Goal: Task Accomplishment & Management: Complete application form

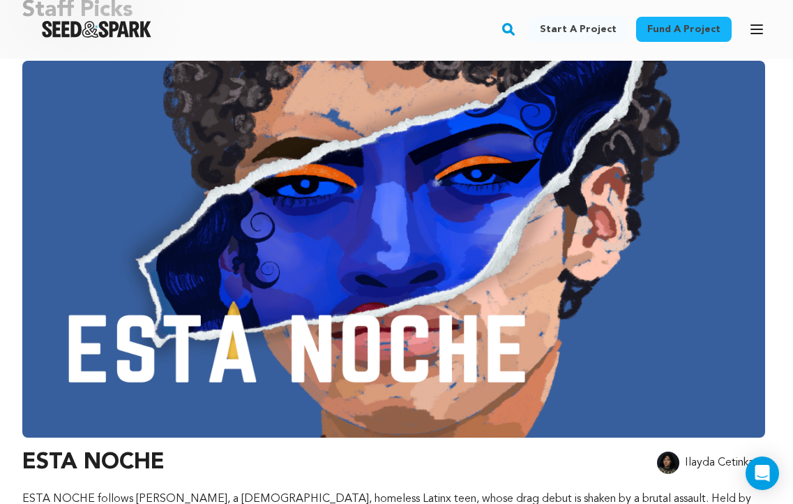
scroll to position [165, 0]
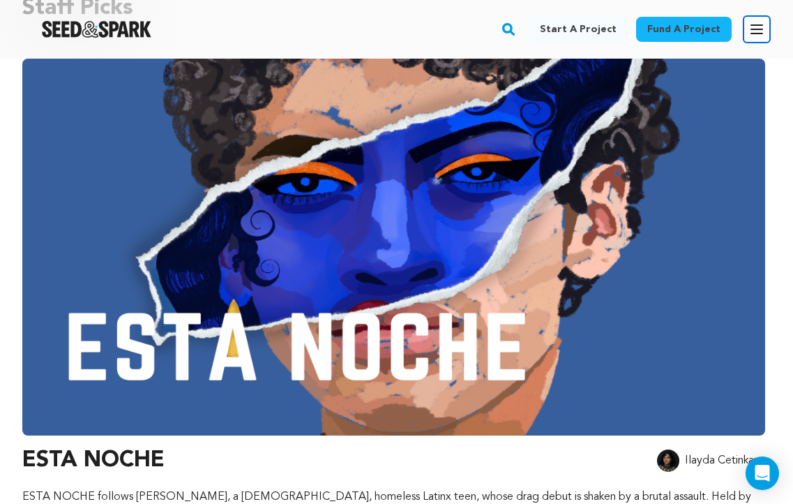
click at [760, 29] on icon "button" at bounding box center [756, 29] width 11 height 8
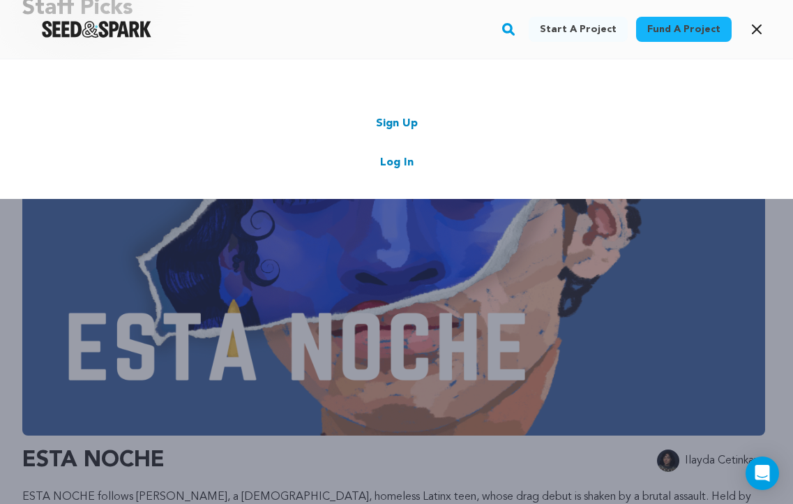
click at [405, 161] on link "Log In" at bounding box center [396, 162] width 33 height 17
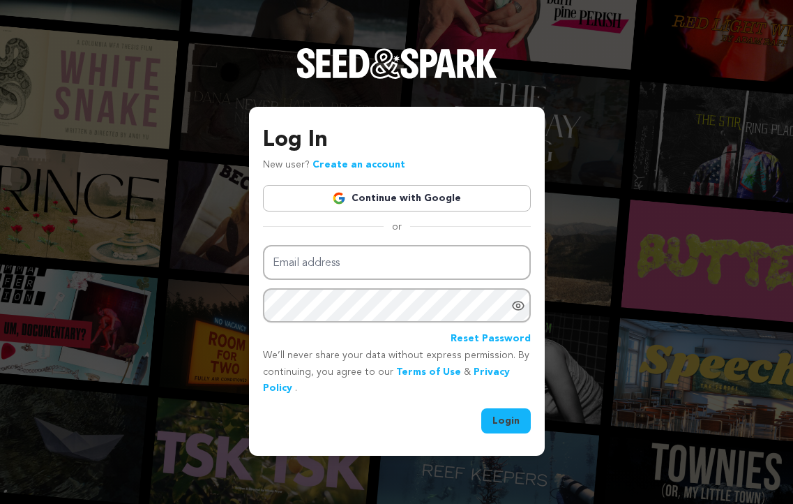
click at [400, 195] on link "Continue with Google" at bounding box center [397, 198] width 268 height 27
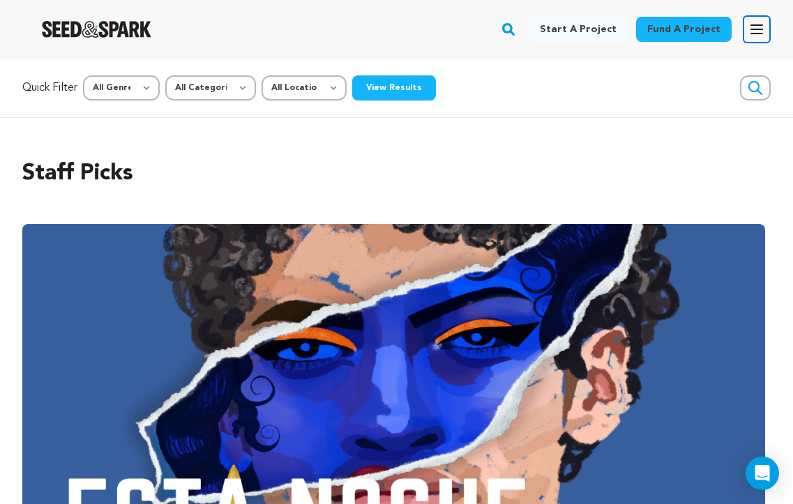
click at [760, 26] on icon "button" at bounding box center [756, 29] width 17 height 17
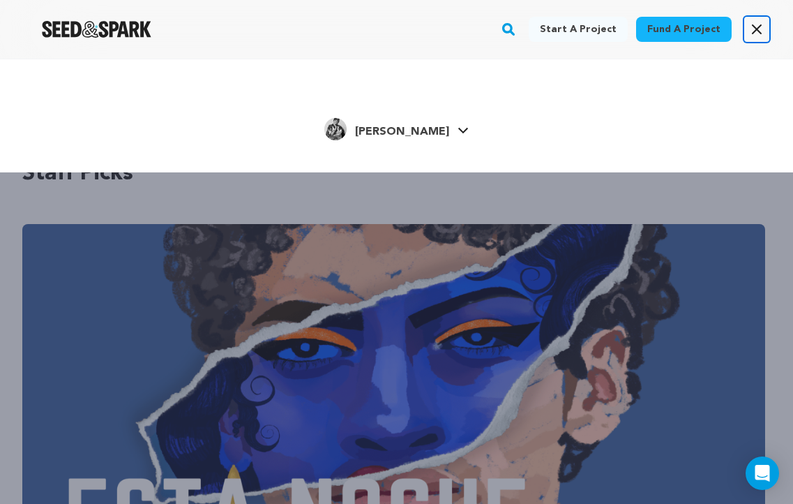
click at [760, 26] on icon "button" at bounding box center [757, 29] width 8 height 8
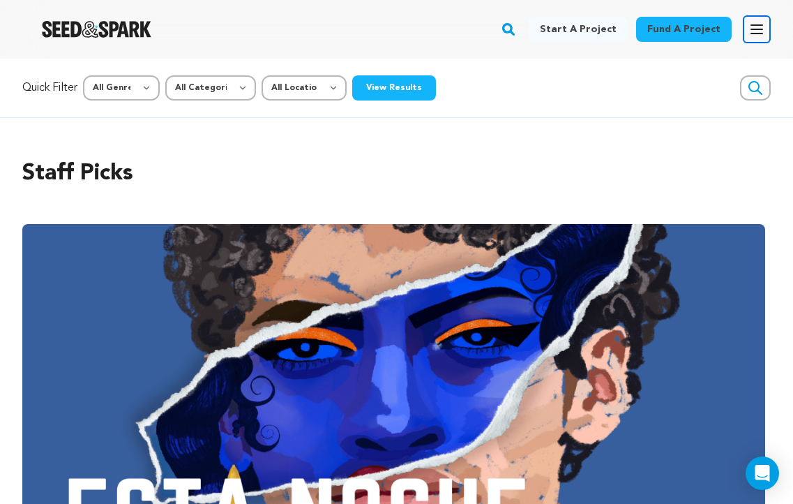
click at [756, 32] on icon "button" at bounding box center [756, 29] width 17 height 17
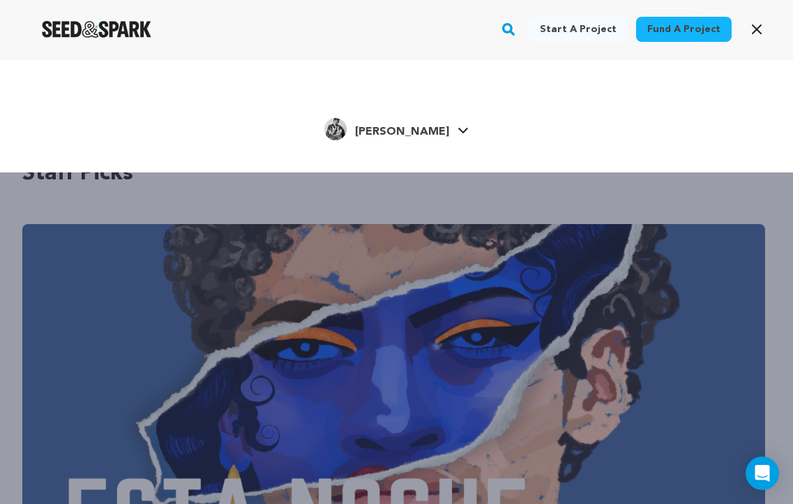
click at [427, 135] on span "[PERSON_NAME]" at bounding box center [402, 131] width 94 height 11
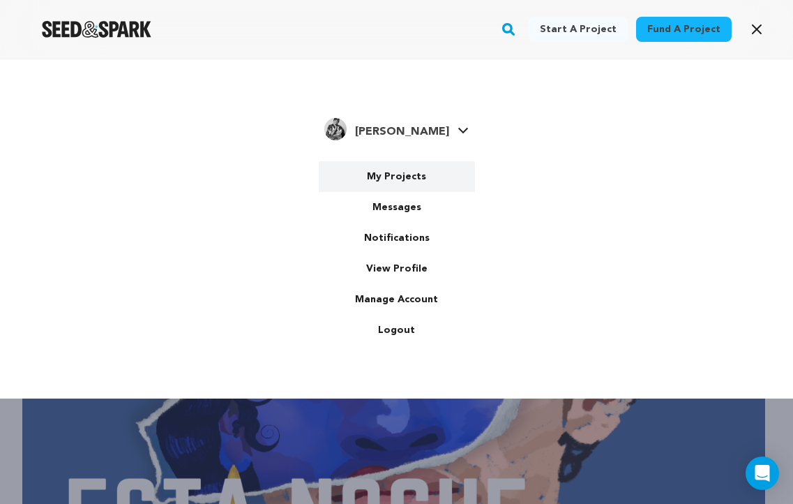
click at [410, 180] on link "My Projects" at bounding box center [397, 176] width 156 height 31
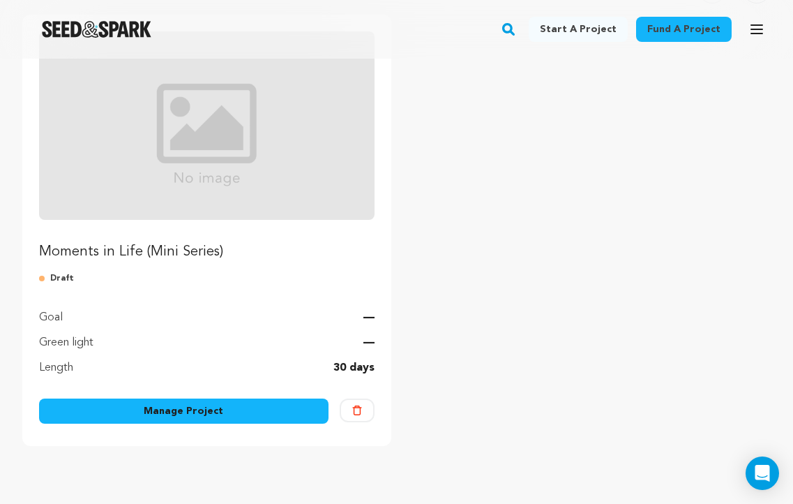
scroll to position [189, 0]
click at [307, 412] on link "Manage Project" at bounding box center [183, 410] width 289 height 25
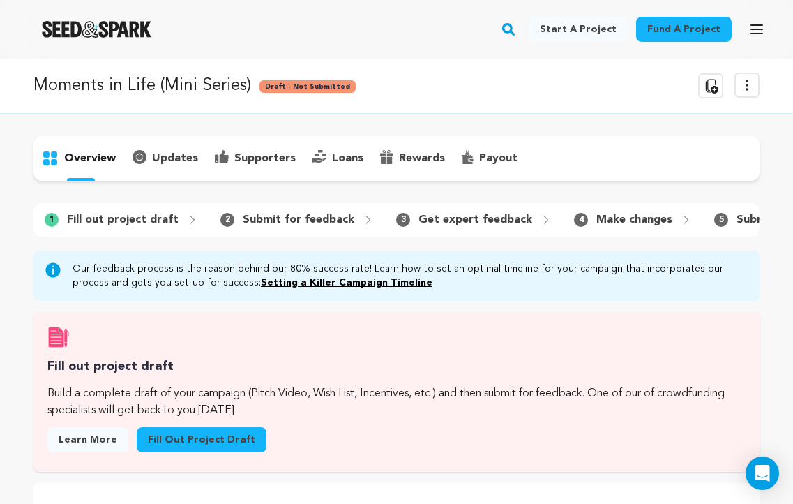
click at [114, 220] on p "Fill out project draft" at bounding box center [123, 219] width 112 height 17
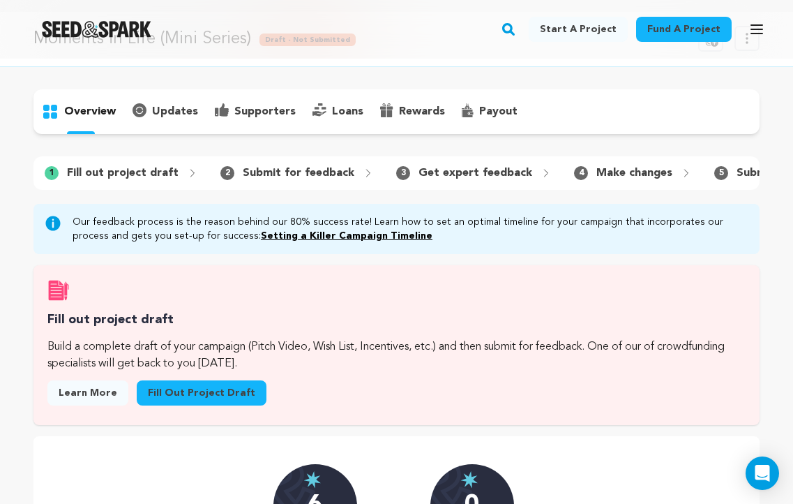
scroll to position [47, 0]
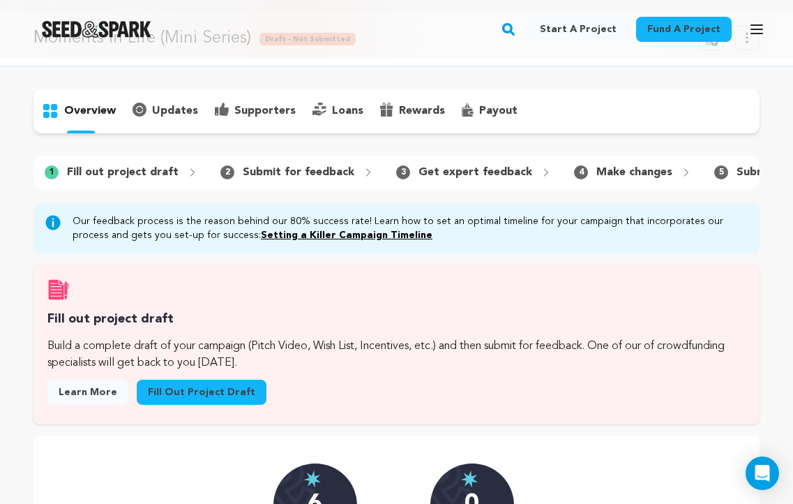
click at [199, 387] on link "Fill out project draft" at bounding box center [202, 391] width 130 height 25
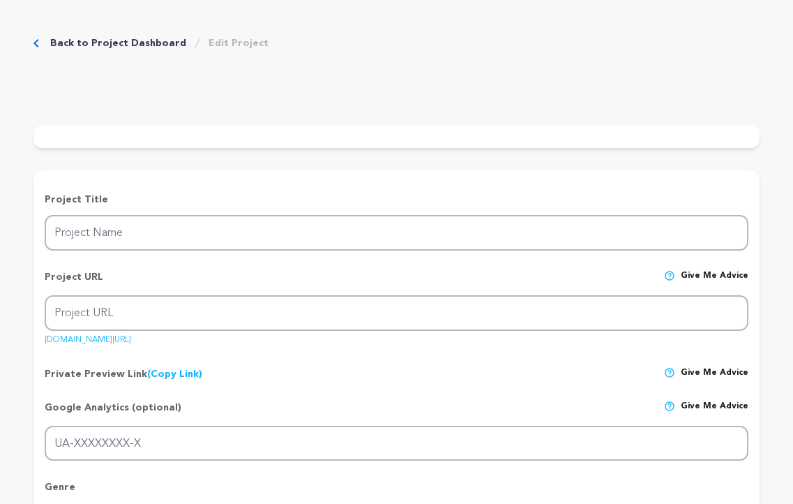
type input "Moments in Life (Mini Series)"
type input "moments-in-life"
type input "An anthology of intimate moments that shape who we are, alter our paths, and st…"
type textarea "Moments in Life is a four-part anthology exploring intimate, defining moments b…"
type textarea "While we can all appreciate larger-than-life stories, there’s so much beauty in…"
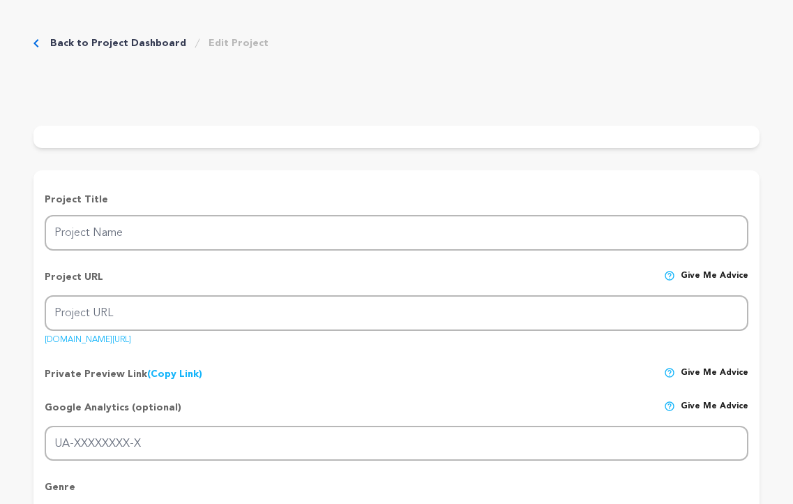
radio input "true"
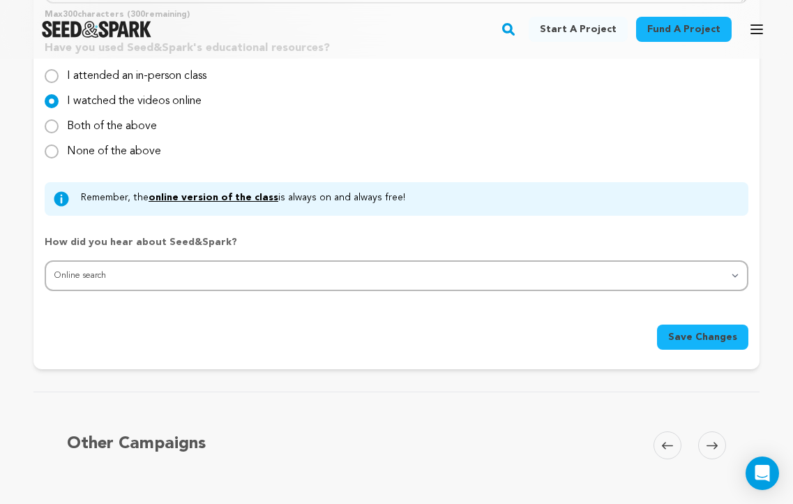
scroll to position [1353, 0]
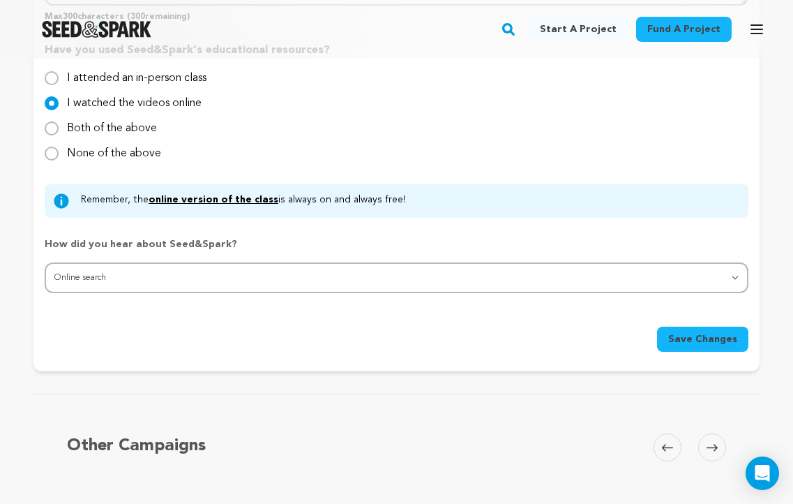
click at [714, 444] on icon at bounding box center [712, 447] width 11 height 10
click at [711, 443] on icon at bounding box center [712, 447] width 11 height 10
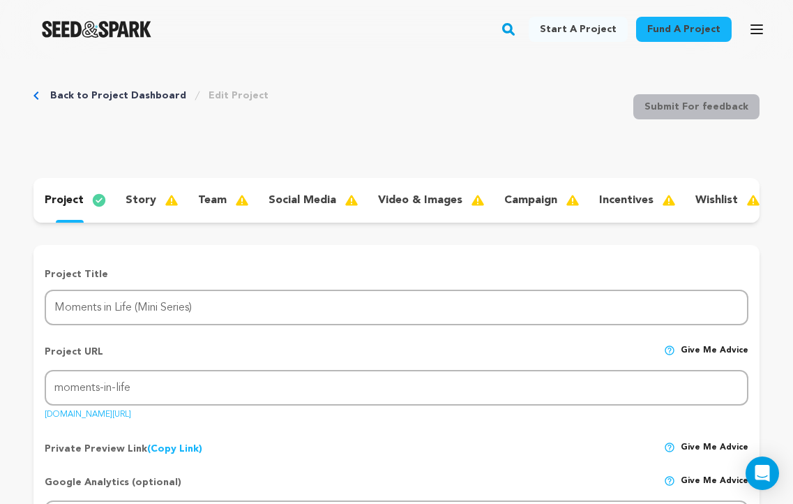
scroll to position [0, 0]
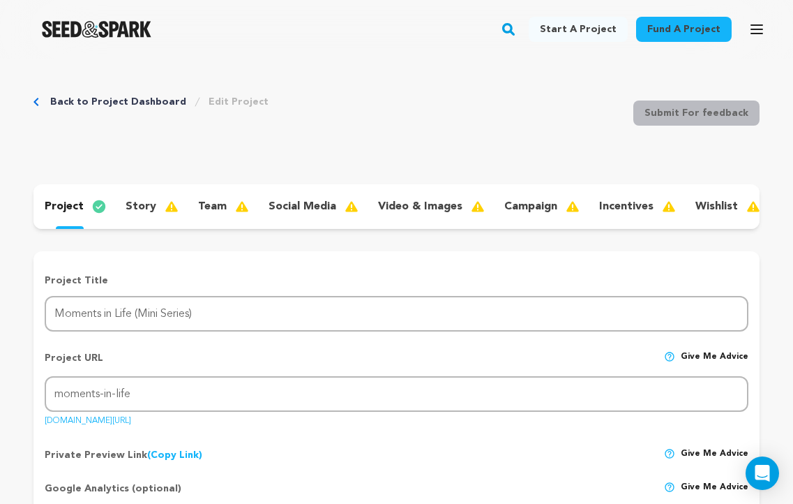
click at [144, 213] on p "story" at bounding box center [141, 206] width 31 height 17
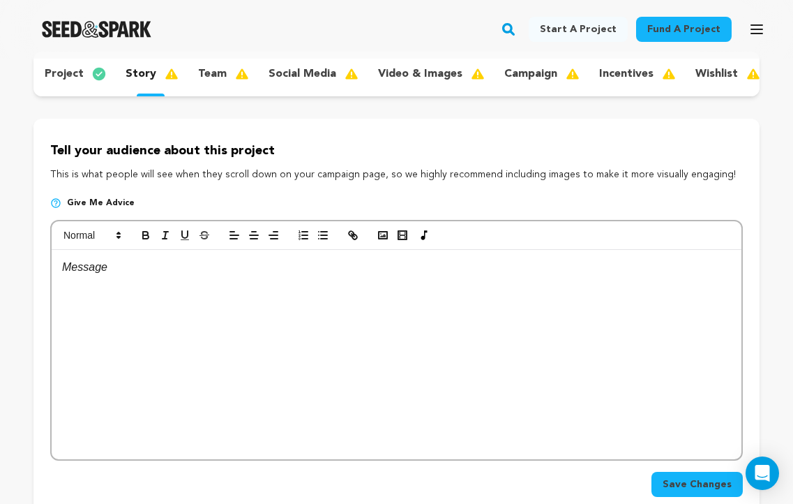
scroll to position [141, 0]
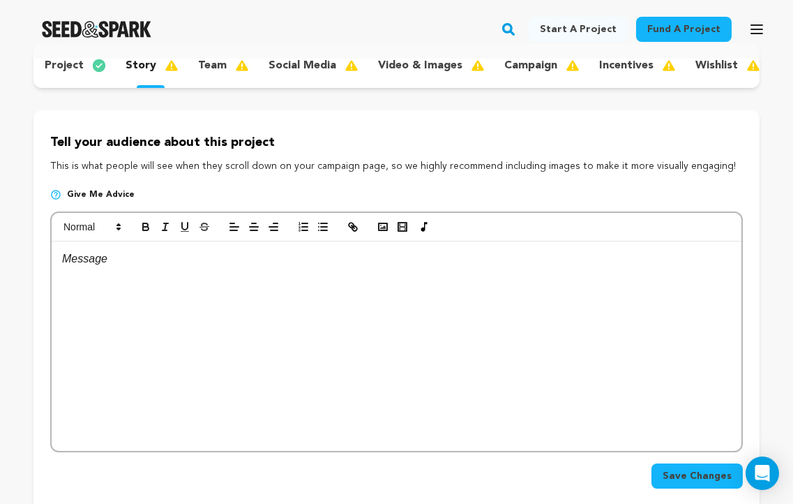
click at [93, 266] on p at bounding box center [396, 259] width 669 height 18
click at [379, 225] on icon "button" at bounding box center [383, 226] width 13 height 13
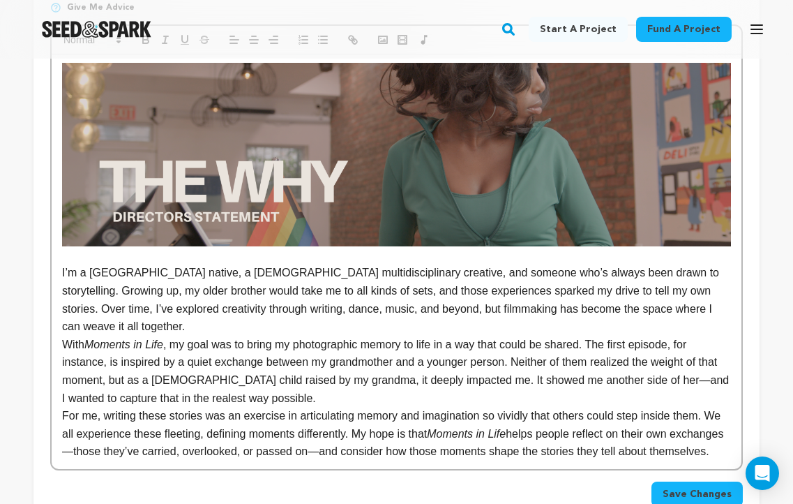
scroll to position [334, 0]
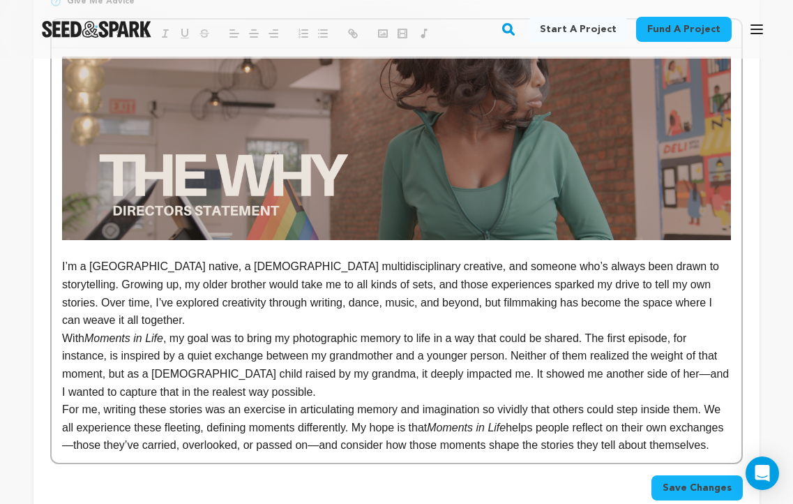
click at [209, 322] on p "I’m a Bronx native, a Puerto Rican multidisciplinary creative, and someone who’…" at bounding box center [396, 292] width 669 height 71
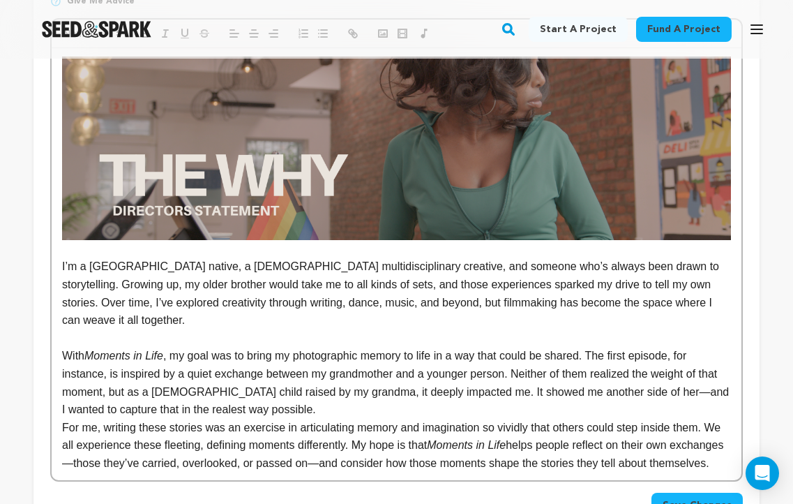
click at [297, 287] on p "I’m a Bronx native, a Puerto Rican multidisciplinary creative, and someone who’…" at bounding box center [396, 292] width 669 height 71
click at [205, 287] on p "I’m a Bronx native, a Puerto Rican multidisciplinary creative, and someone who’…" at bounding box center [396, 292] width 669 height 71
click at [368, 301] on p "I’m a Bronx native, a Puerto Rican multidisciplinary creative, and someone who’…" at bounding box center [396, 292] width 669 height 71
click at [390, 304] on p "I’m a Bronx native, a Puerto Rican multidisciplinary creative, and someone who’…" at bounding box center [396, 292] width 669 height 71
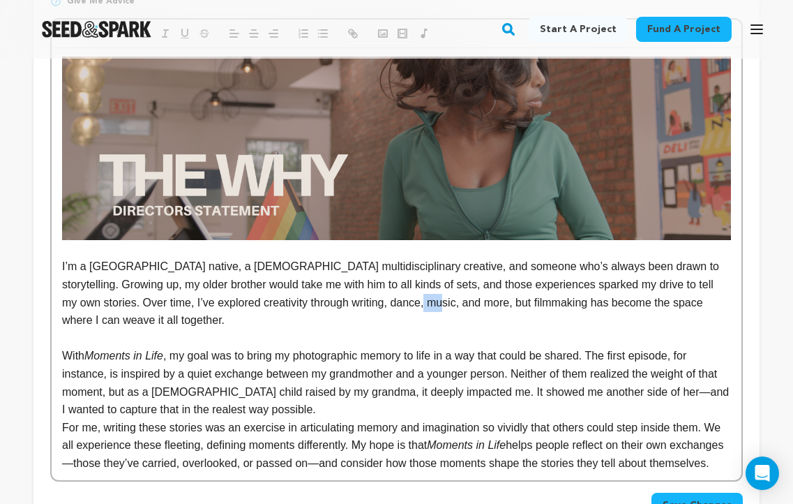
click at [390, 304] on p "I’m a Bronx native, a Puerto Rican multidisciplinary creative, and someone who’…" at bounding box center [396, 292] width 669 height 71
drag, startPoint x: 469, startPoint y: 303, endPoint x: 583, endPoint y: 302, distance: 113.7
click at [583, 302] on p "I’m a Bronx native, a Puerto Rican multidisciplinary creative, and someone who’…" at bounding box center [396, 292] width 669 height 71
click at [575, 305] on p "I’m a Bronx native, a Puerto Rican multidisciplinary creative, and someone who’…" at bounding box center [396, 292] width 669 height 71
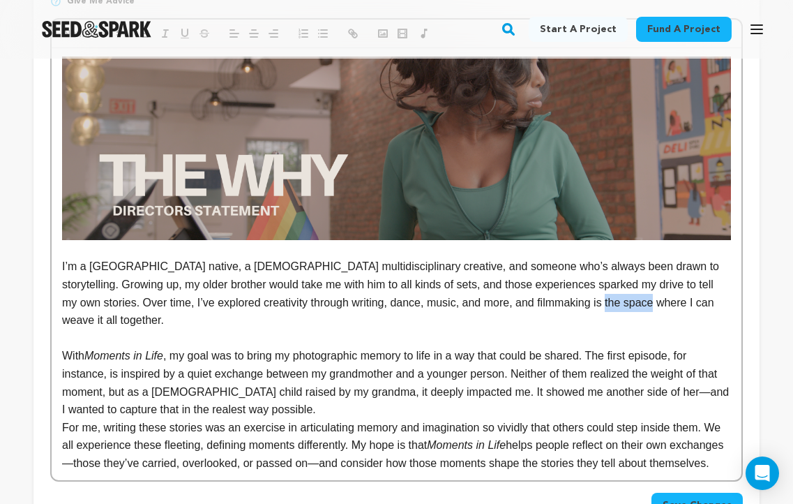
drag, startPoint x: 624, startPoint y: 302, endPoint x: 573, endPoint y: 303, distance: 50.9
click at [573, 303] on p "I’m a Bronx native, a Puerto Rican multidisciplinary creative, and someone who’…" at bounding box center [396, 292] width 669 height 71
click at [286, 389] on p "With Moments in Life , my goal was to bring my photographic memory to life in a…" at bounding box center [396, 382] width 669 height 71
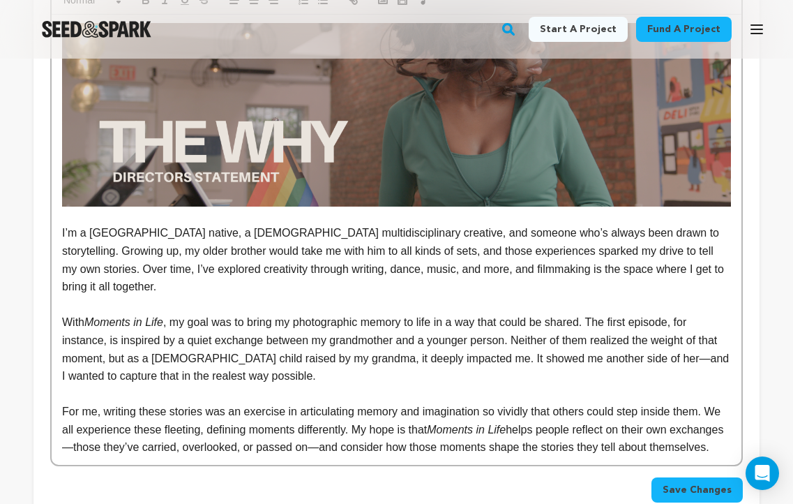
scroll to position [373, 0]
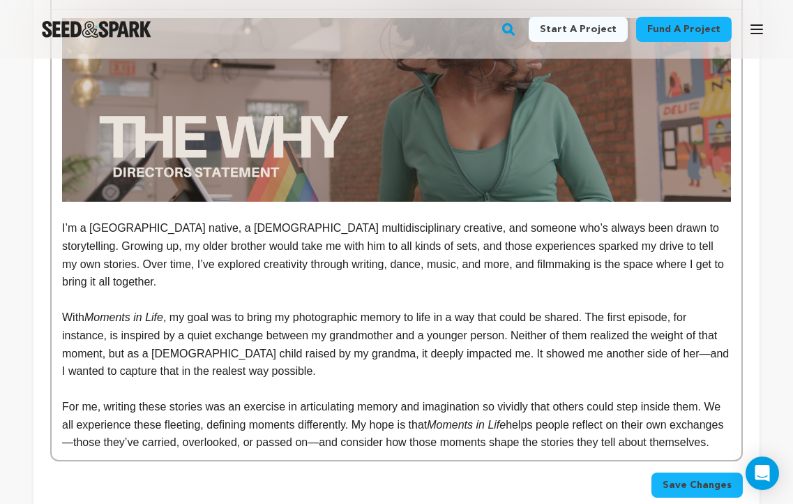
click at [574, 308] on p "With Moments in Life , my goal was to bring my photographic memory to life in a…" at bounding box center [396, 343] width 669 height 71
click at [223, 318] on p "With Moments in Life , my goal was to bring my photographic memory to life in a…" at bounding box center [396, 343] width 669 height 71
click at [230, 318] on p "With Moments in Life , my goal was to bring my photographic memory to life in a…" at bounding box center [396, 343] width 669 height 71
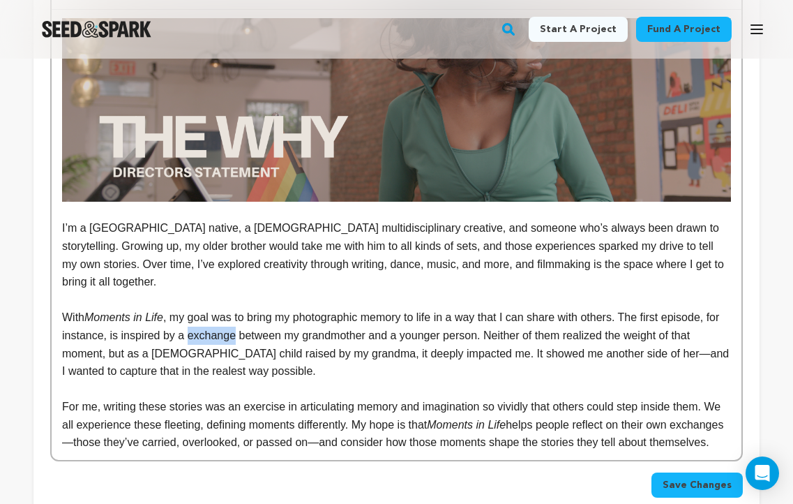
click at [230, 318] on p "With Moments in Life , my goal was to bring my photographic memory to life in a…" at bounding box center [396, 343] width 669 height 71
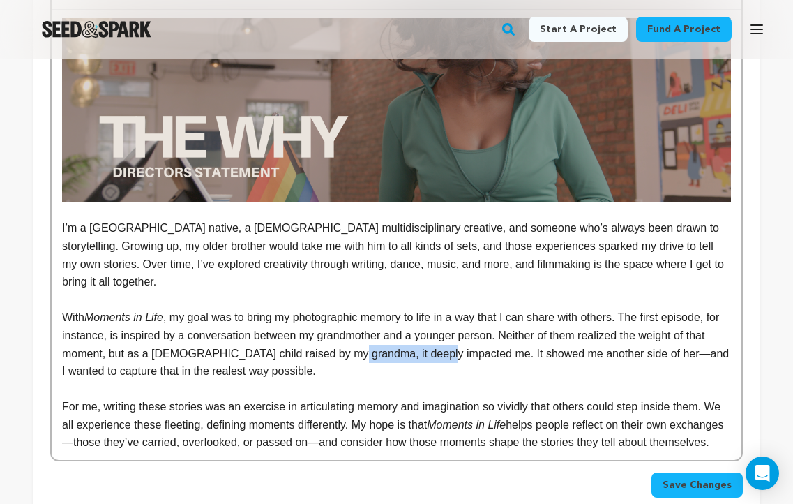
drag, startPoint x: 464, startPoint y: 338, endPoint x: 365, endPoint y: 330, distance: 99.4
click at [365, 330] on p "With Moments in Life , my goal was to bring my photographic memory to life in a…" at bounding box center [396, 343] width 669 height 71
click at [665, 338] on p "With Moments in Life , my goal was to bring my photographic memory to life in a…" at bounding box center [396, 343] width 669 height 71
click at [244, 354] on p "With Moments in Life , my goal was to bring my photographic memory to life in a…" at bounding box center [396, 343] width 669 height 71
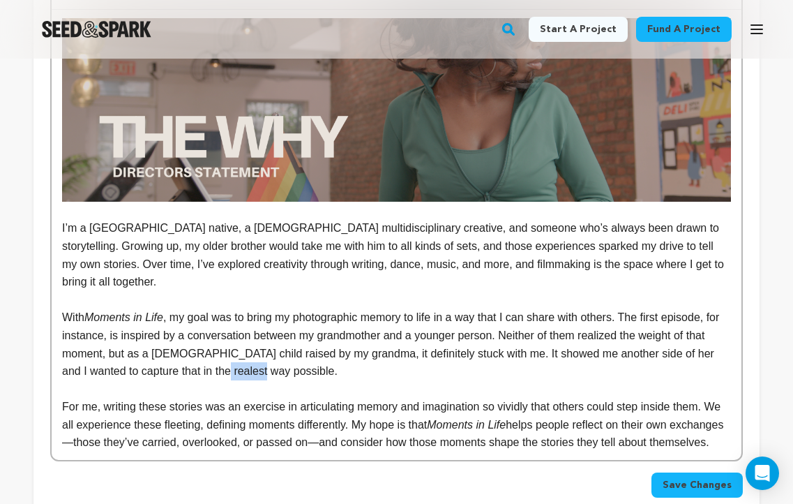
click at [244, 354] on p "With Moments in Life , my goal was to bring my photographic memory to life in a…" at bounding box center [396, 343] width 669 height 71
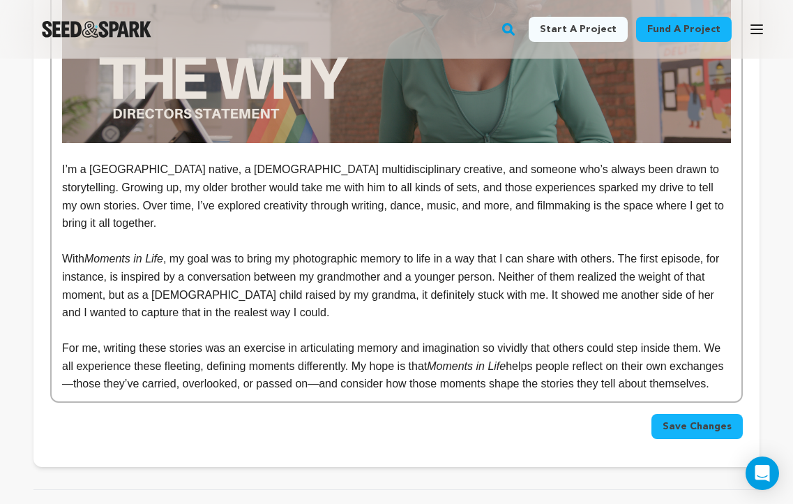
scroll to position [432, 0]
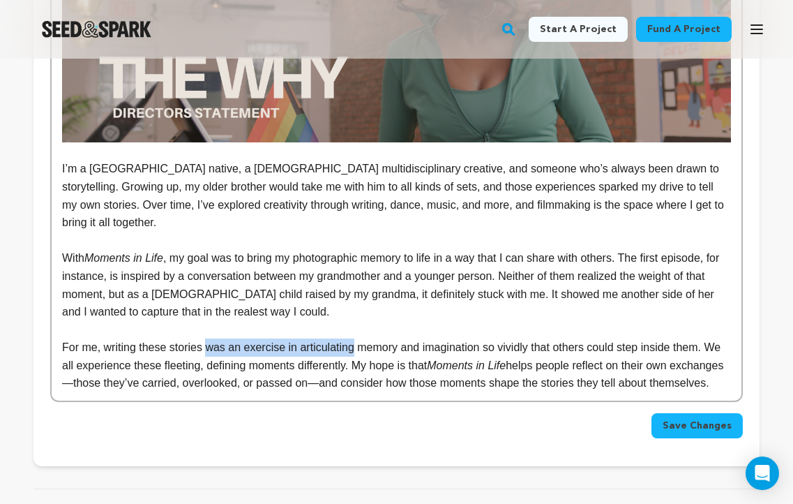
drag, startPoint x: 211, startPoint y: 331, endPoint x: 358, endPoint y: 327, distance: 146.5
click at [358, 338] on p "For me, writing these stories was an exercise in articulating memory and imagin…" at bounding box center [396, 365] width 669 height 54
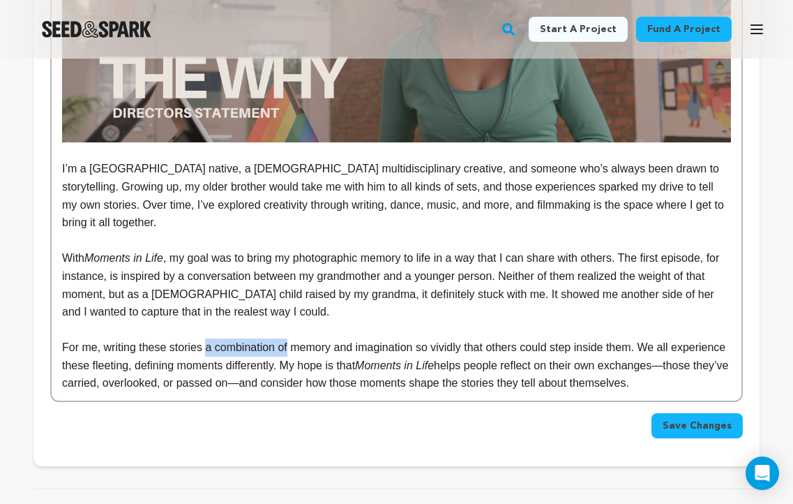
drag, startPoint x: 293, startPoint y: 330, endPoint x: 210, endPoint y: 326, distance: 83.1
click at [210, 338] on p "For me, writing these stories a combination of memory and imagination so vividl…" at bounding box center [396, 365] width 669 height 54
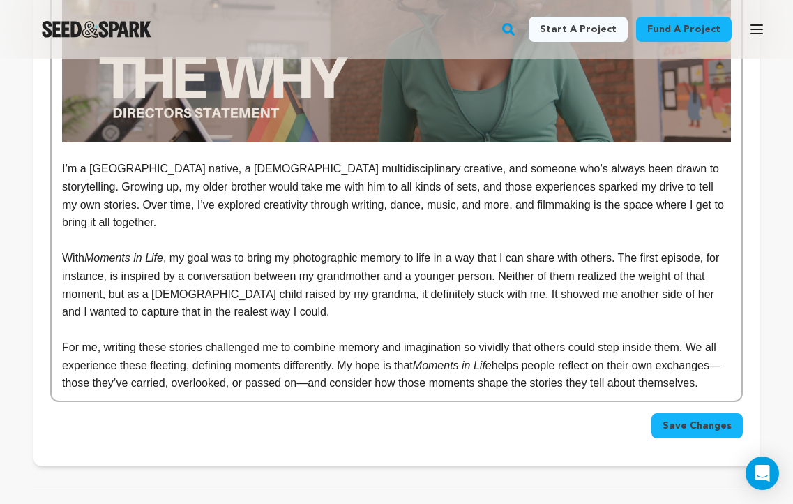
click at [386, 338] on p "For me, writing these stories challenged me to combine memory and imagination s…" at bounding box center [396, 365] width 669 height 54
click at [647, 338] on p "For me, writing these stories challenged me to combine memories and imagination…" at bounding box center [396, 365] width 669 height 54
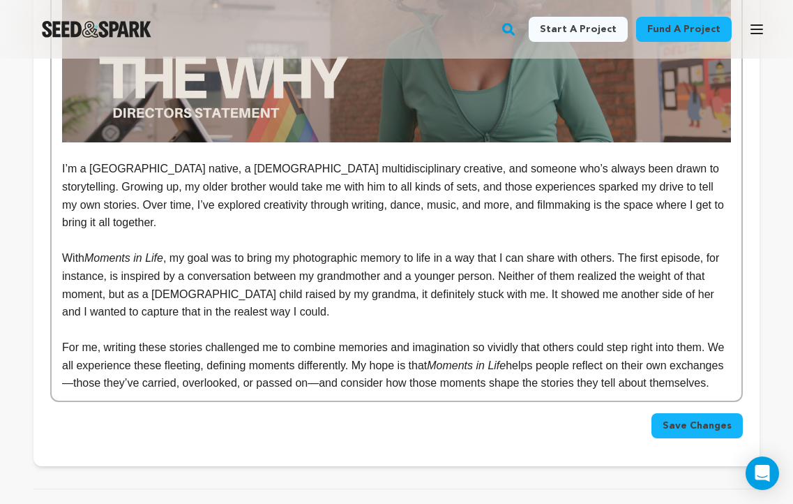
click at [216, 349] on p "For me, writing these stories challenged me to combine memories and imagination…" at bounding box center [396, 365] width 669 height 54
click at [249, 349] on p "For me, writing these stories challenged me to combine memories and imagination…" at bounding box center [396, 365] width 669 height 54
click at [730, 347] on p "For me, writing these stories challenged me to combine memories and imagination…" at bounding box center [396, 365] width 669 height 54
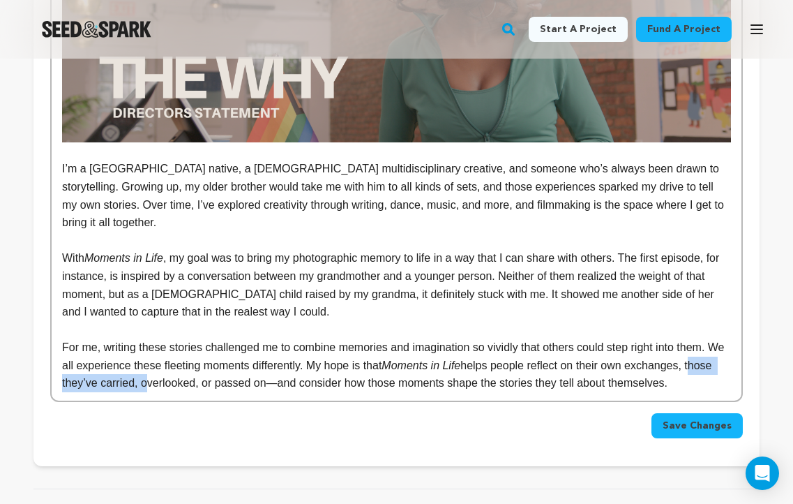
drag, startPoint x: 175, startPoint y: 369, endPoint x: 52, endPoint y: 366, distance: 123.5
click at [52, 366] on div "I’m a Bronx native, a Puerto Rican multidisciplinary creative, and someone who’…" at bounding box center [397, 175] width 690 height 450
drag, startPoint x: 308, startPoint y: 366, endPoint x: 231, endPoint y: 363, distance: 76.8
click at [231, 363] on p "For me, writing these stories challenged me to combine memories and imagination…" at bounding box center [396, 365] width 669 height 54
click at [638, 367] on p "For me, writing these stories challenged me to combine memories and imagination…" at bounding box center [396, 365] width 669 height 54
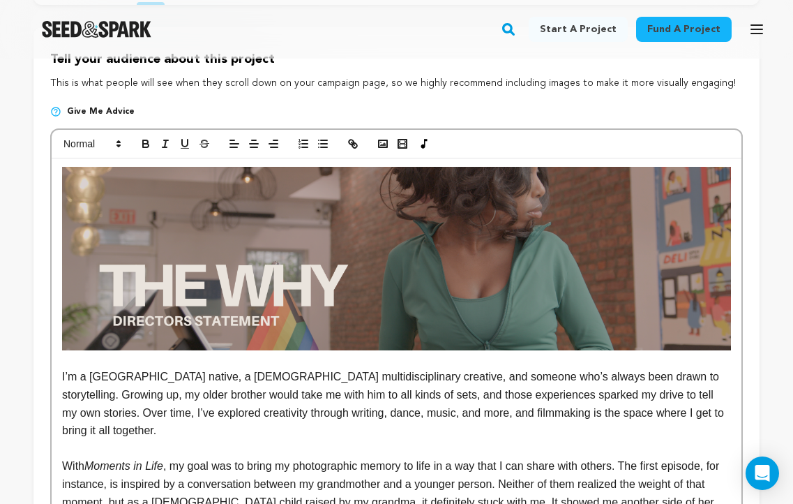
scroll to position [197, 0]
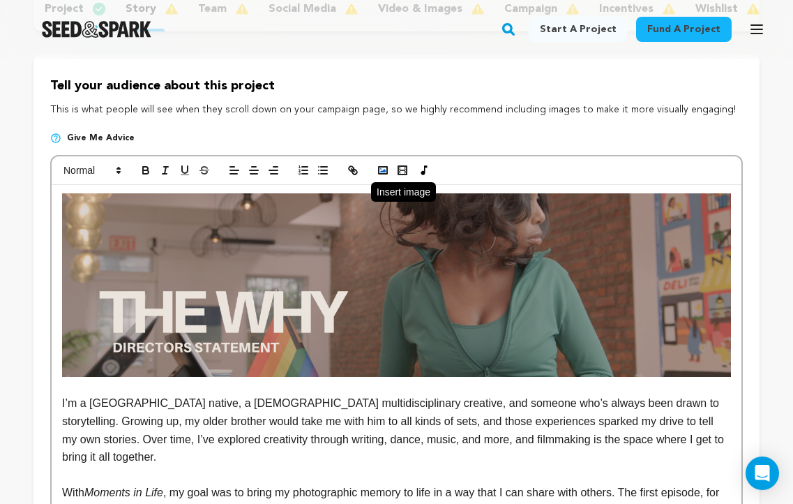
click at [379, 167] on rect "button" at bounding box center [383, 170] width 8 height 7
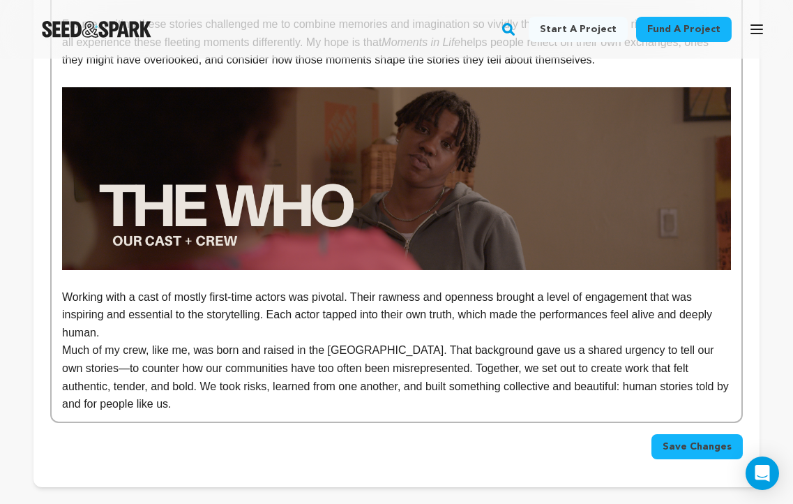
scroll to position [756, 0]
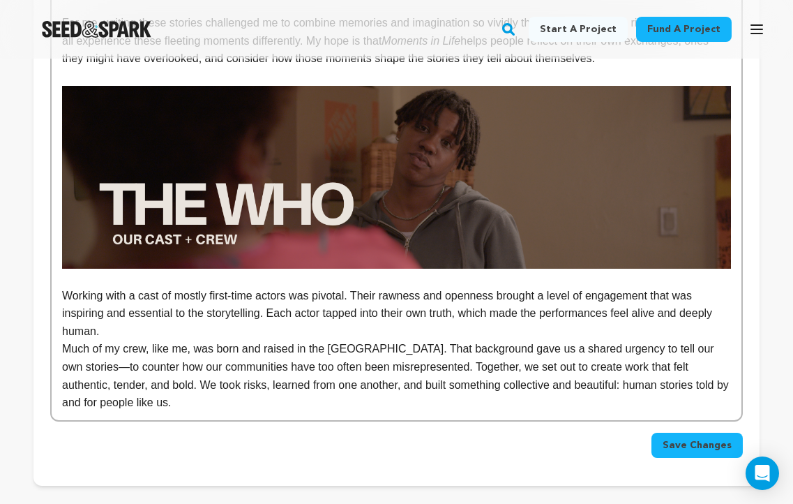
click at [336, 287] on p "Working with a cast of mostly first-time actors was pivotal. Their rawness and …" at bounding box center [396, 314] width 669 height 54
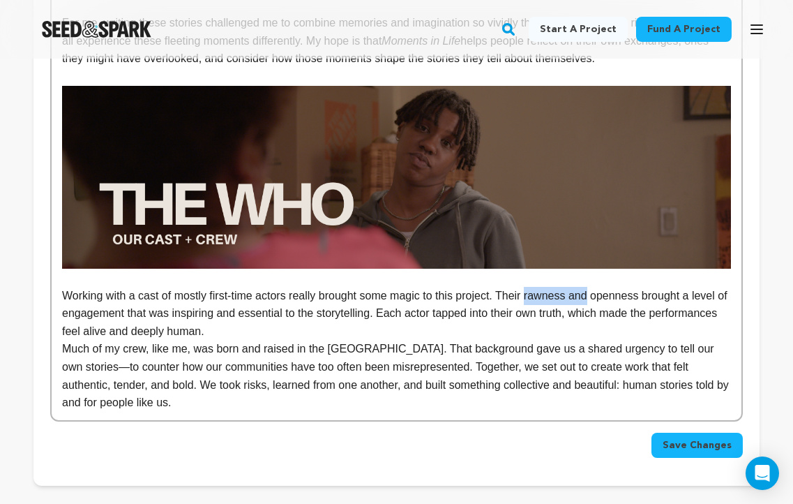
drag, startPoint x: 603, startPoint y: 279, endPoint x: 541, endPoint y: 280, distance: 62.8
click at [541, 287] on p "Working with a cast of mostly first-time actors really brought some magic to th…" at bounding box center [396, 314] width 669 height 54
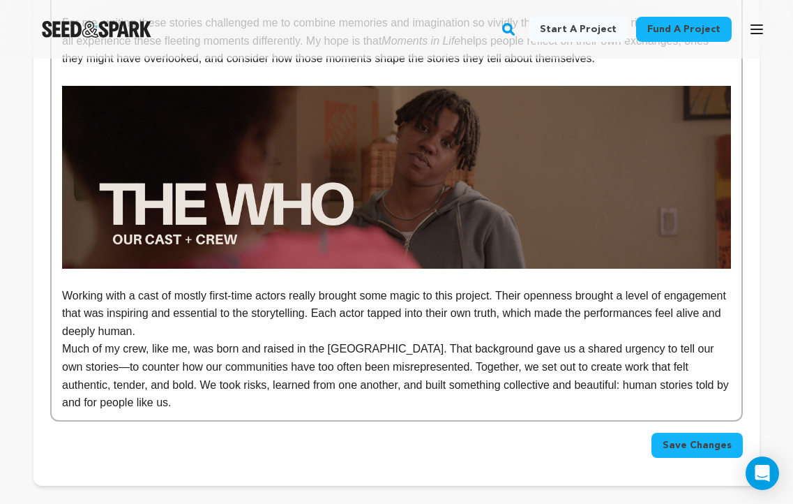
click at [592, 287] on p "Working with a cast of mostly first-time actors really brought some magic to th…" at bounding box center [396, 314] width 669 height 54
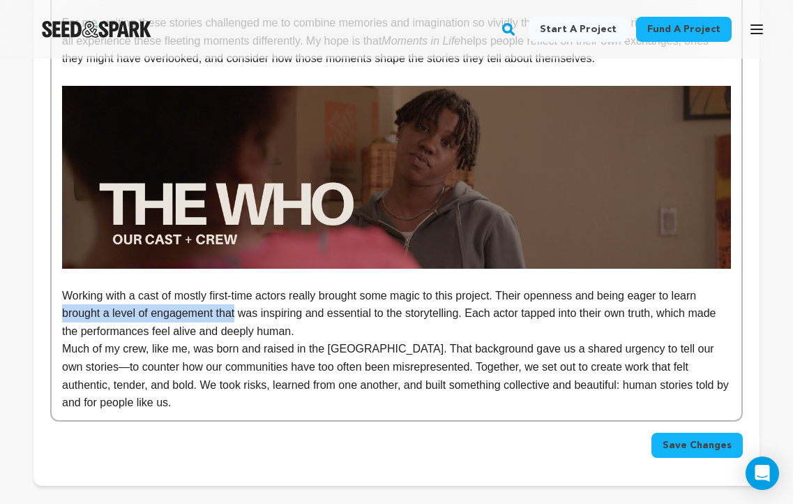
drag, startPoint x: 240, startPoint y: 296, endPoint x: 59, endPoint y: 298, distance: 180.7
click at [59, 298] on div "I’m a Bronx native, a Puerto Rican multidisciplinary creative, and someone who’…" at bounding box center [397, 22] width 690 height 793
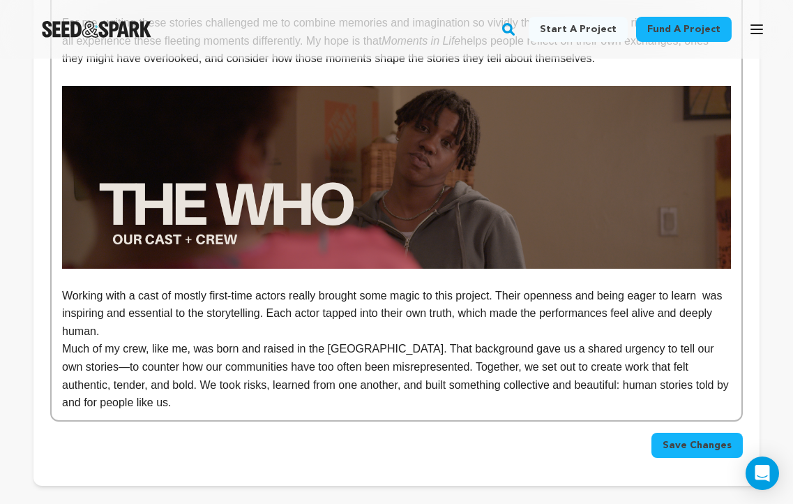
click at [155, 299] on p "Working with a cast of mostly first-time actors really brought some magic to th…" at bounding box center [396, 314] width 669 height 54
click at [511, 298] on p "Working with a cast of mostly first-time actors really brought some magic to th…" at bounding box center [396, 314] width 669 height 54
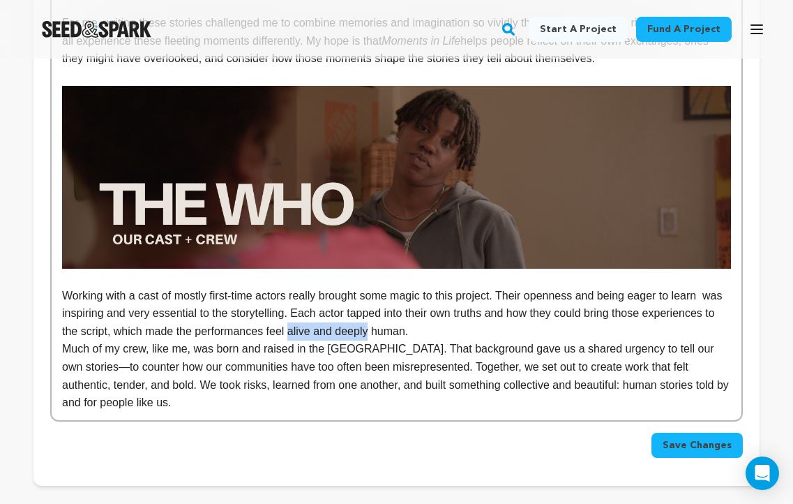
drag, startPoint x: 452, startPoint y: 315, endPoint x: 370, endPoint y: 313, distance: 81.6
click at [370, 313] on p "Working with a cast of mostly first-time actors really brought some magic to th…" at bounding box center [396, 314] width 669 height 54
click at [457, 319] on p "Working with a cast of mostly first-time actors really brought some magic to th…" at bounding box center [396, 314] width 669 height 54
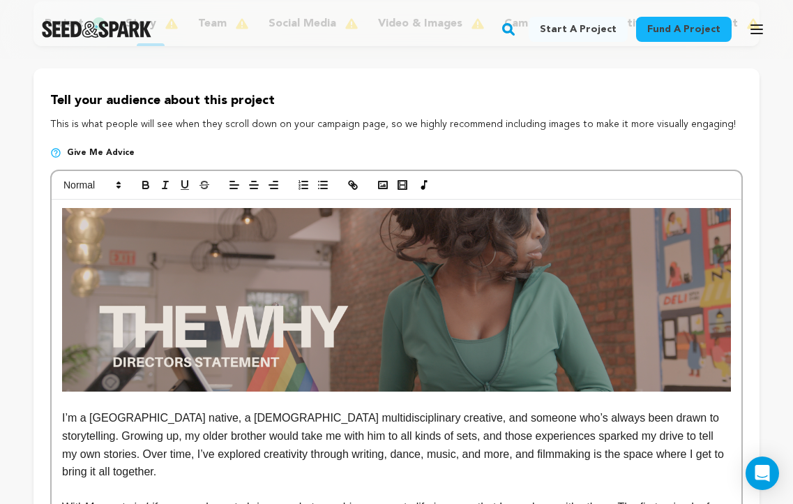
scroll to position [182, 0]
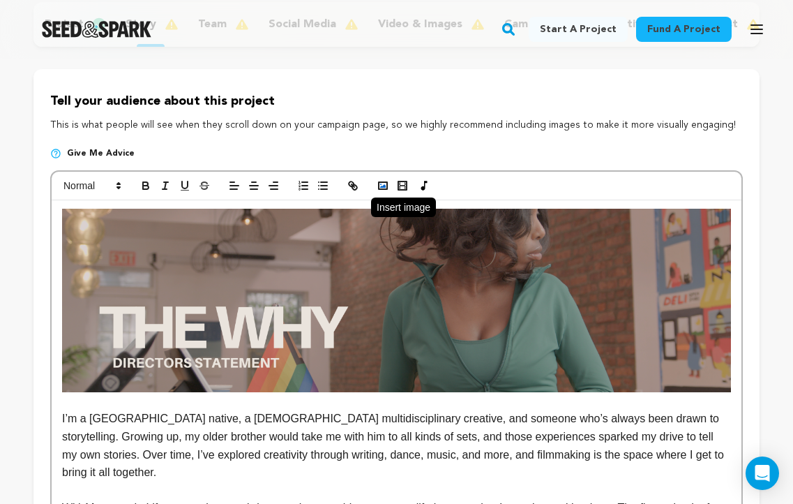
click at [384, 181] on icon "button" at bounding box center [383, 185] width 13 height 13
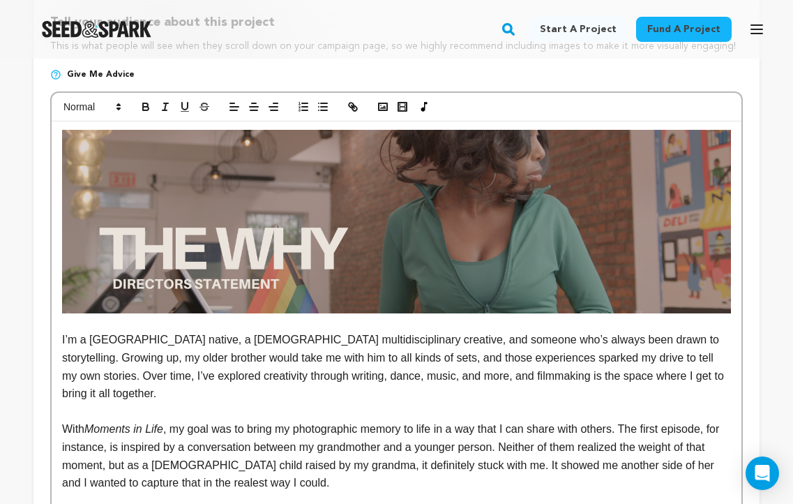
scroll to position [234, 0]
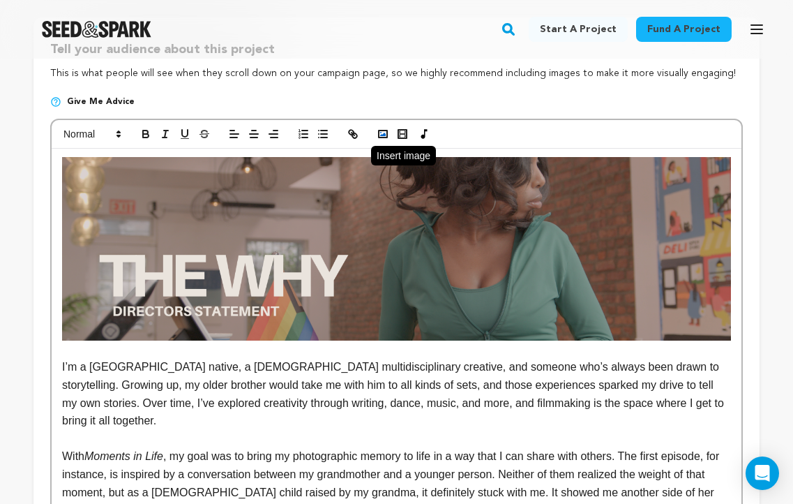
click at [382, 133] on icon "button" at bounding box center [383, 134] width 13 height 13
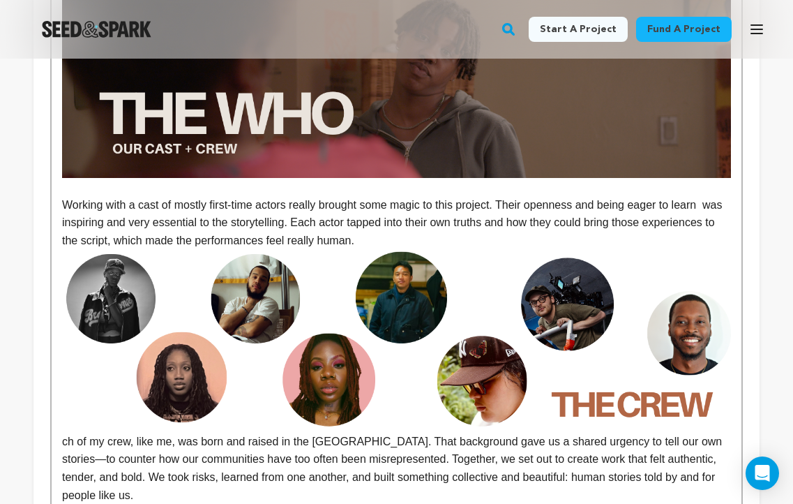
scroll to position [850, 0]
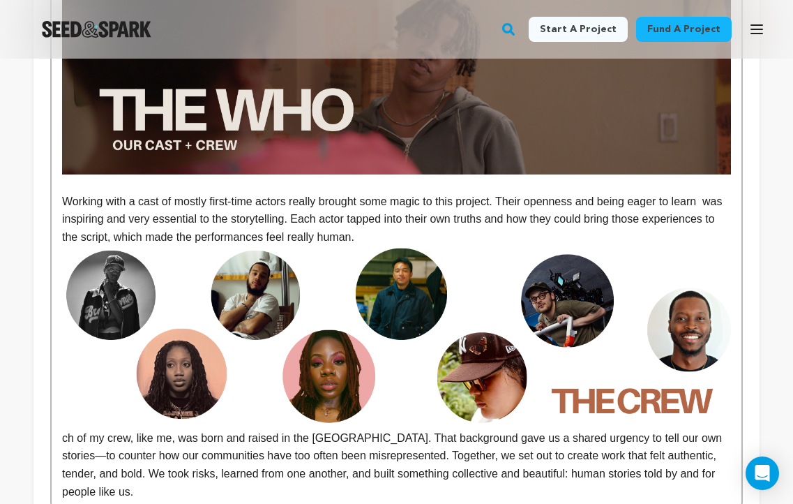
click at [502, 213] on p "Working with a cast of mostly first-time actors really brought some magic to th…" at bounding box center [396, 220] width 669 height 54
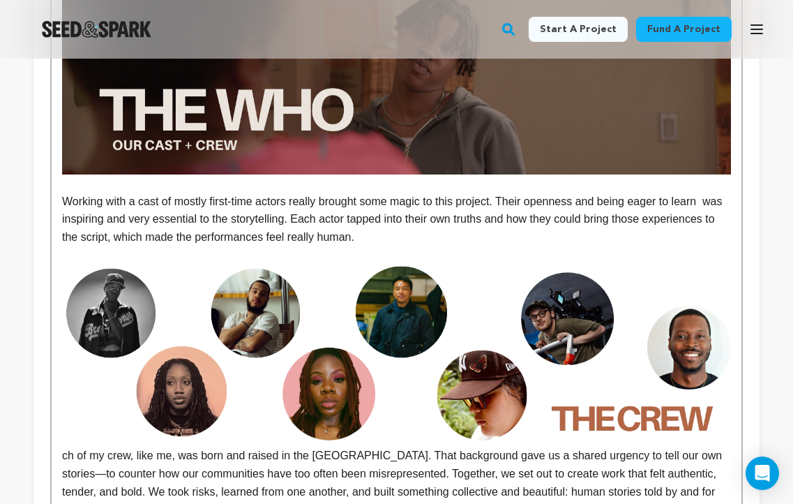
click at [338, 472] on p "ch of my crew, like me, was born and raised in the Bronx. That background gave …" at bounding box center [396, 391] width 669 height 255
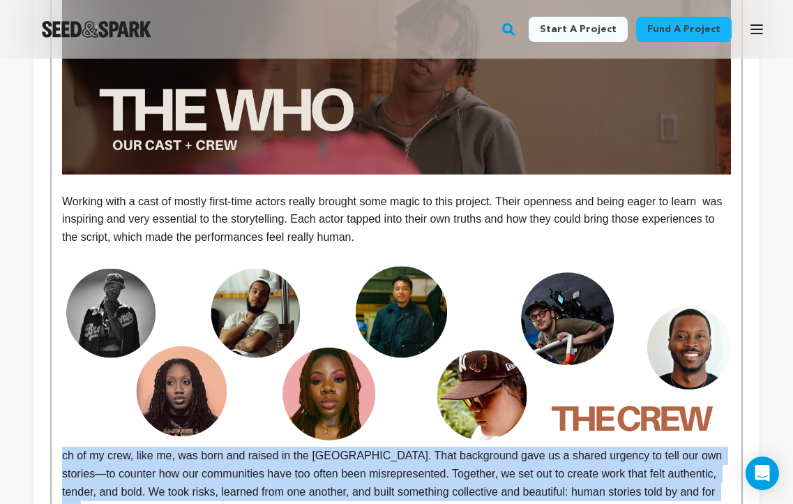
click at [338, 472] on p "ch of my crew, like me, was born and raised in the Bronx. That background gave …" at bounding box center [396, 391] width 669 height 255
copy p "ch of my crew, like me, was born and raised in the Bronx. That background gave …"
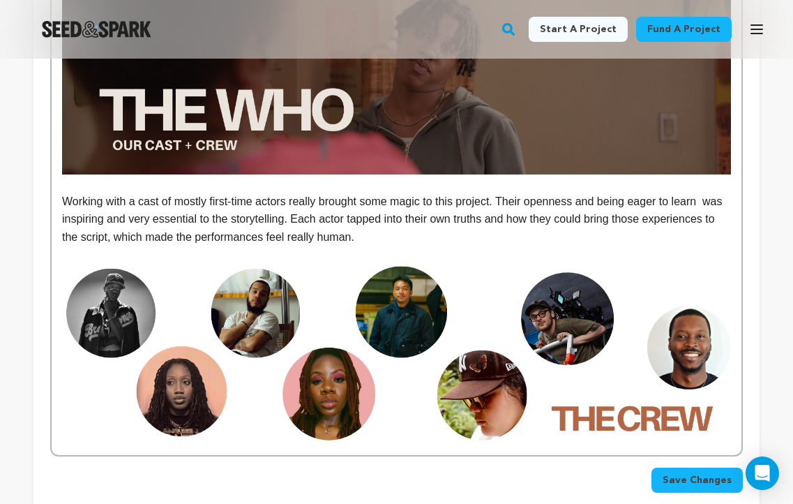
click at [462, 225] on p "Working with a cast of mostly first-time actors really brought some magic to th…" at bounding box center [396, 220] width 669 height 54
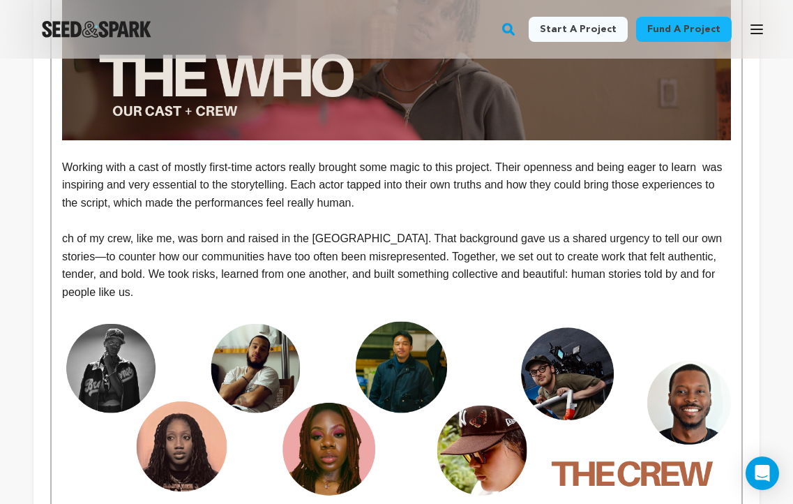
scroll to position [858, 0]
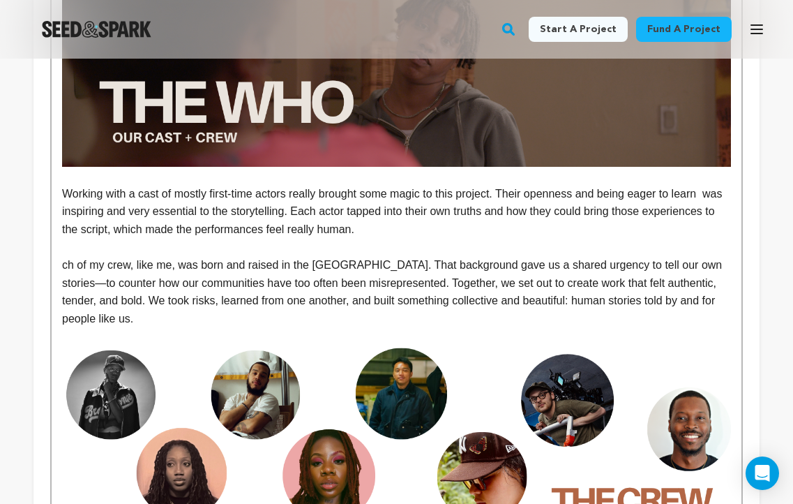
click at [61, 254] on div "I’m a Bronx native, a Puerto Rican multidisciplinary creative, and someone who’…" at bounding box center [397, 30] width 690 height 1012
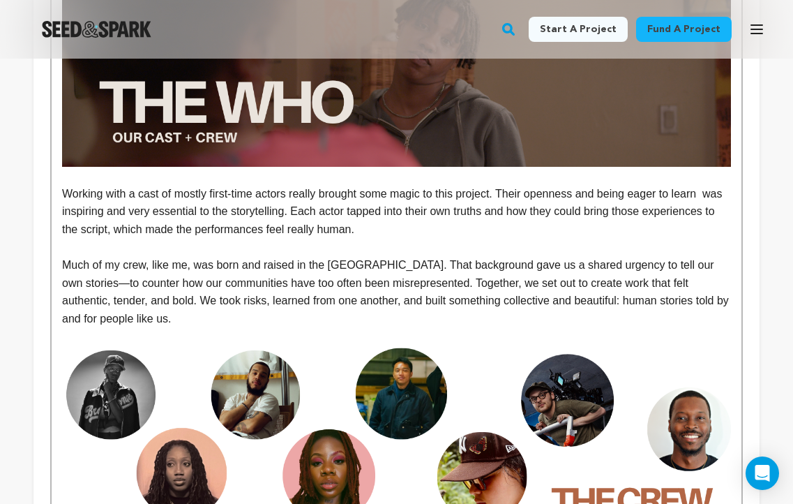
click at [445, 216] on p "Working with a cast of mostly first-time actors really brought some magic to th…" at bounding box center [396, 212] width 669 height 54
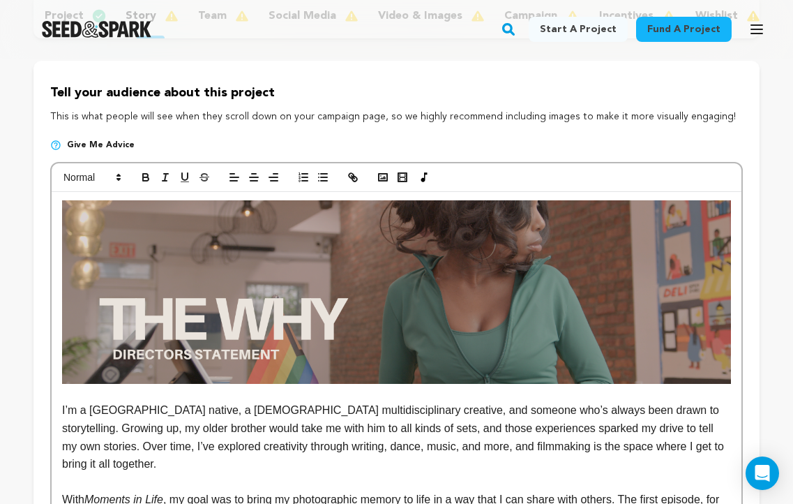
scroll to position [0, 0]
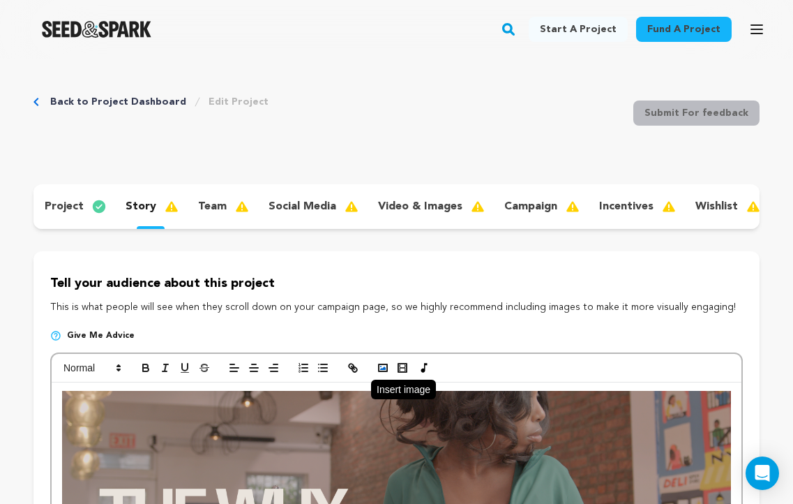
click at [383, 367] on icon "button" at bounding box center [383, 367] width 13 height 13
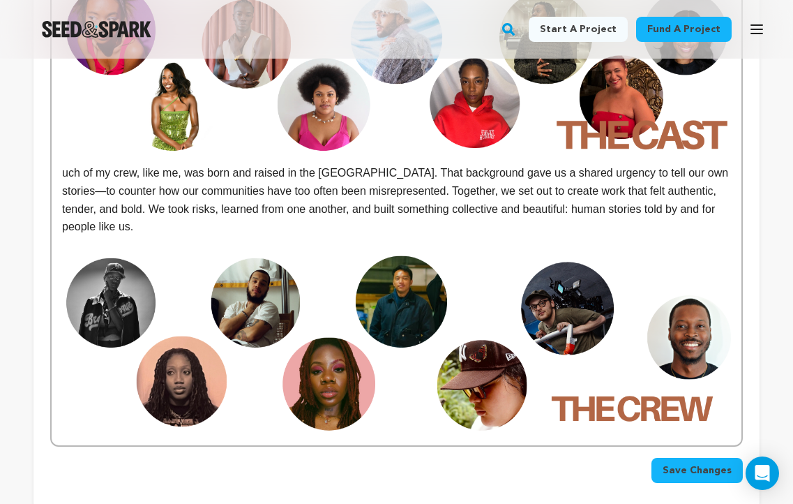
scroll to position [1136, 0]
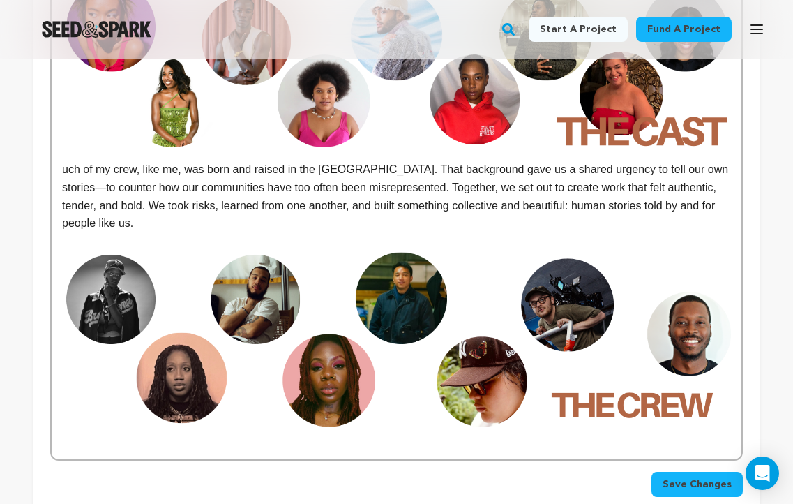
click at [639, 181] on p "uch of my crew, like me, was born and raised in the Bronx. That background gave…" at bounding box center [396, 105] width 669 height 255
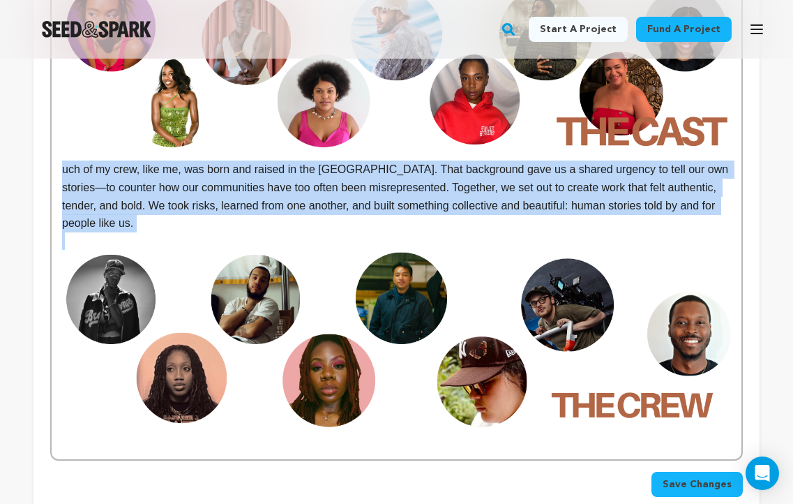
click at [639, 181] on p "uch of my crew, like me, was born and raised in the Bronx. That background gave…" at bounding box center [396, 105] width 669 height 255
copy p "uch of my crew, like me, was born and raised in the Bronx. That background gave…"
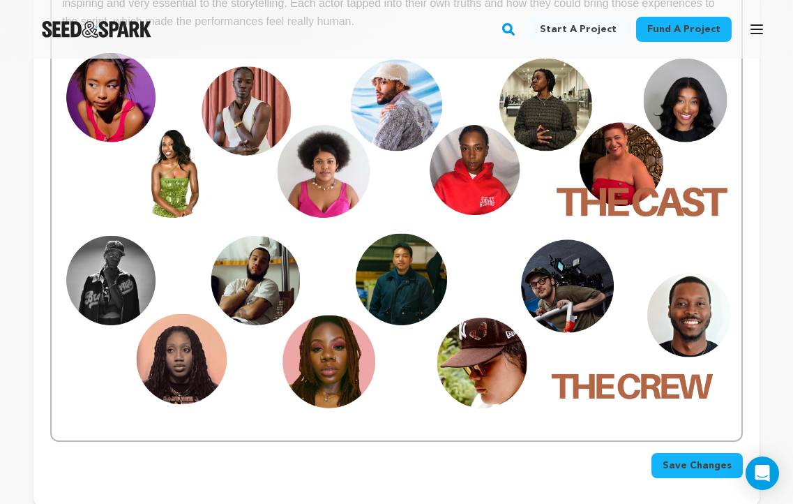
scroll to position [1069, 0]
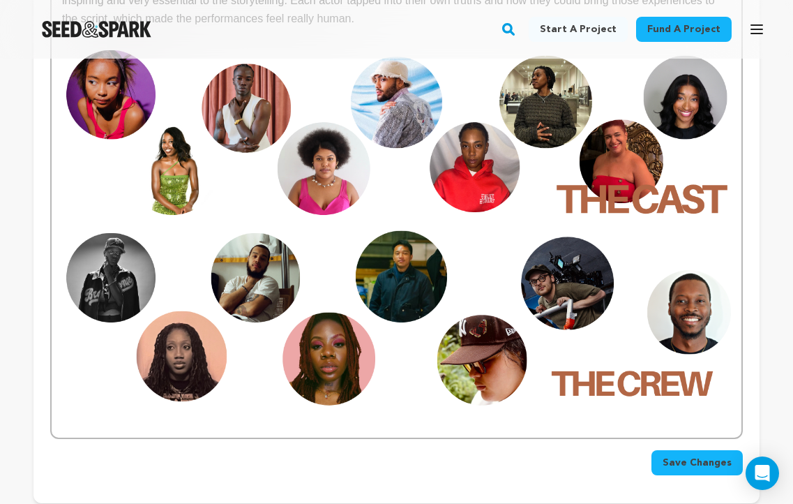
click at [728, 377] on img at bounding box center [396, 319] width 669 height 183
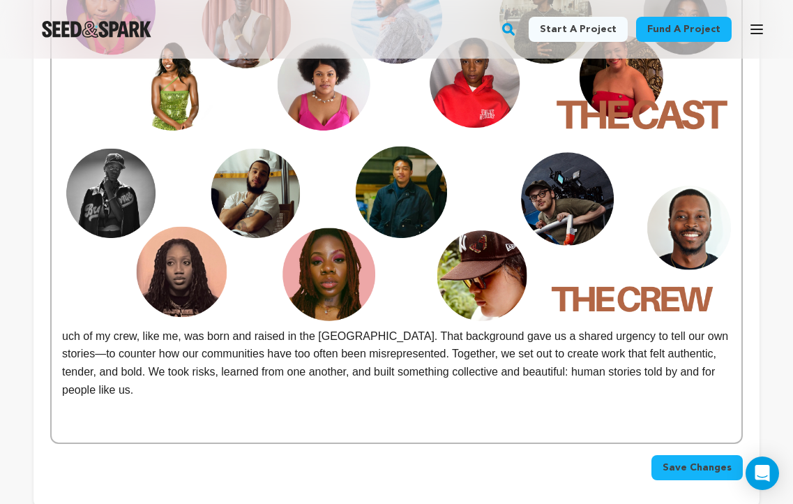
scroll to position [1159, 0]
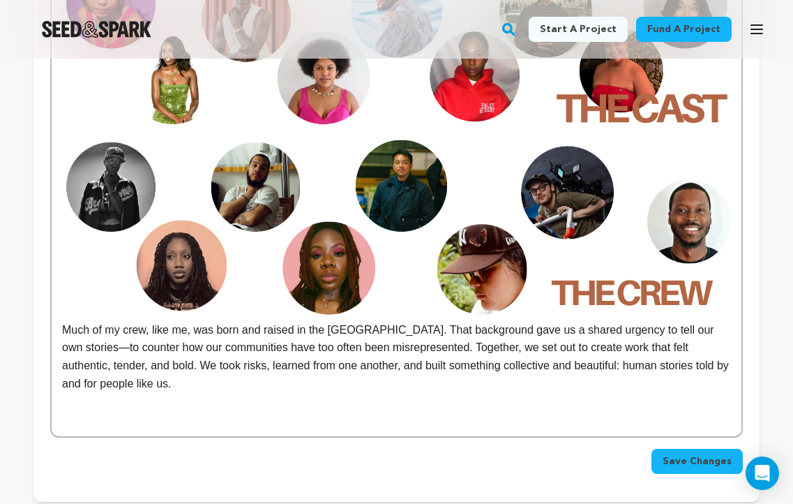
click at [63, 321] on p "Much of my crew, like me, was born and raised in the Bronx. That background gav…" at bounding box center [396, 356] width 669 height 71
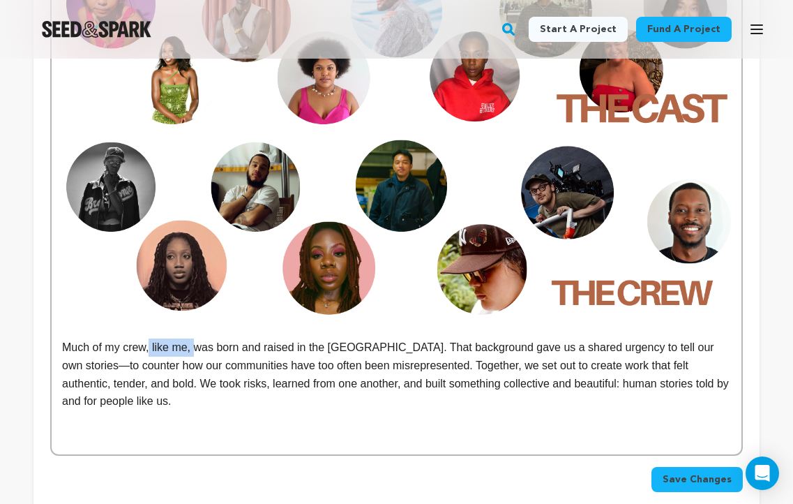
drag, startPoint x: 199, startPoint y: 333, endPoint x: 149, endPoint y: 324, distance: 50.2
click at [149, 338] on p "Much of my crew, like me, was born and raised in the Bronx. That background gav…" at bounding box center [396, 373] width 669 height 71
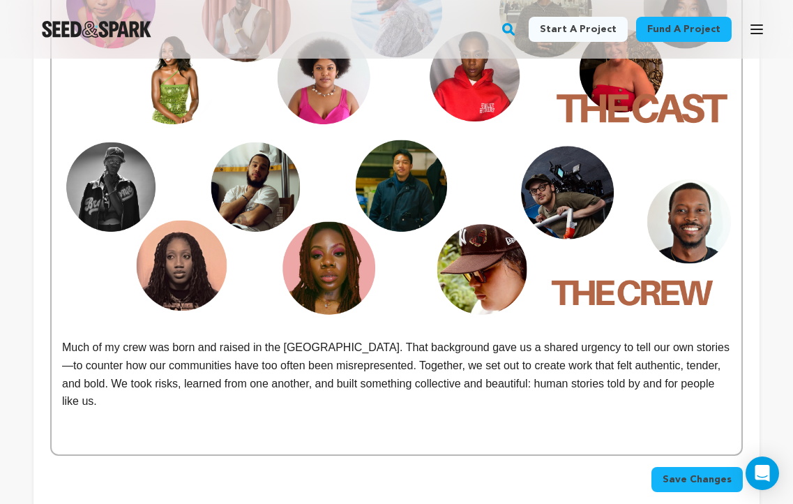
click at [302, 338] on p "Much of my crew was born and raised in the Bronx. That background gave us a sha…" at bounding box center [396, 373] width 669 height 71
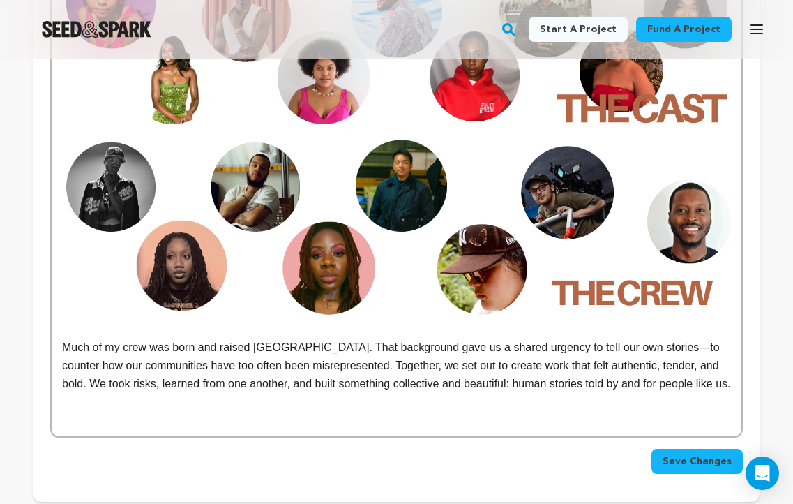
click at [317, 338] on p "Much of my crew was born and raised Uptown. That background gave us a shared ur…" at bounding box center [396, 365] width 669 height 54
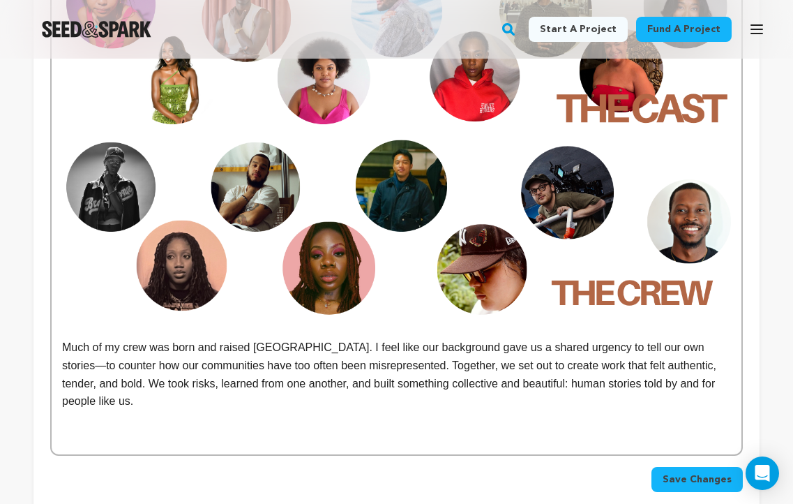
click at [442, 338] on p "Much of my crew was born and raised Uptown. I feel like our background gave us …" at bounding box center [396, 373] width 669 height 71
click at [543, 338] on p "Much of my crew was born and raised Uptown. I feel like our background gives us…" at bounding box center [396, 373] width 669 height 71
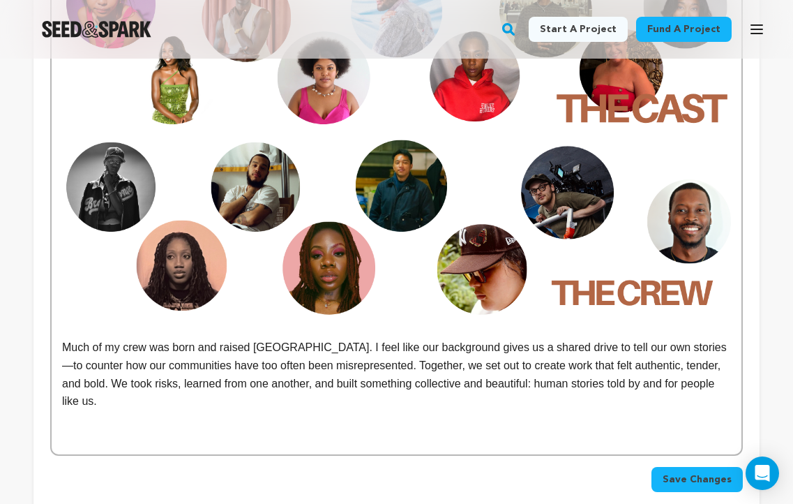
click at [668, 338] on p "Much of my crew was born and raised Uptown. I feel like our background gives us…" at bounding box center [396, 373] width 669 height 71
drag, startPoint x: 303, startPoint y: 330, endPoint x: 642, endPoint y: 369, distance: 342.0
click at [646, 370] on p "Much of my crew was born and raised Uptown. I feel like our background gives us…" at bounding box center [396, 373] width 669 height 71
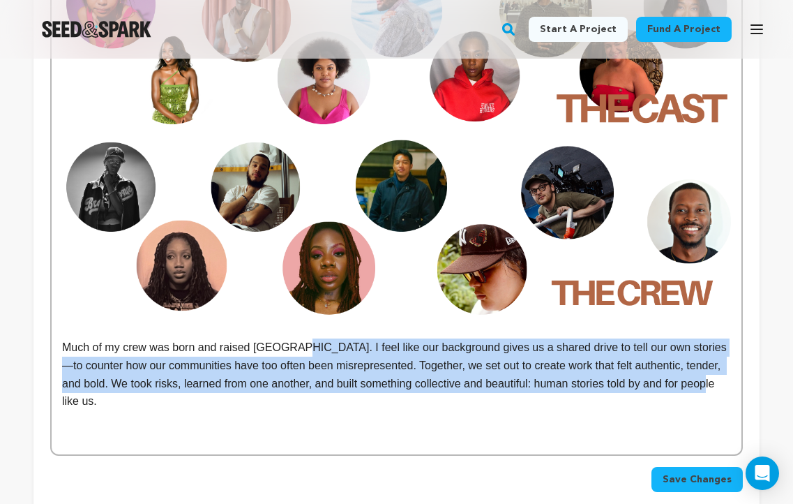
drag, startPoint x: 301, startPoint y: 333, endPoint x: 735, endPoint y: 369, distance: 436.1
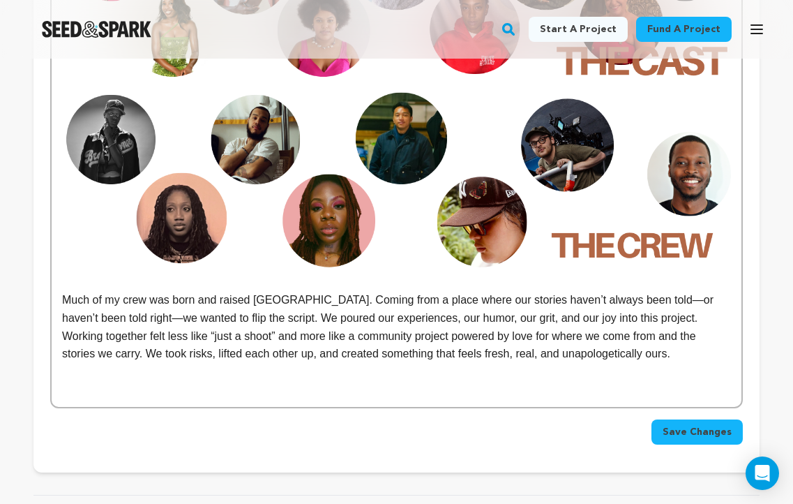
scroll to position [1205, 0]
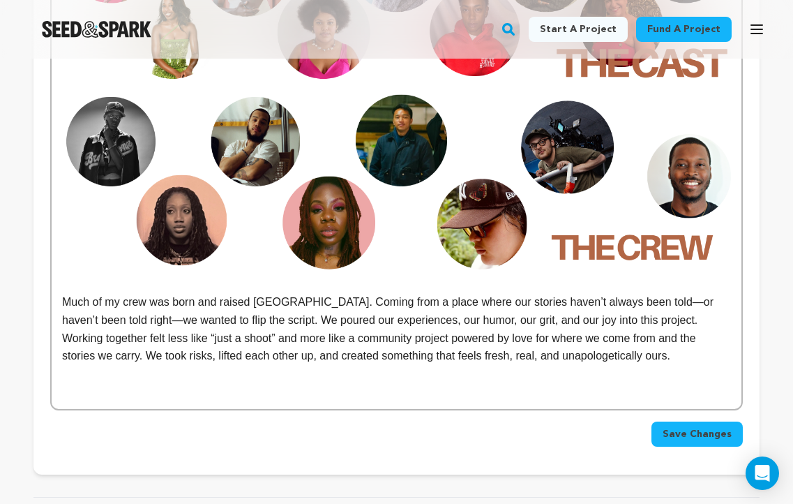
click at [634, 293] on p "Much of my crew was born and raised Uptown. Coming from a place where our stori…" at bounding box center [396, 311] width 669 height 36
click at [95, 303] on p "Much of my crew was born and raised Uptown. Coming from a place where our stori…" at bounding box center [396, 311] width 669 height 36
click at [112, 306] on p "Much of my crew was born and raised Uptown. Coming from a place where our stori…" at bounding box center [396, 311] width 669 height 36
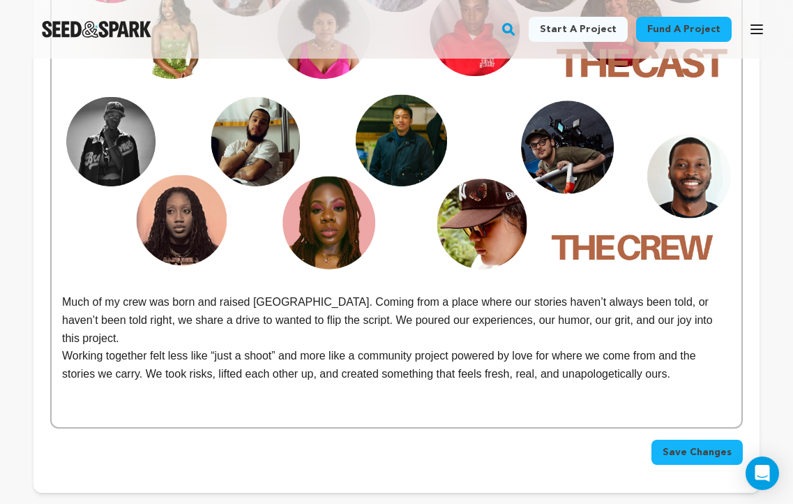
click at [200, 302] on p "Much of my crew was born and raised Uptown. Coming from a place where our stori…" at bounding box center [396, 320] width 669 height 54
click at [201, 302] on p "Much of my crew was born and raised Uptown. Coming from a place where our stori…" at bounding box center [396, 320] width 669 height 54
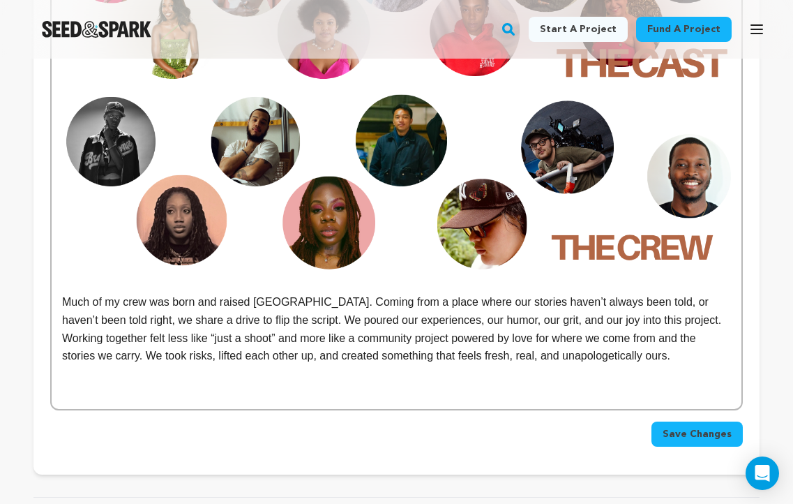
click at [278, 303] on p "Much of my crew was born and raised Uptown. Coming from a place where our stori…" at bounding box center [396, 311] width 669 height 36
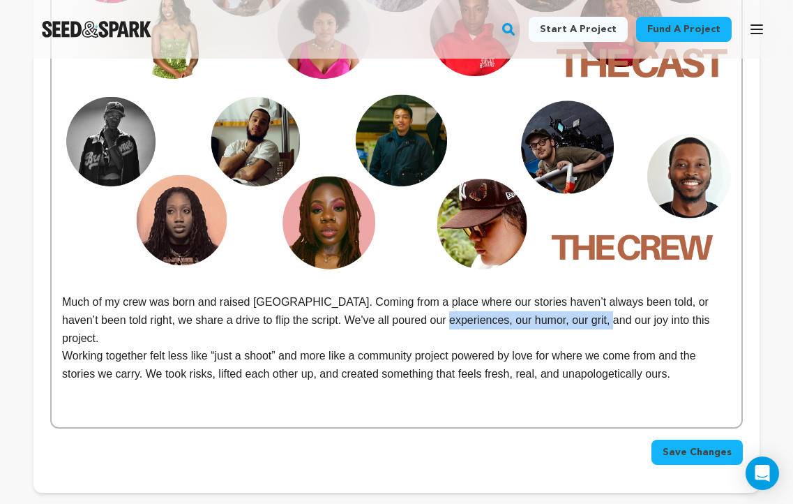
drag, startPoint x: 592, startPoint y: 303, endPoint x: 429, endPoint y: 303, distance: 163.2
click at [429, 303] on p "Much of my crew was born and raised Uptown. Coming from a place where our stori…" at bounding box center [396, 320] width 669 height 54
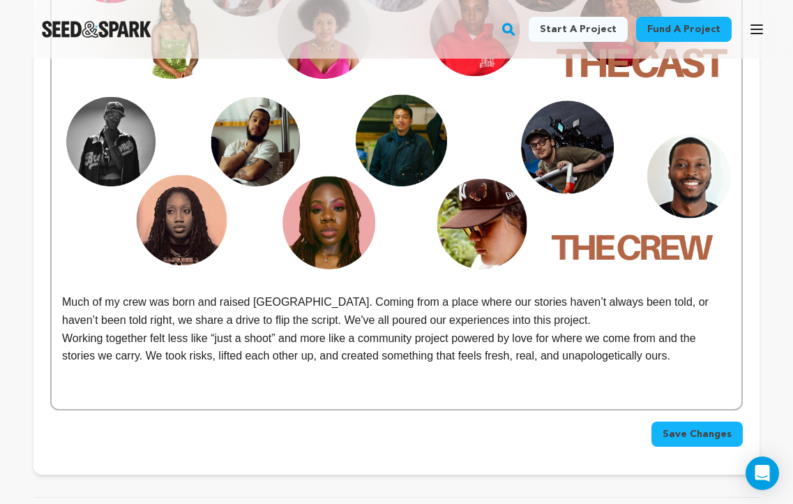
click at [62, 329] on p "Working together felt less like “just a shoot” and more like a community projec…" at bounding box center [396, 347] width 669 height 36
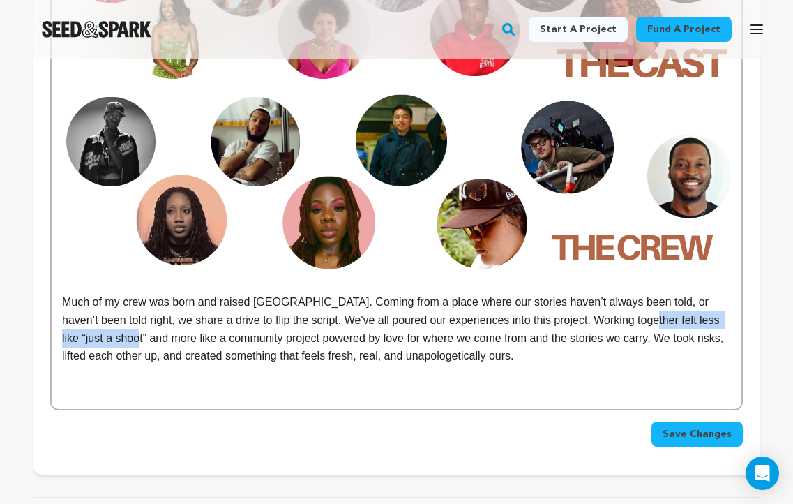
drag, startPoint x: 146, startPoint y: 322, endPoint x: 630, endPoint y: 303, distance: 484.5
click at [630, 303] on p "Much of my crew was born and raised Uptown. Coming from a place where our stori…" at bounding box center [396, 328] width 669 height 71
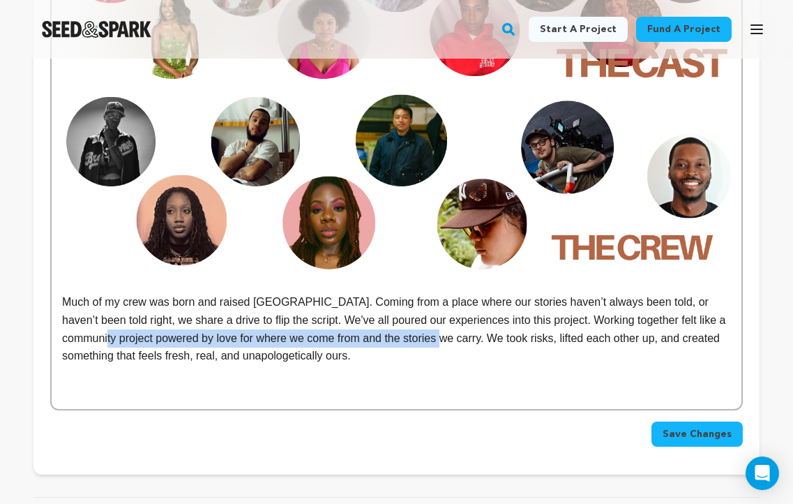
drag, startPoint x: 449, startPoint y: 322, endPoint x: 100, endPoint y: 321, distance: 348.8
click at [100, 326] on p "Much of my crew was born and raised Uptown. Coming from a place where our stori…" at bounding box center [396, 328] width 669 height 71
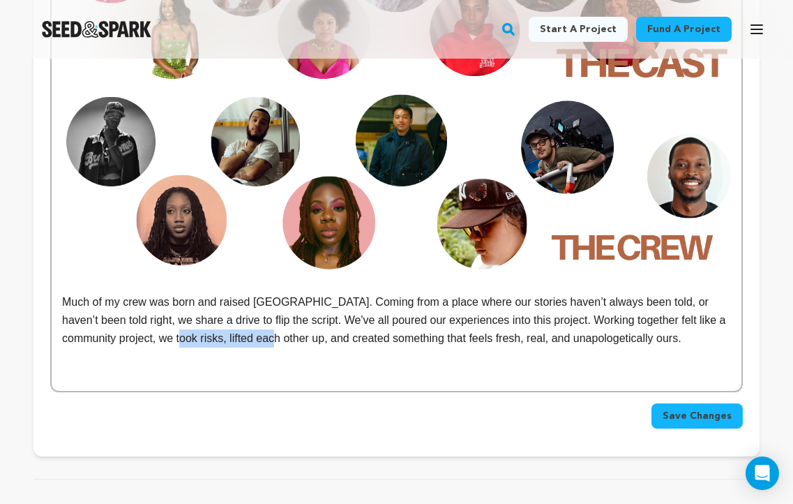
drag, startPoint x: 278, startPoint y: 322, endPoint x: 176, endPoint y: 318, distance: 101.9
click at [176, 318] on p "Much of my crew was born and raised Uptown. Coming from a place where our stori…" at bounding box center [396, 320] width 669 height 54
click at [665, 322] on p "Much of my crew was born and raised Uptown. Coming from a place where our stori…" at bounding box center [396, 320] width 669 height 54
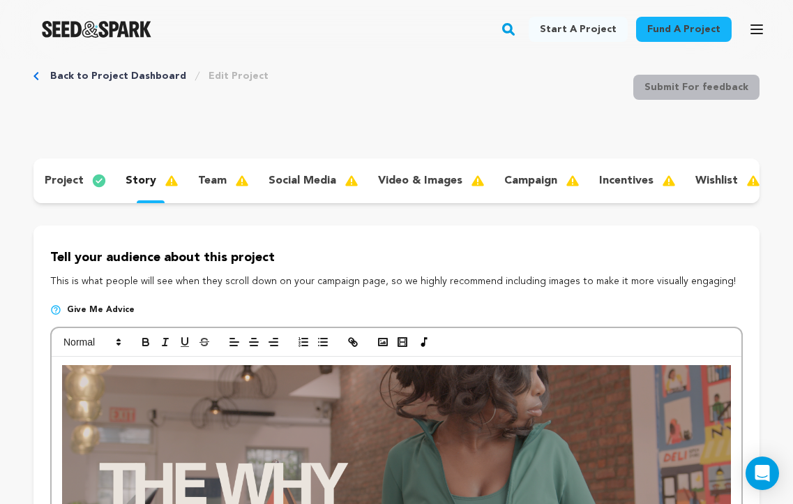
scroll to position [0, 0]
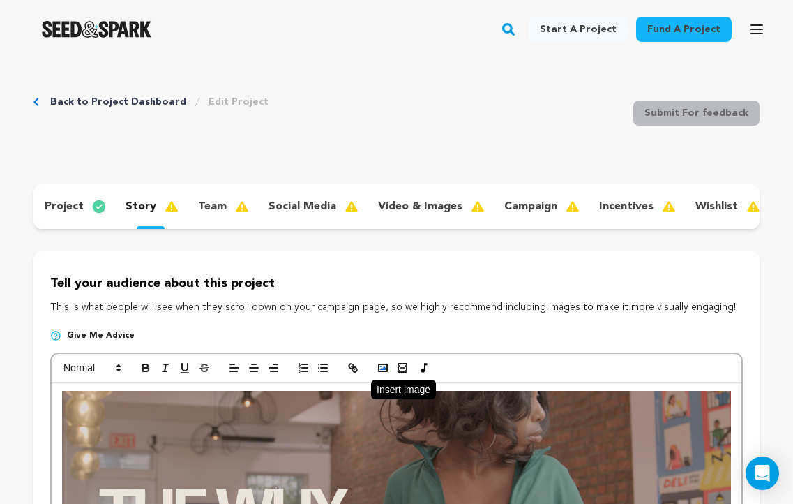
click at [381, 366] on icon "button" at bounding box center [383, 367] width 13 height 13
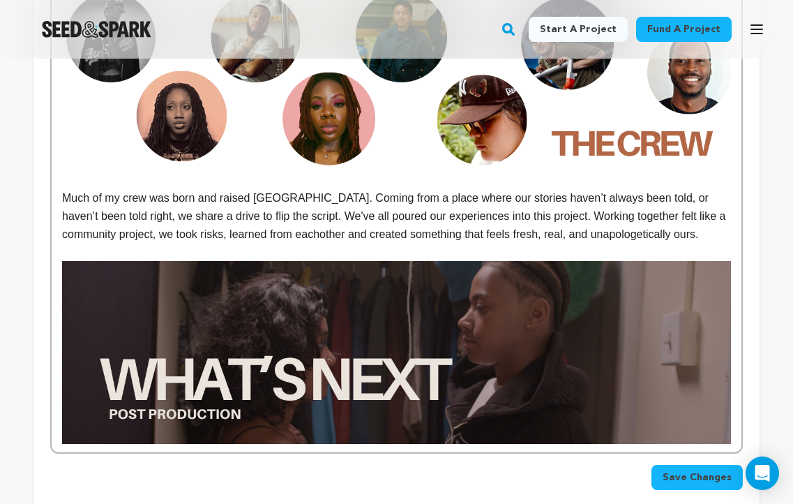
click at [267, 214] on p "Much of my crew was born and raised Uptown. Coming from a place where our stori…" at bounding box center [396, 216] width 669 height 54
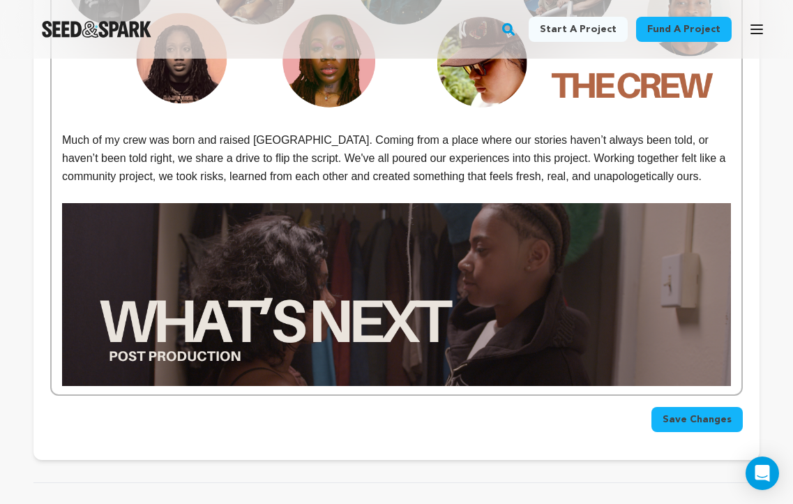
scroll to position [1369, 0]
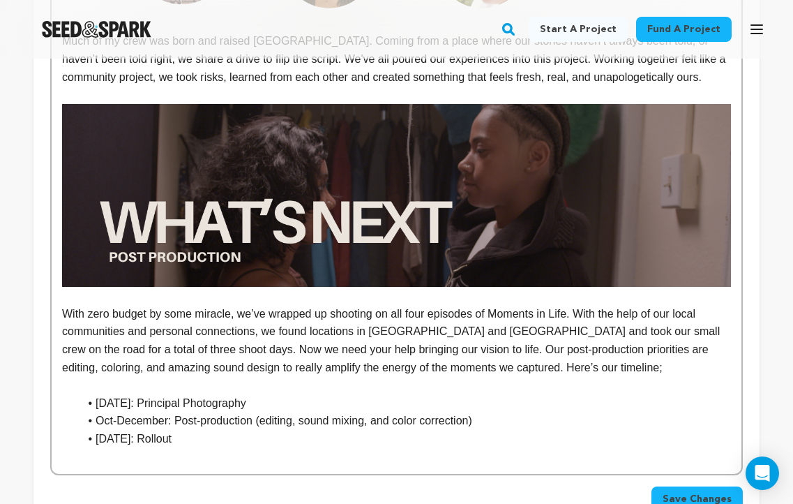
scroll to position [1501, 0]
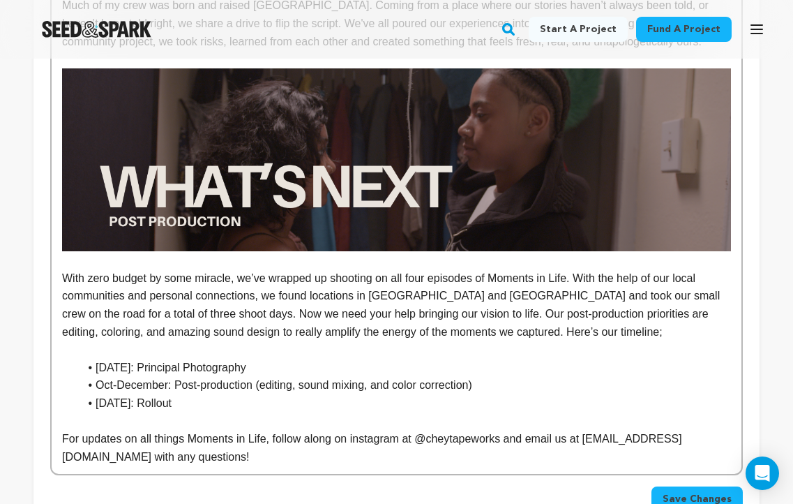
click at [456, 430] on p "For updates on all things Moments in Life, follow along on instagram at @cheyta…" at bounding box center [396, 448] width 669 height 36
drag, startPoint x: 422, startPoint y: 423, endPoint x: 508, endPoint y: 419, distance: 85.9
click at [508, 430] on p "For updates on all things Moments in Life, follow along on instagram at @cheyta…" at bounding box center [396, 448] width 669 height 36
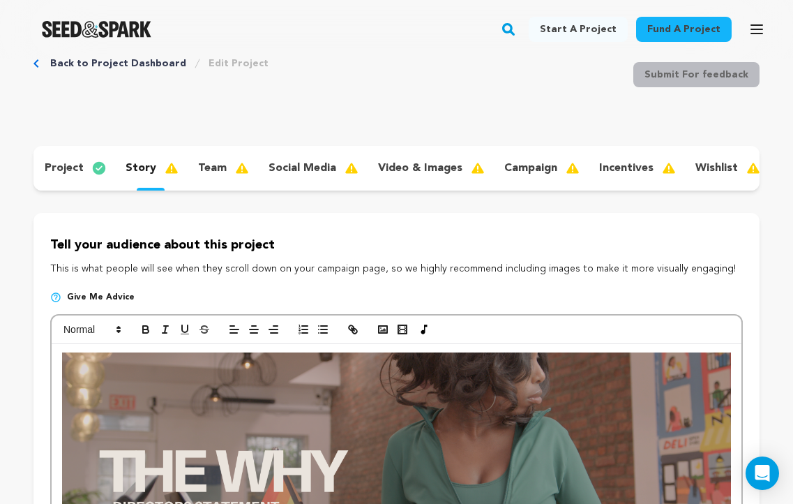
scroll to position [6, 0]
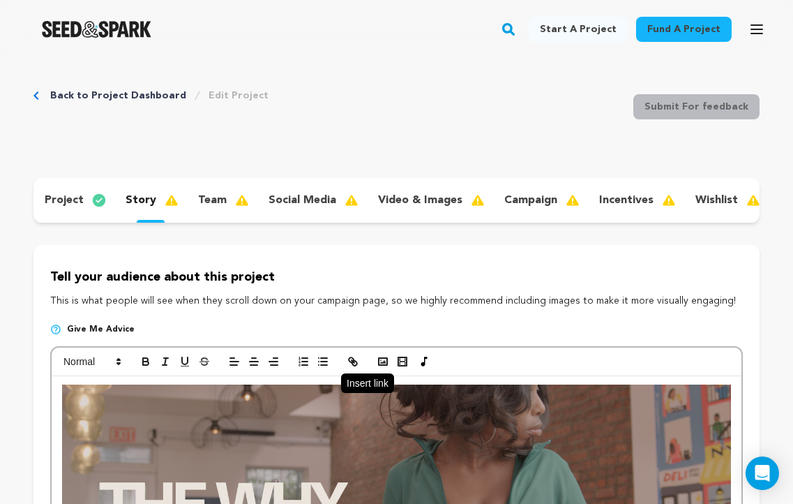
click at [356, 363] on icon "button" at bounding box center [354, 363] width 5 height 5
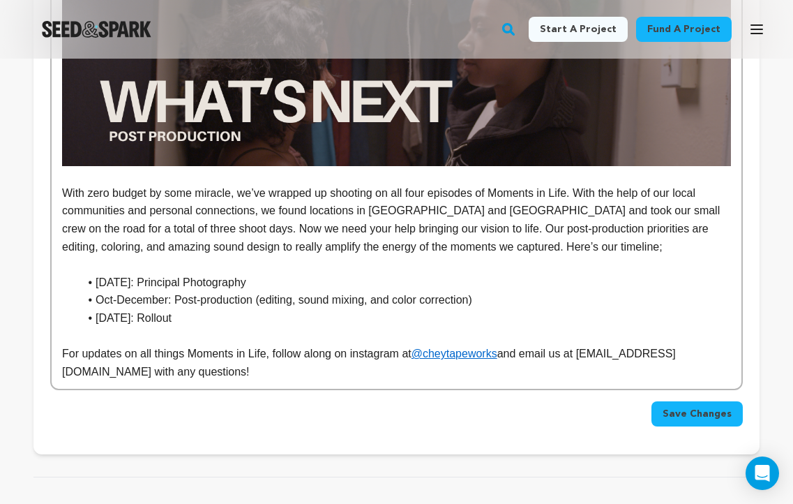
scroll to position [1587, 0]
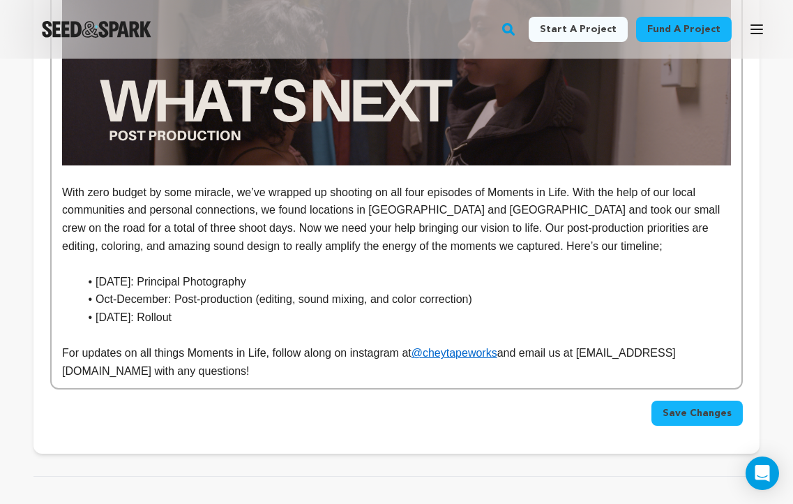
click at [689, 406] on span "Save Changes" at bounding box center [697, 413] width 69 height 14
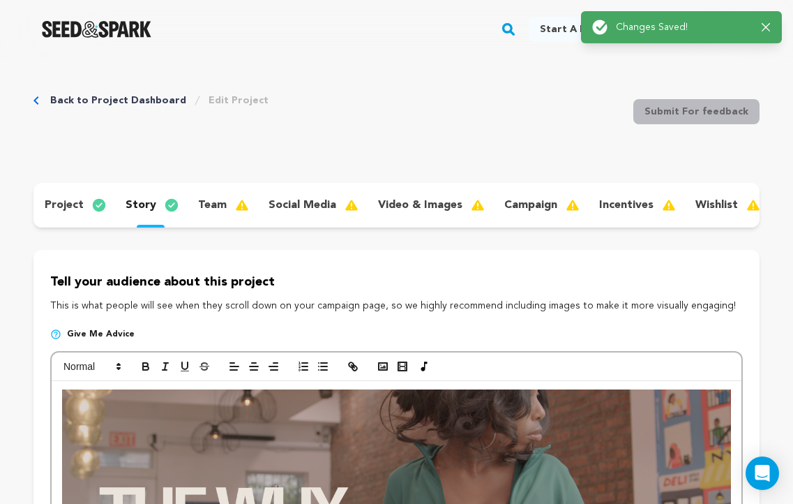
scroll to position [0, 0]
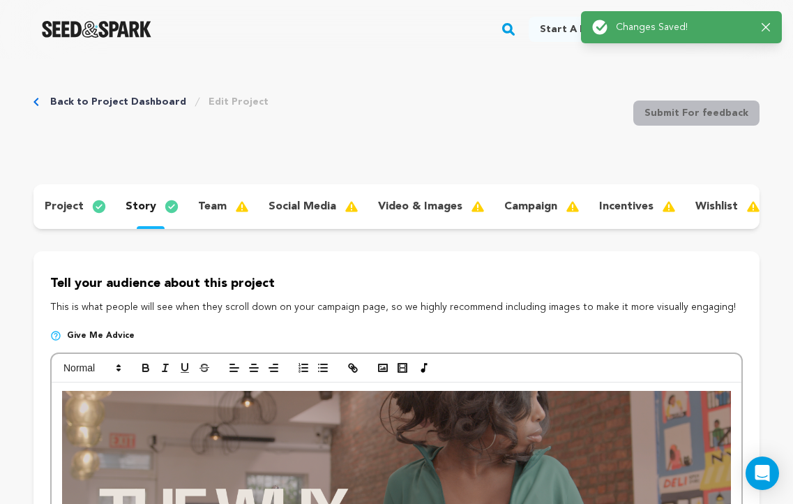
click at [218, 206] on p "team" at bounding box center [212, 206] width 29 height 17
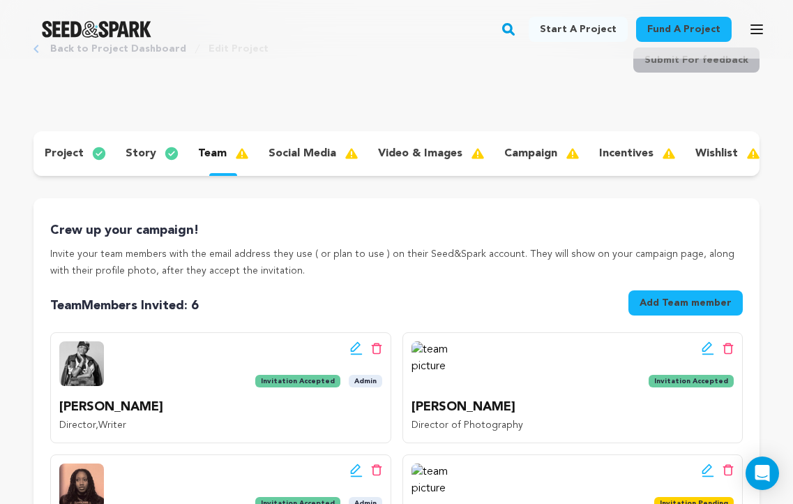
scroll to position [56, 0]
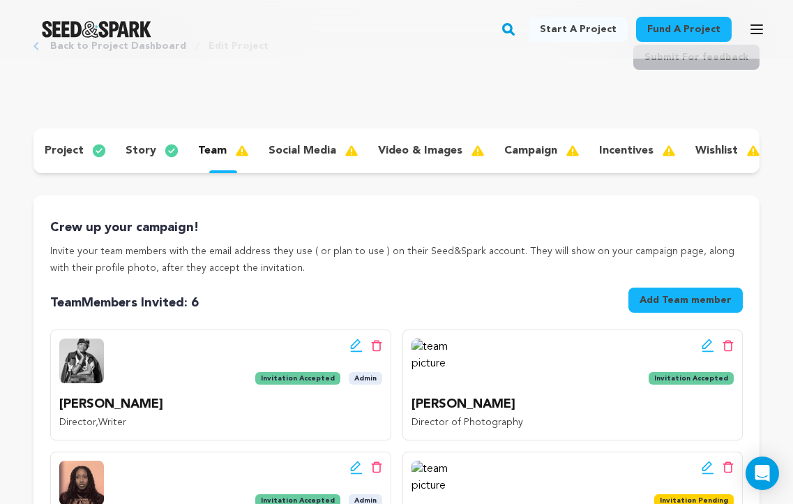
click at [151, 152] on p "story" at bounding box center [141, 150] width 31 height 17
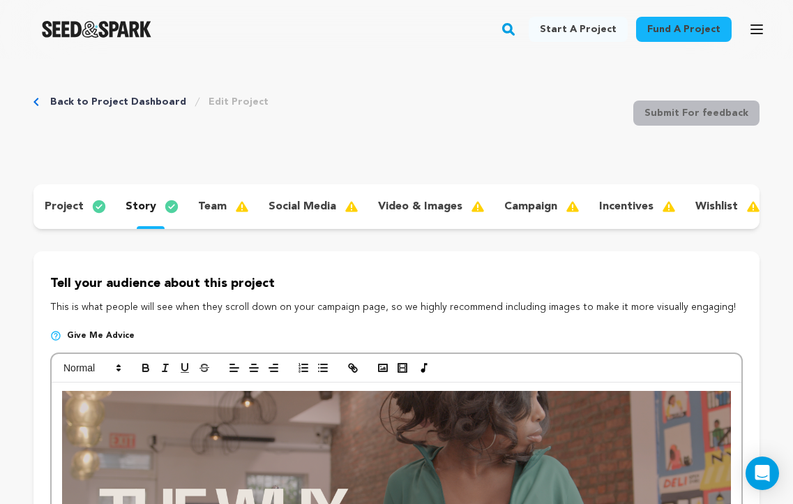
click at [289, 202] on p "social media" at bounding box center [303, 206] width 68 height 17
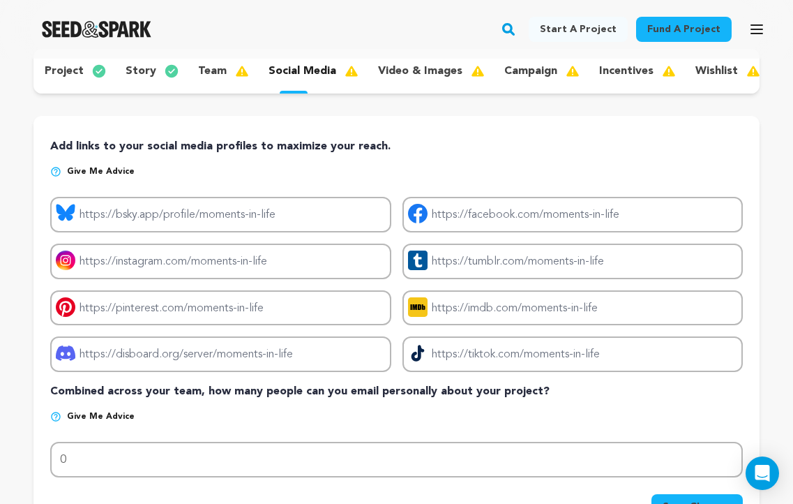
scroll to position [140, 0]
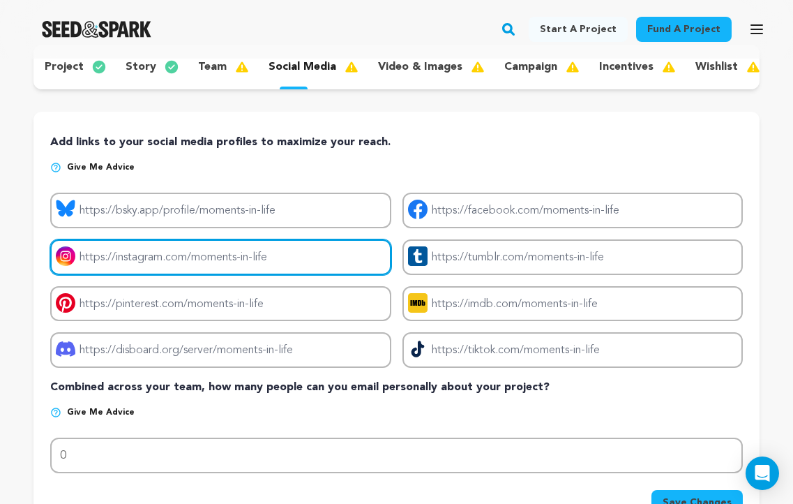
click at [304, 255] on input "Project instagram link" at bounding box center [220, 257] width 341 height 36
paste input "[URL][DOMAIN_NAME]"
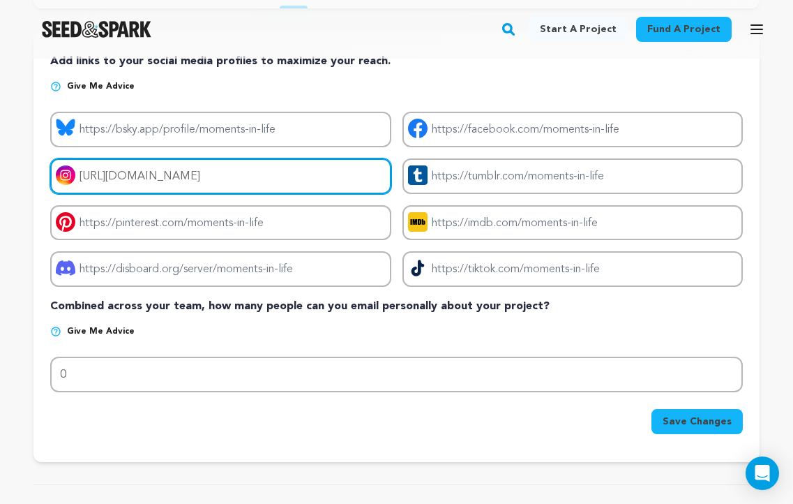
scroll to position [232, 0]
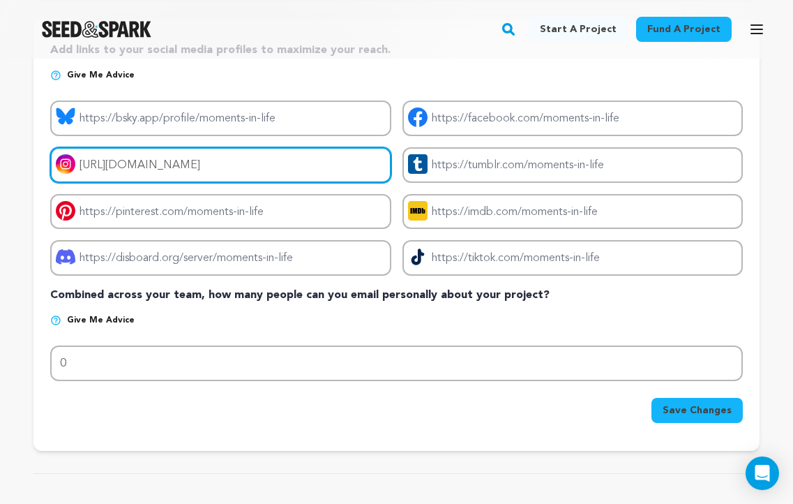
type input "[URL][DOMAIN_NAME]"
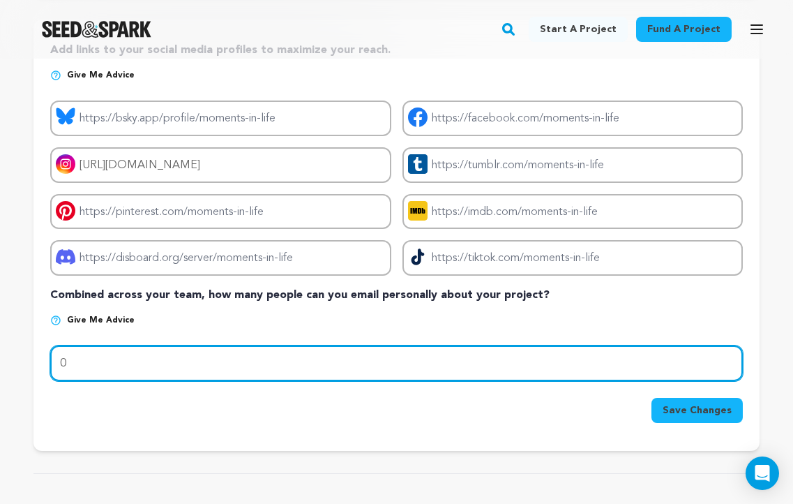
click at [379, 355] on input "0" at bounding box center [396, 363] width 693 height 36
type input "0"
type input "40"
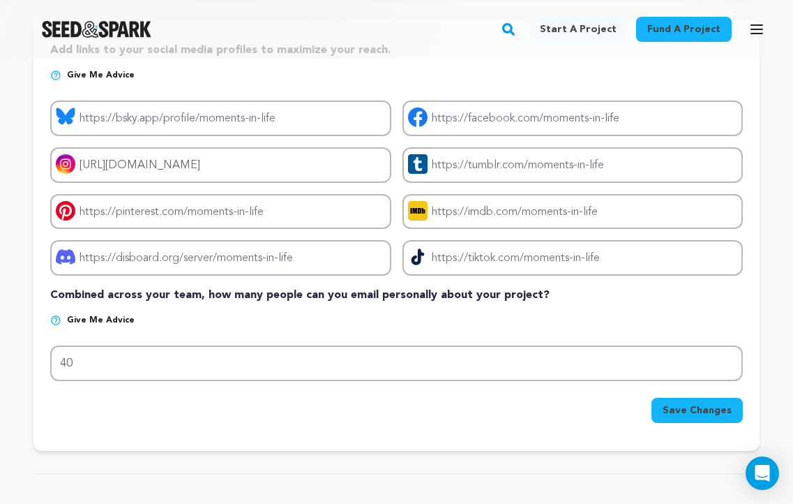
click at [434, 326] on p "Give me advice" at bounding box center [396, 326] width 693 height 22
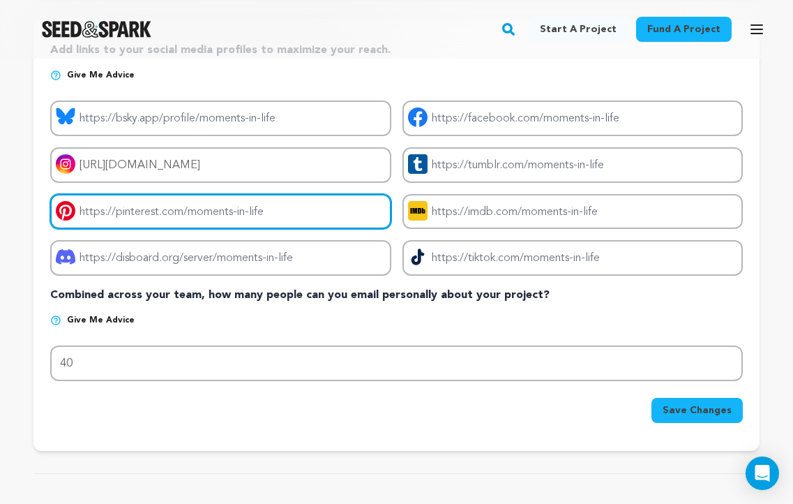
click at [202, 217] on input "Project pinterest link" at bounding box center [220, 212] width 341 height 36
click at [203, 216] on input "Project pinterest link" at bounding box center [220, 212] width 341 height 36
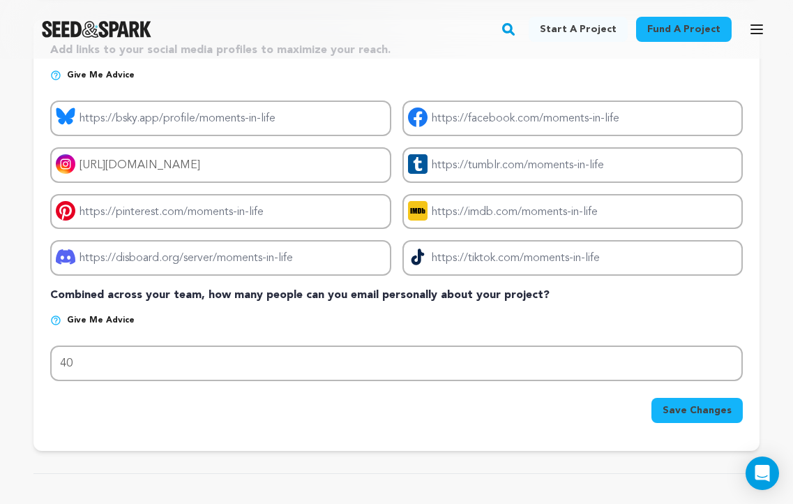
click at [534, 321] on p "Give me advice" at bounding box center [396, 326] width 693 height 22
click at [722, 415] on span "Save Changes" at bounding box center [697, 410] width 69 height 14
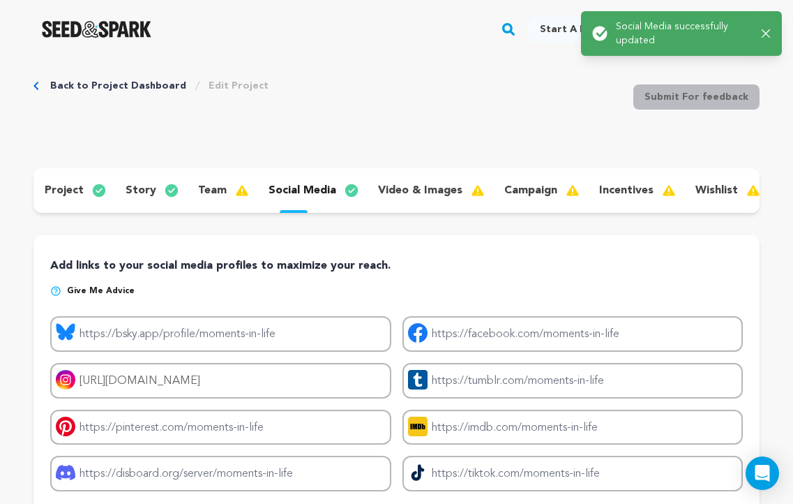
scroll to position [0, 0]
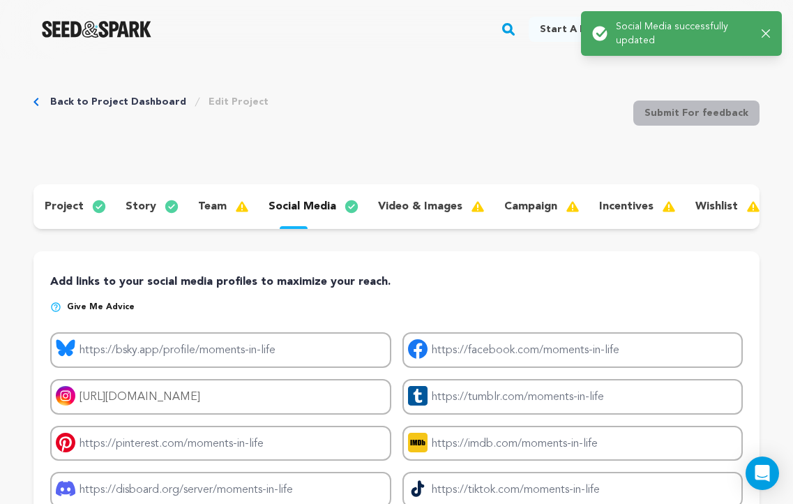
click at [394, 209] on p "video & images" at bounding box center [420, 206] width 84 height 17
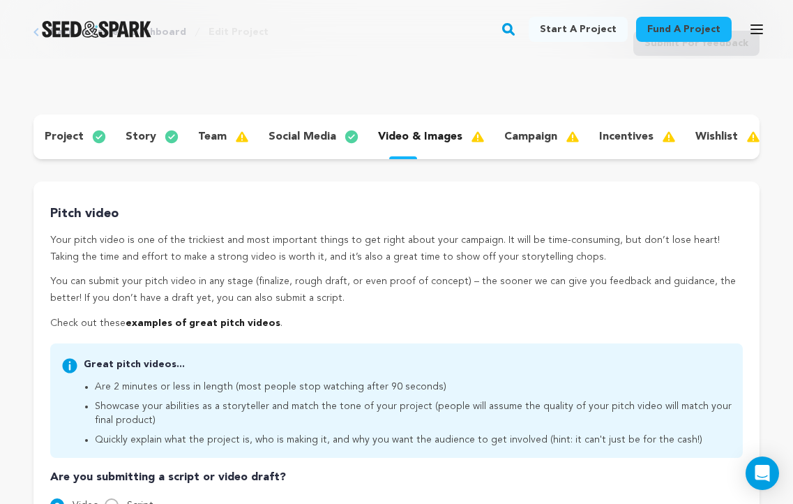
scroll to position [65, 0]
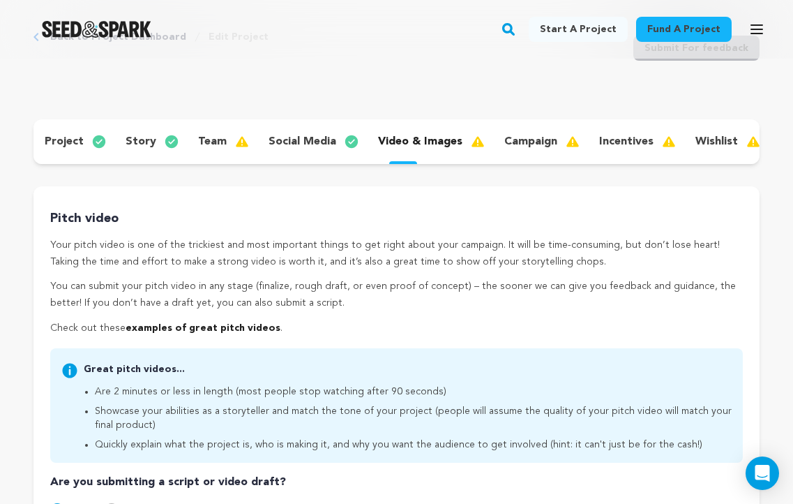
click at [512, 143] on p "campaign" at bounding box center [530, 141] width 53 height 17
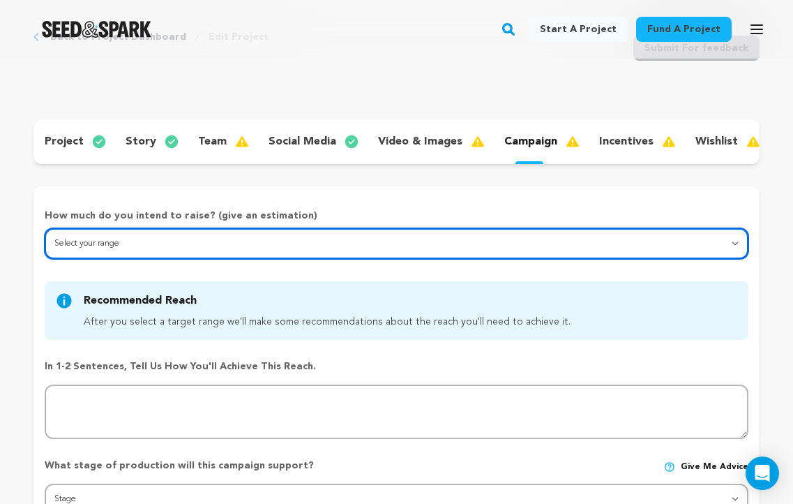
click at [449, 246] on select "Select your range Less than $10k 10k - $14k 15k - $24k 25k - $49k 50k or more" at bounding box center [397, 243] width 704 height 31
select select "1"
click at [45, 228] on select "Select your range Less than $10k 10k - $14k 15k - $24k 25k - $49k 50k or more" at bounding box center [397, 243] width 704 height 31
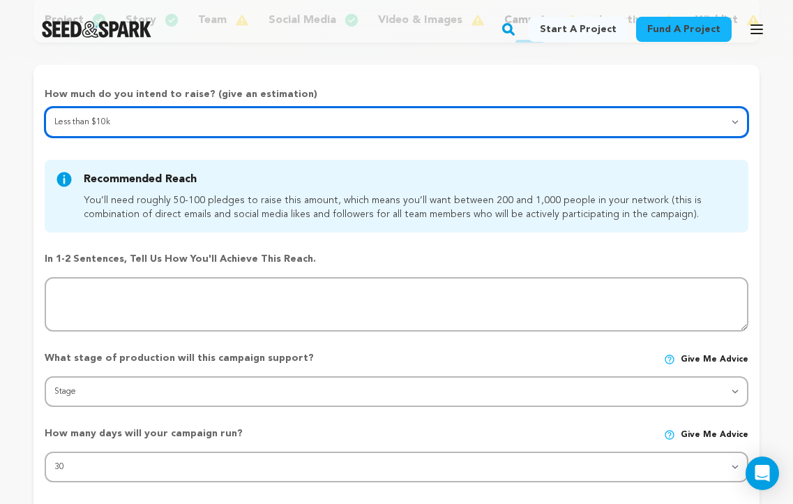
scroll to position [188, 0]
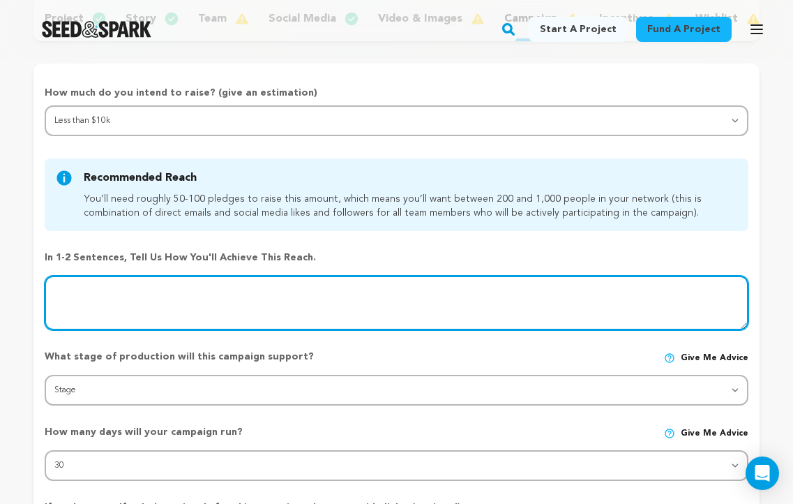
click at [430, 309] on textarea at bounding box center [397, 303] width 704 height 54
type textarea "Social media promo, in person events and emailing our personal networks"
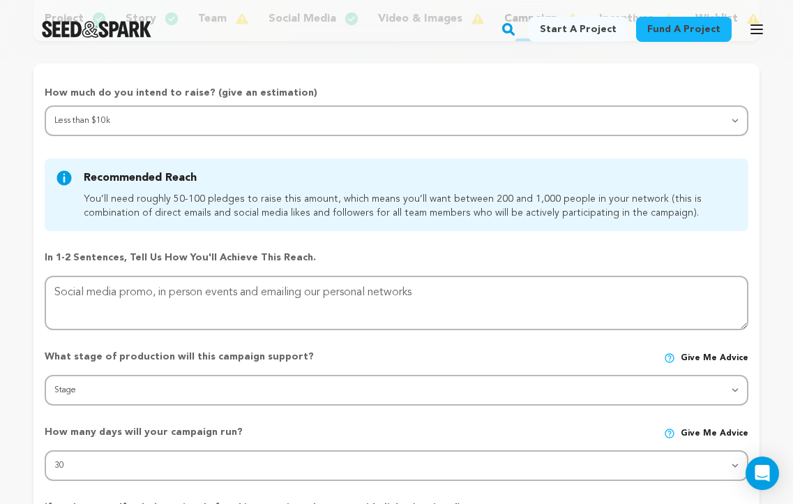
click at [406, 344] on div "What stage of production will this campaign support? Give me advice Stage DEVEL…" at bounding box center [397, 371] width 704 height 67
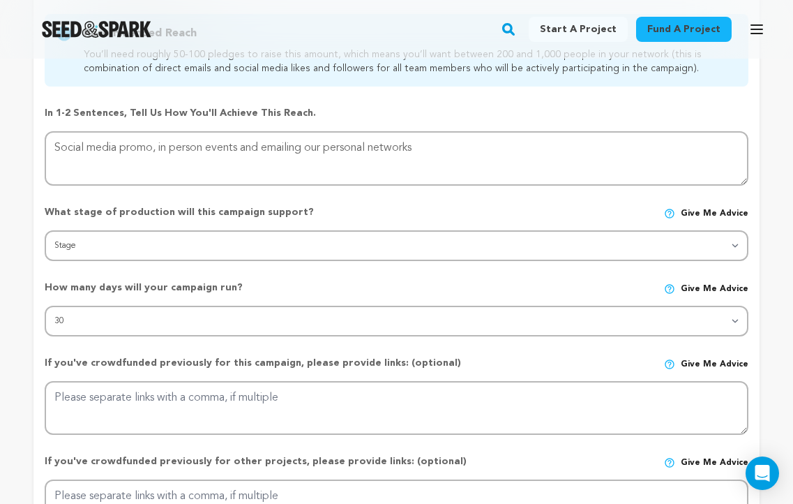
scroll to position [333, 0]
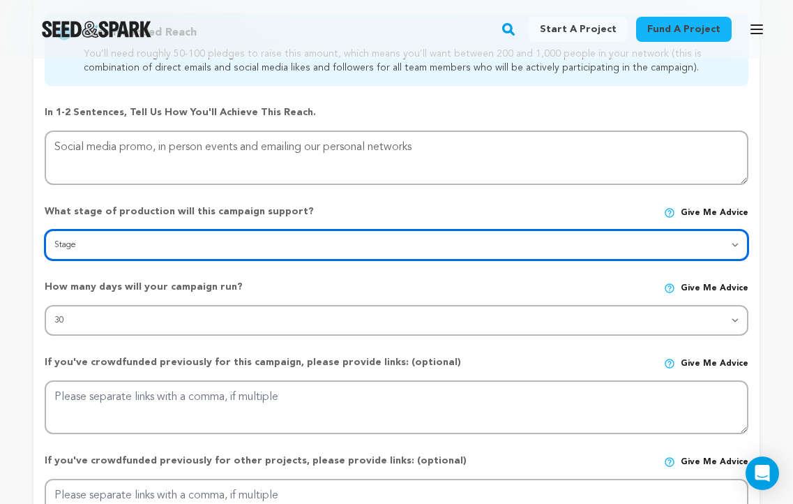
click at [403, 248] on select "Stage DEVELOPMENT PRODUCTION POST-PRODUCTION DISTRIBUTION PRE-PRODUCTION ENHANC…" at bounding box center [397, 245] width 704 height 31
select select "1404"
click at [45, 230] on select "Stage DEVELOPMENT PRODUCTION POST-PRODUCTION DISTRIBUTION PRE-PRODUCTION ENHANC…" at bounding box center [397, 245] width 704 height 31
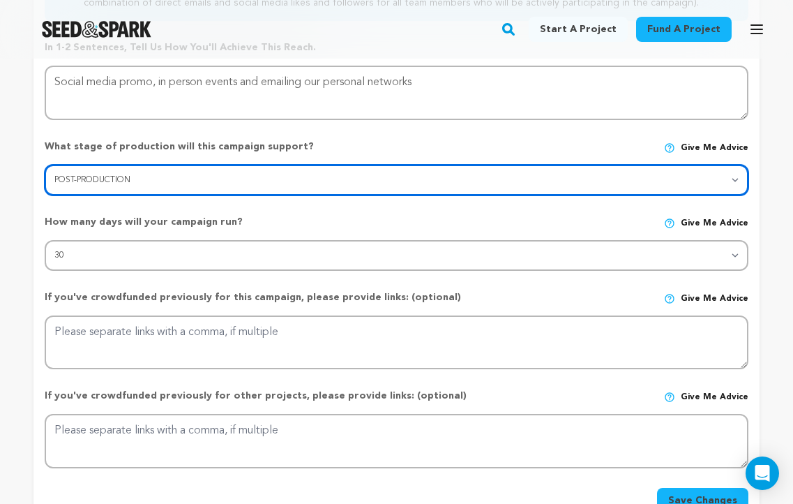
scroll to position [400, 0]
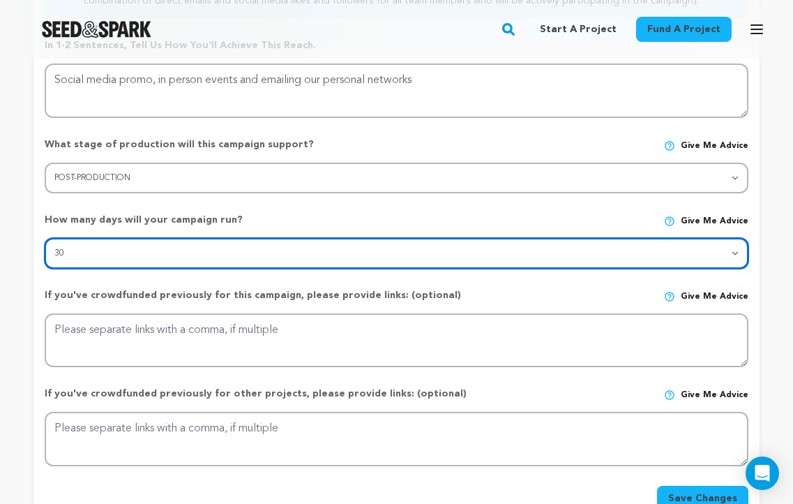
click at [386, 260] on select "30 45 60" at bounding box center [397, 253] width 704 height 31
select select "60"
click at [45, 238] on select "30 45 60" at bounding box center [397, 253] width 704 height 31
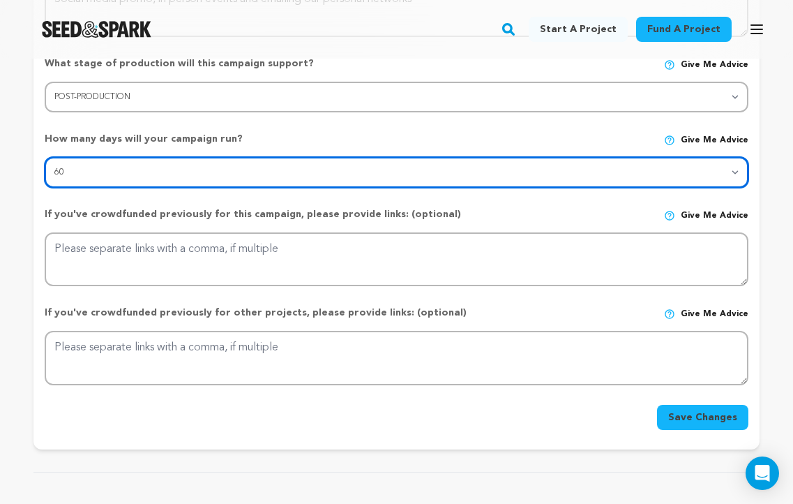
scroll to position [482, 0]
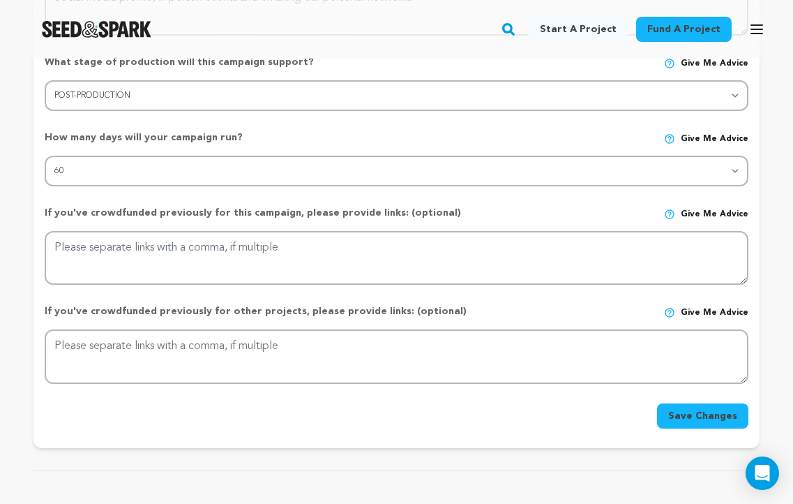
click at [679, 416] on button "Save Changes" at bounding box center [702, 415] width 91 height 25
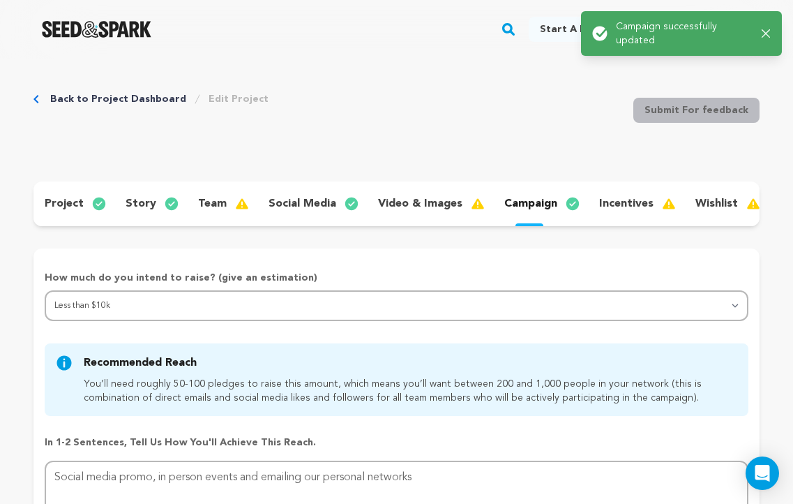
scroll to position [0, 0]
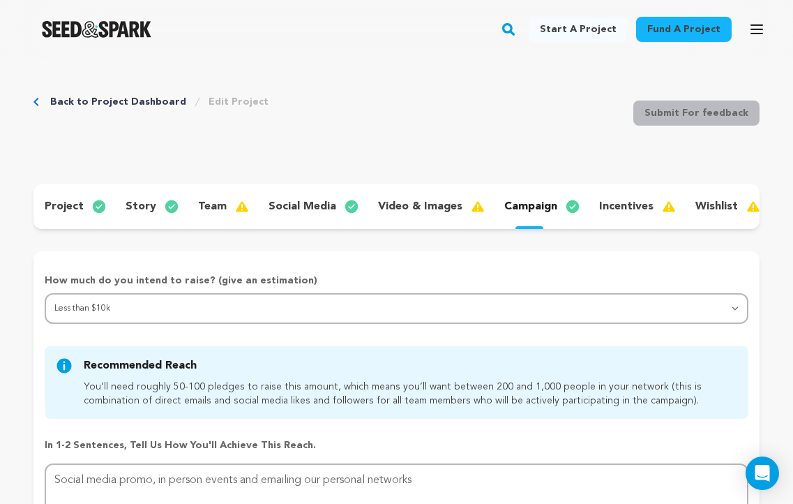
click at [599, 211] on p "incentives" at bounding box center [626, 206] width 54 height 17
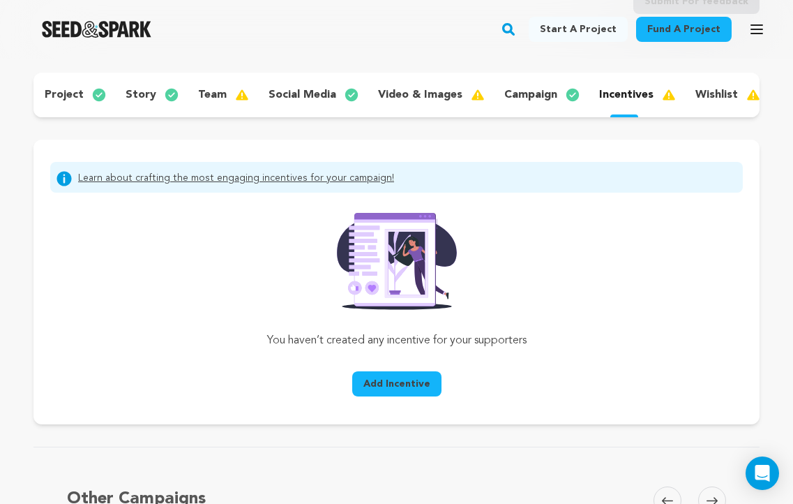
scroll to position [115, 0]
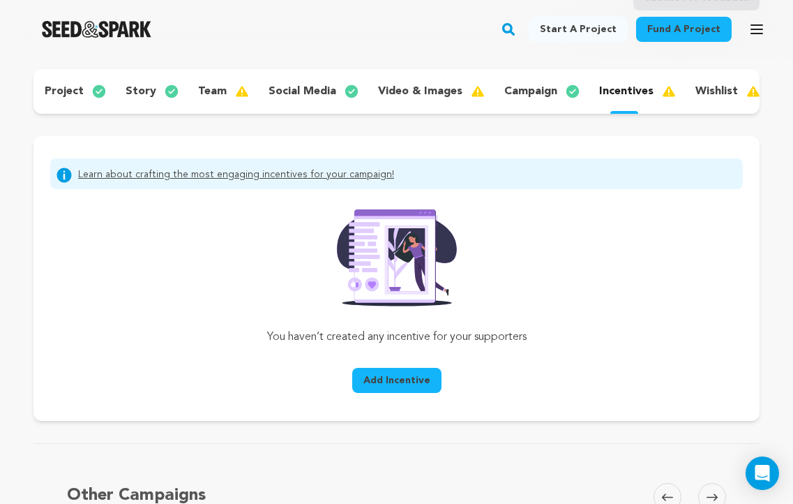
click at [310, 176] on link "Learn about crafting the most engaging incentives for your campaign!" at bounding box center [236, 175] width 316 height 17
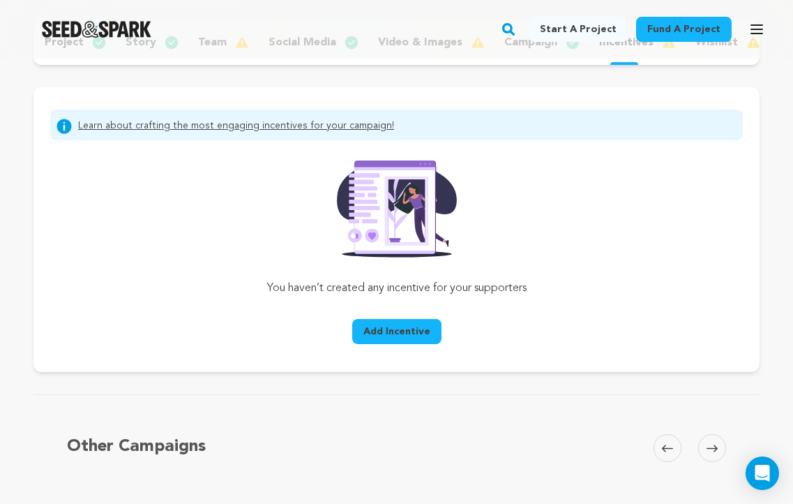
scroll to position [97, 0]
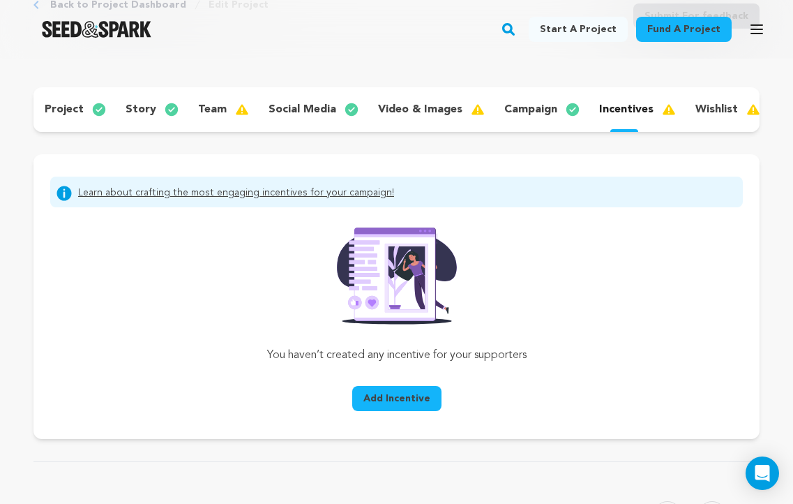
click at [149, 112] on p "story" at bounding box center [141, 109] width 31 height 17
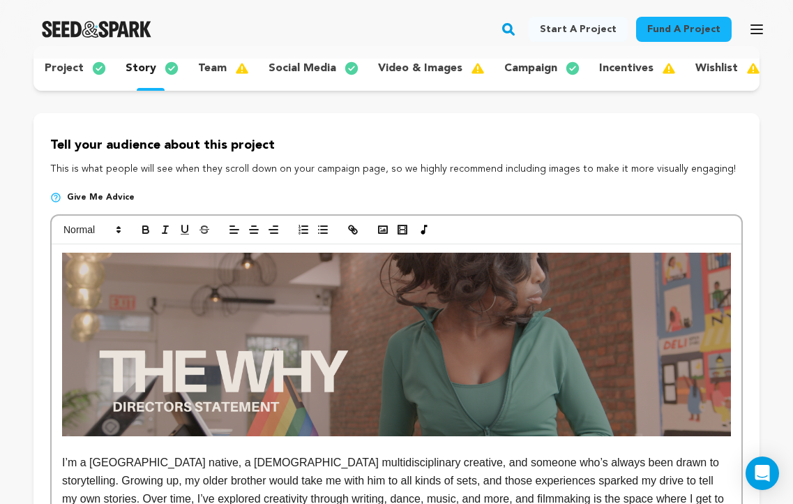
scroll to position [137, 0]
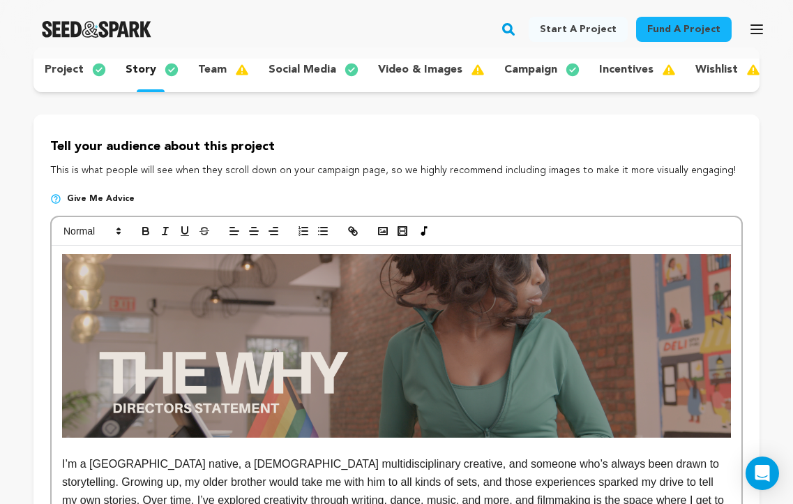
click at [527, 75] on p "campaign" at bounding box center [530, 69] width 53 height 17
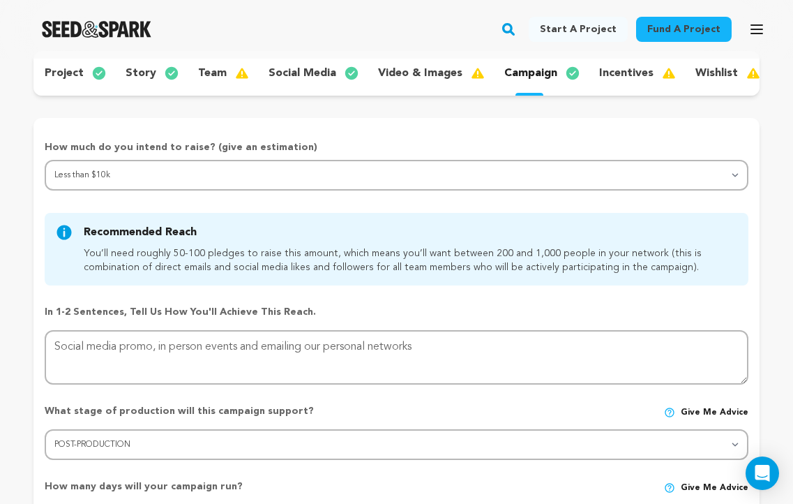
scroll to position [55, 0]
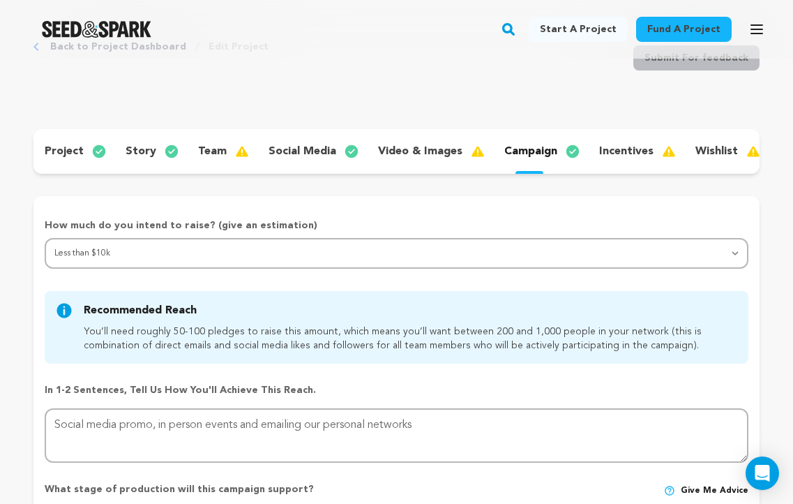
click at [146, 148] on p "story" at bounding box center [141, 151] width 31 height 17
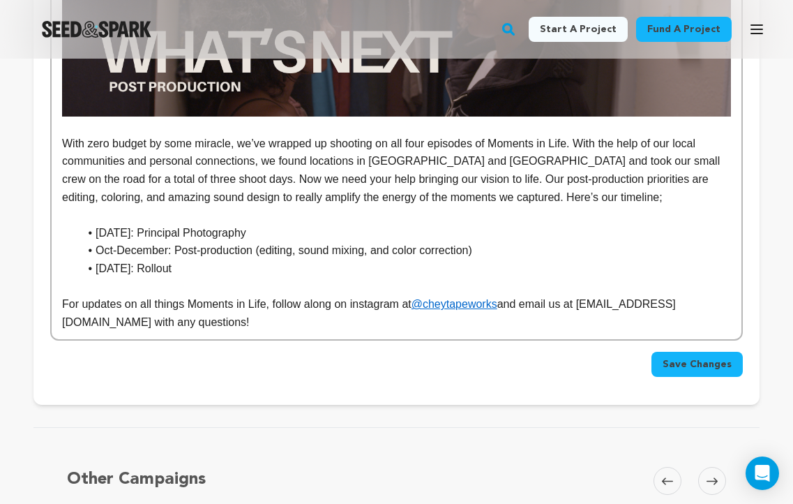
scroll to position [1634, 0]
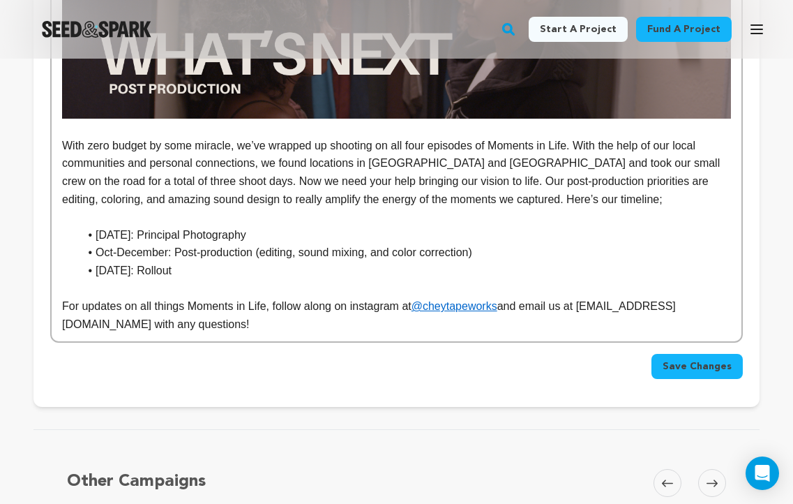
click at [260, 262] on li "[DATE]: Rollout" at bounding box center [405, 271] width 652 height 18
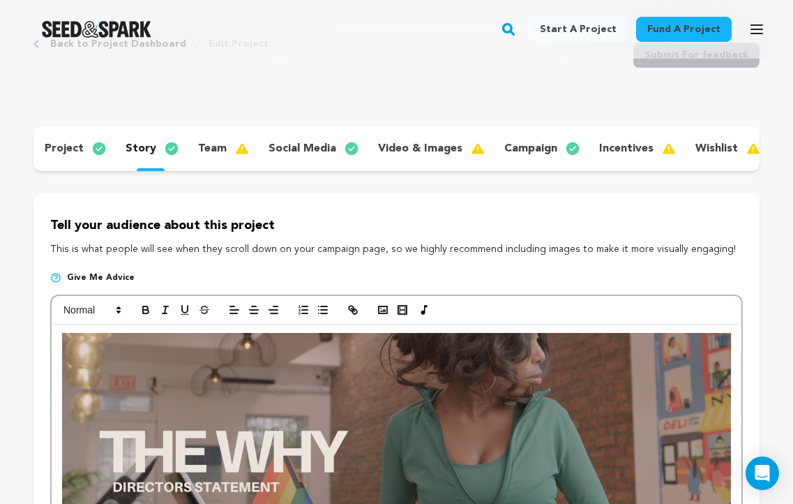
scroll to position [0, 0]
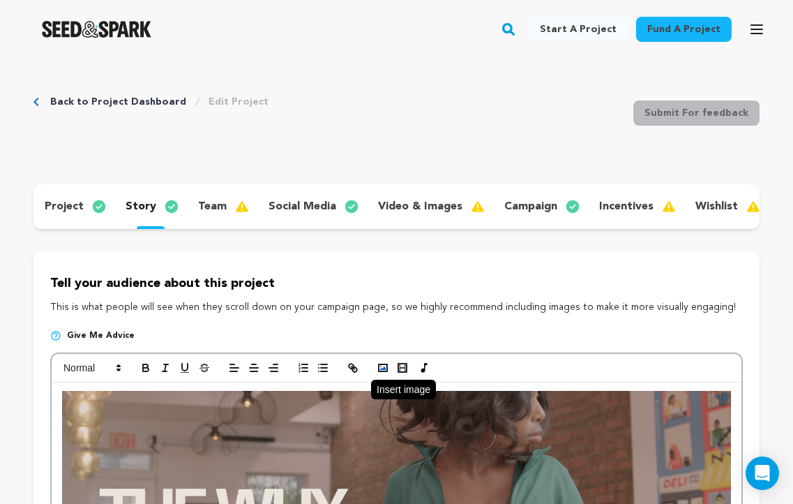
click at [377, 370] on icon "button" at bounding box center [383, 367] width 13 height 13
click at [381, 365] on rect "button" at bounding box center [383, 367] width 8 height 7
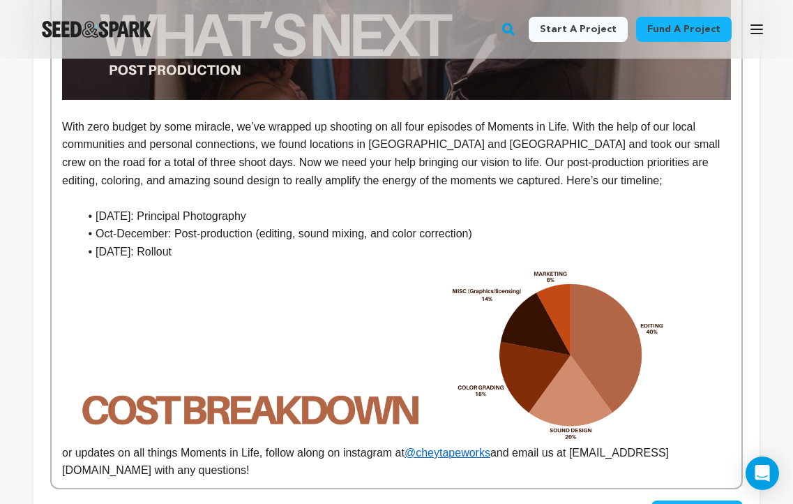
click at [665, 410] on img at bounding box center [396, 352] width 669 height 183
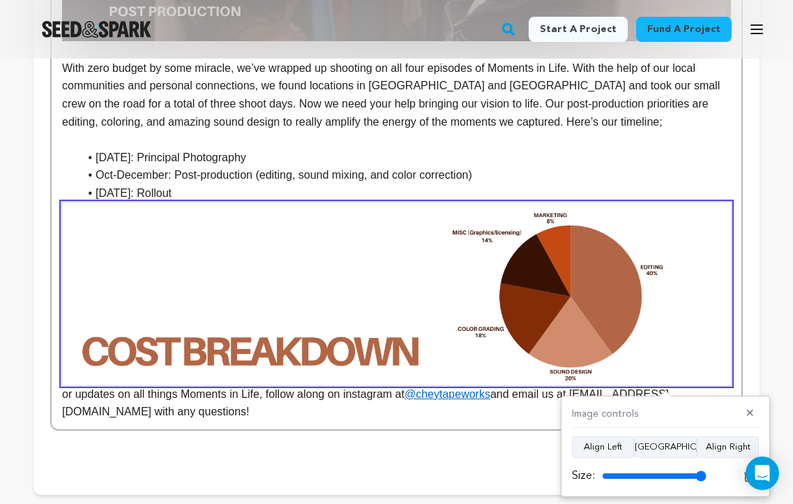
scroll to position [1714, 0]
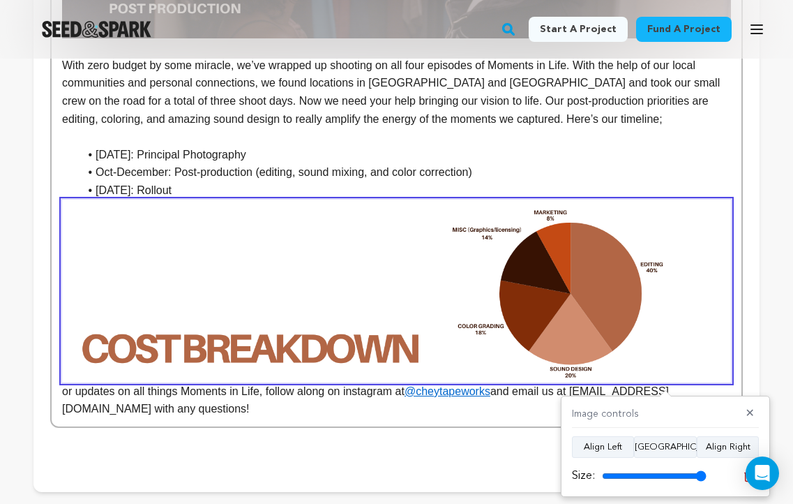
click at [633, 163] on li "Oct-December: Post-production (editing, sound mixing, and color correction)" at bounding box center [405, 172] width 652 height 18
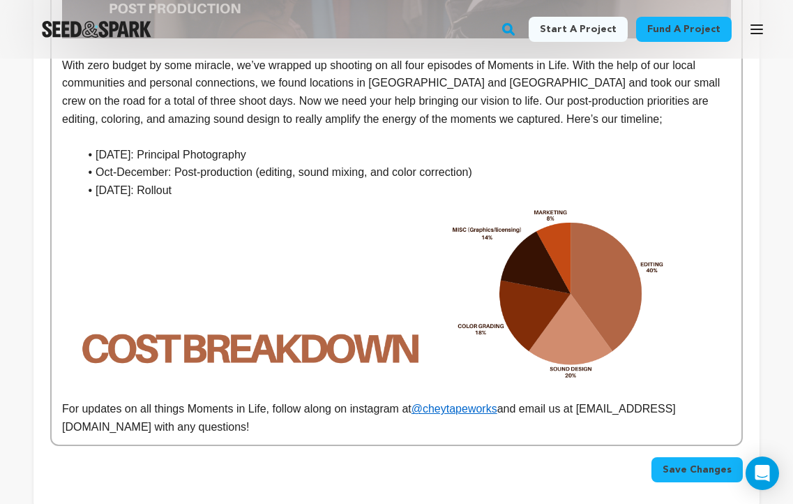
click at [63, 400] on p "For updates on all things Moments in Life, follow along on instagram at @cheyta…" at bounding box center [396, 418] width 669 height 36
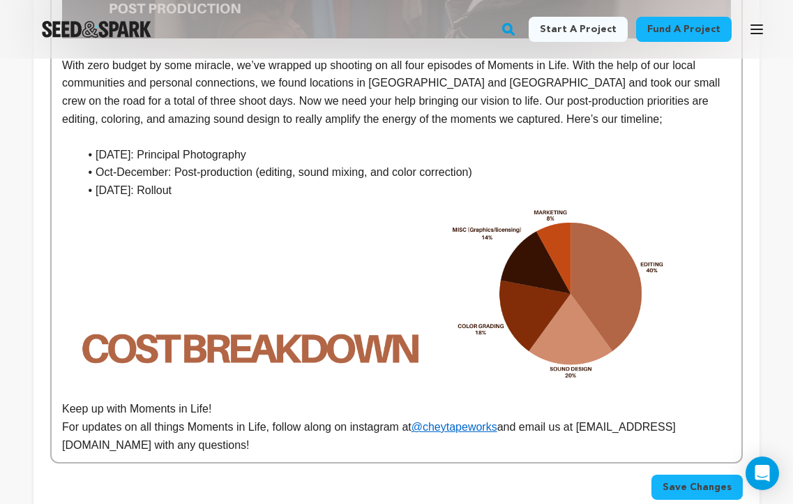
click at [85, 400] on p "Keep up with Moments in Life!" at bounding box center [396, 409] width 669 height 18
click at [100, 400] on p "Keeping up with Moments in Life!" at bounding box center [396, 409] width 669 height 18
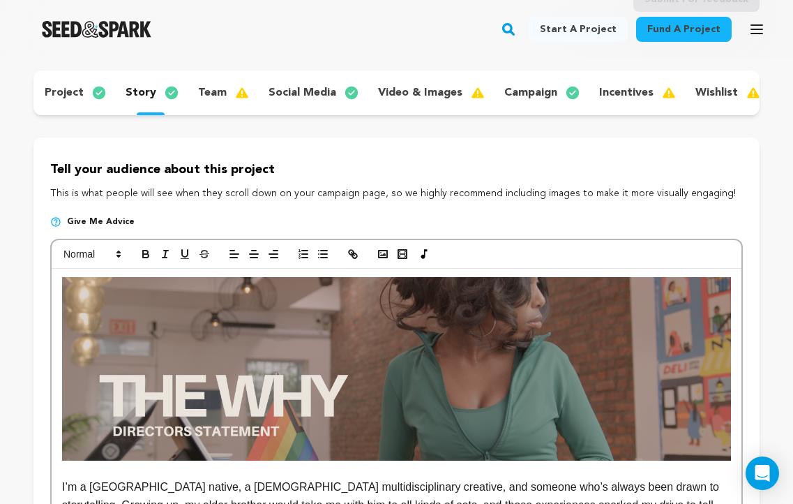
scroll to position [113, 0]
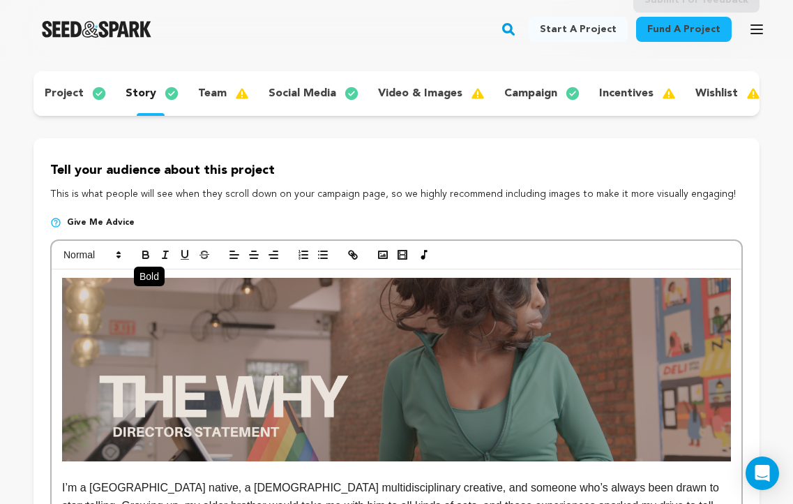
click at [146, 257] on icon "button" at bounding box center [146, 254] width 13 height 13
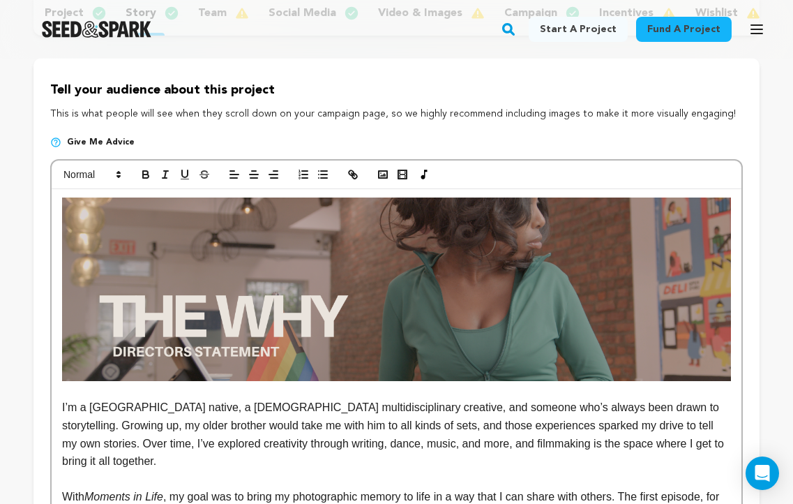
scroll to position [0, 0]
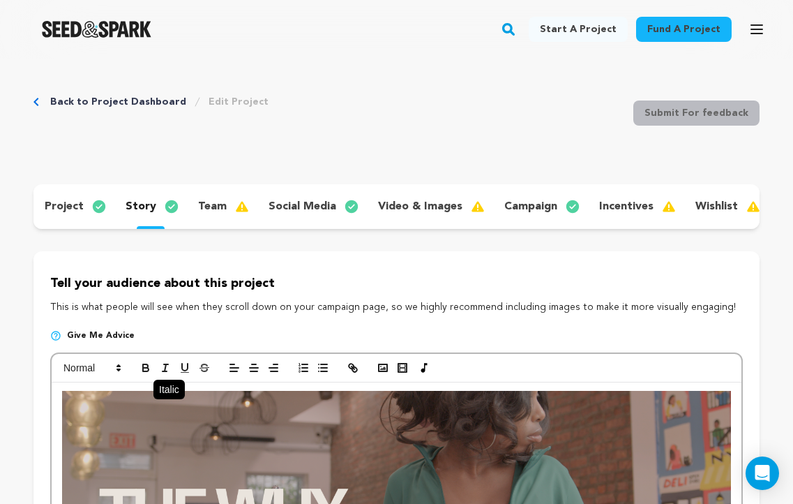
click at [167, 367] on icon "button" at bounding box center [165, 367] width 13 height 13
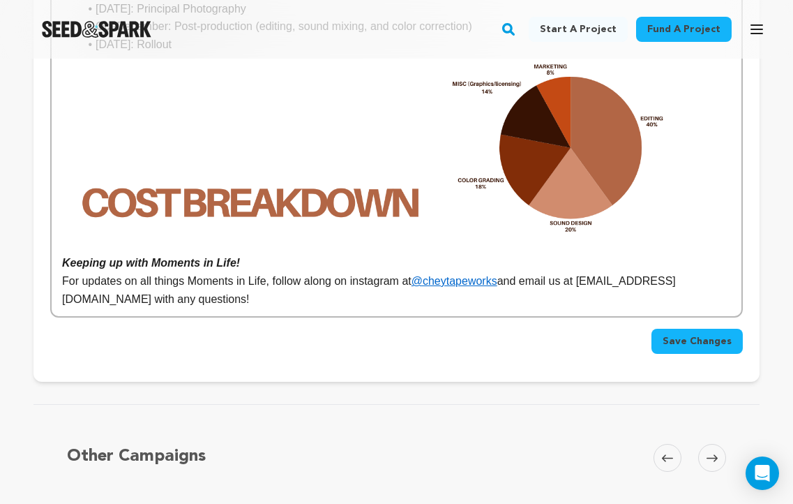
scroll to position [1849, 0]
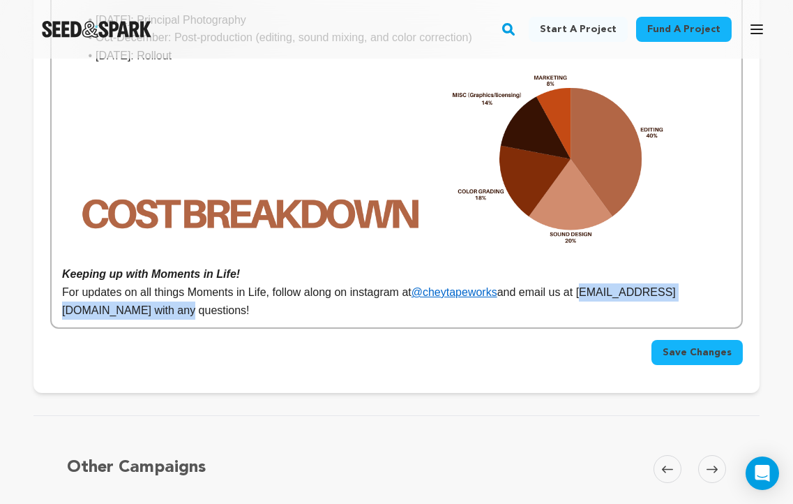
drag, startPoint x: 61, startPoint y: 295, endPoint x: 257, endPoint y: 295, distance: 195.3
click at [257, 295] on p "For updates on all things Moments in Life, follow along on instagram at @cheyta…" at bounding box center [396, 301] width 669 height 36
copy p "[EMAIL_ADDRESS][DOMAIN_NAME]"
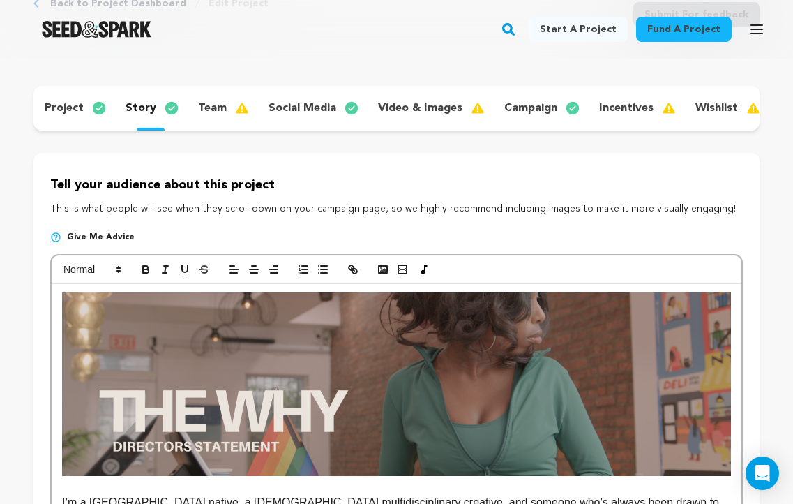
scroll to position [98, 0]
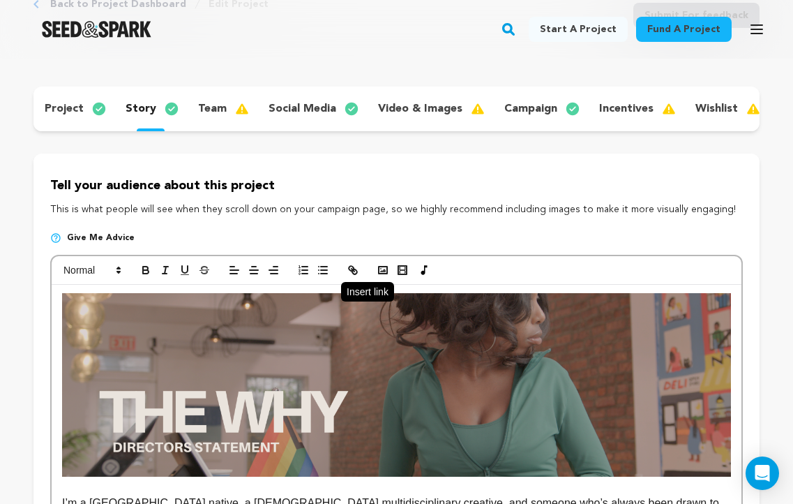
click at [354, 269] on icon "button" at bounding box center [354, 271] width 5 height 5
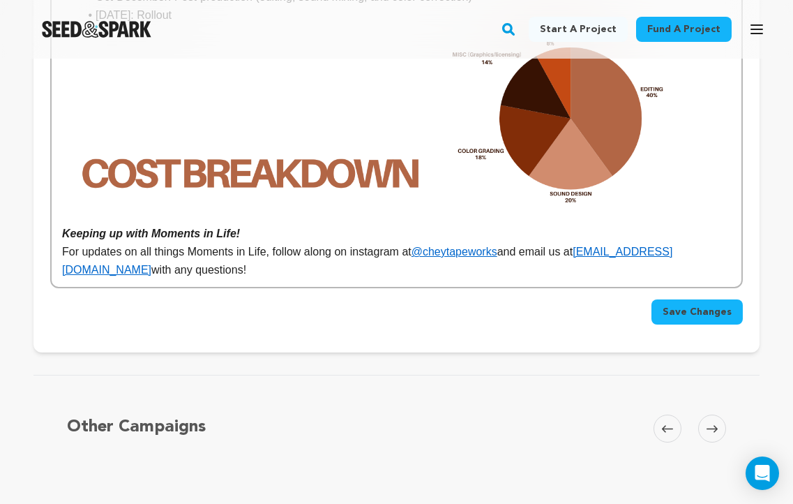
click at [445, 257] on p "For updates on all things Moments in Life, follow along on instagram at @cheyta…" at bounding box center [396, 261] width 669 height 36
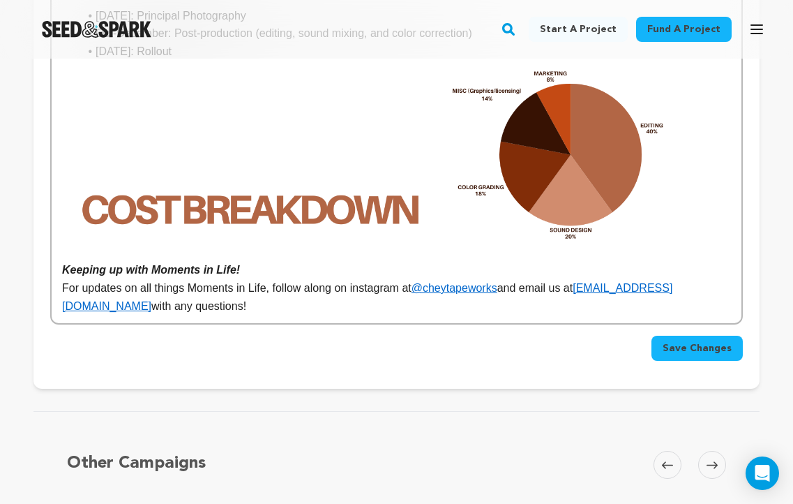
scroll to position [1848, 0]
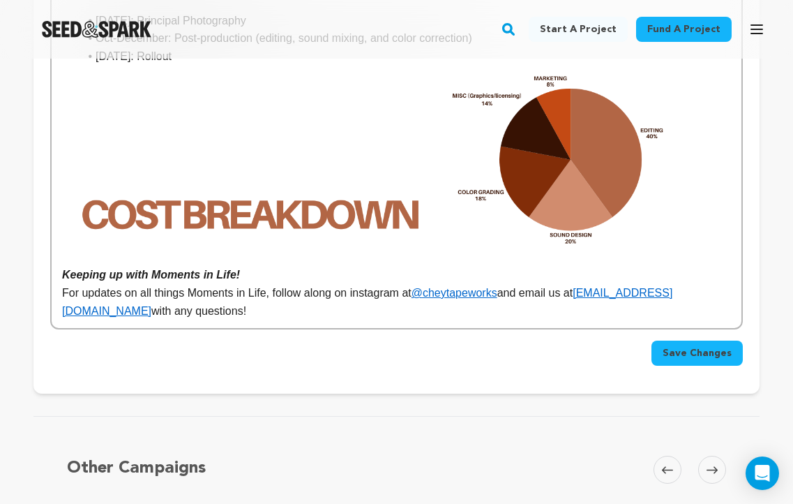
click at [512, 284] on p "For updates on all things Moments in Life, follow along on instagram at @cheyta…" at bounding box center [396, 302] width 669 height 36
click at [534, 284] on p "For updates on all things Moments in Life, follow along on instagram at @cheyta…" at bounding box center [396, 302] width 669 height 36
copy p "reshare"
click at [339, 284] on p "For updates on all things Moments in Life, follow along on instagram at @cheyta…" at bounding box center [396, 302] width 669 height 36
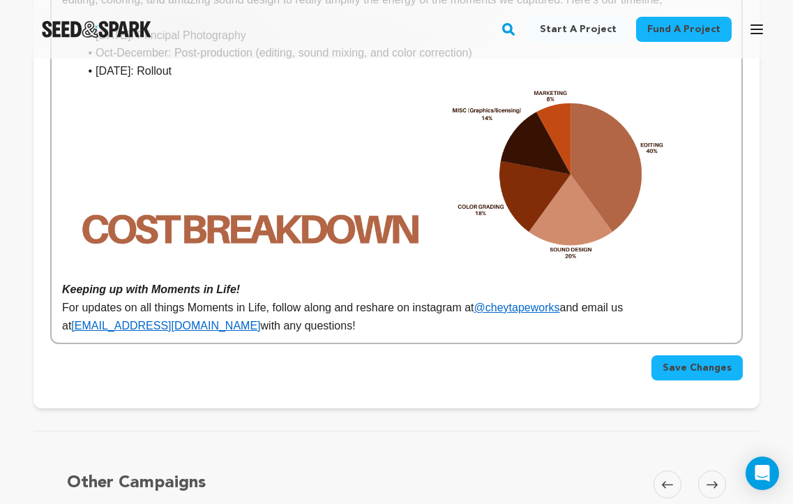
scroll to position [1804, 0]
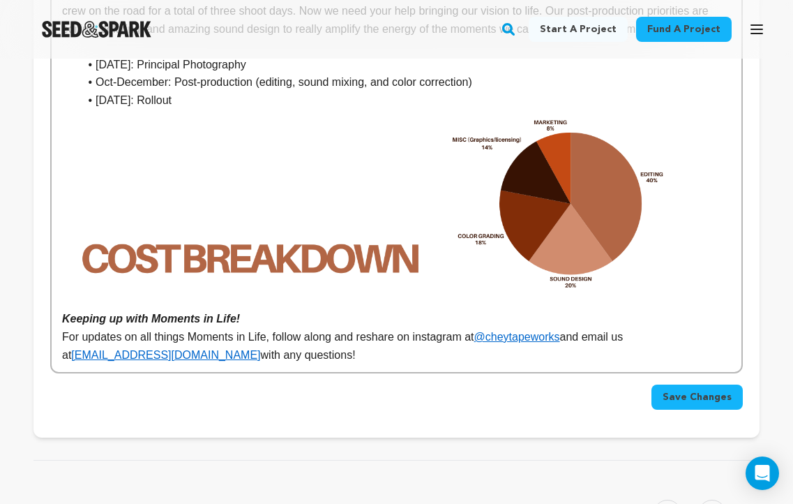
click at [670, 390] on span "Save Changes" at bounding box center [697, 397] width 69 height 14
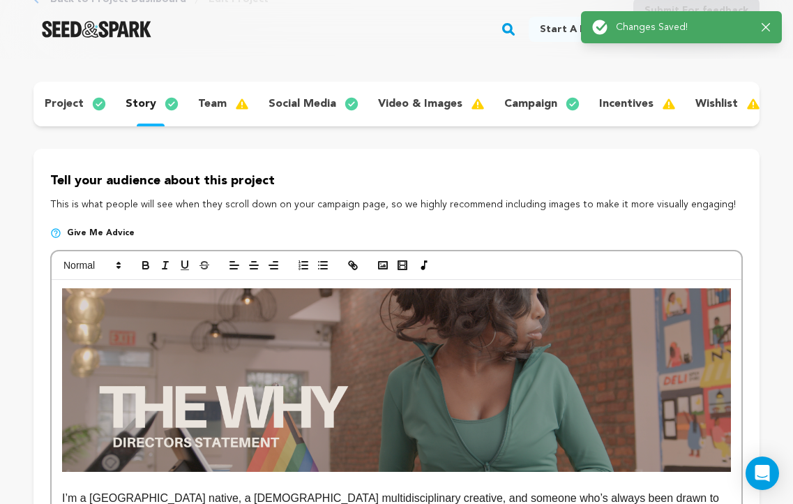
scroll to position [0, 0]
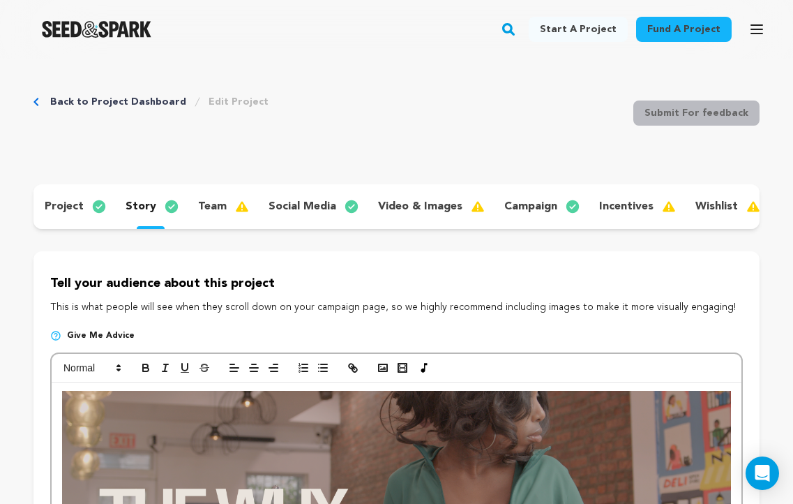
click at [201, 204] on p "team" at bounding box center [212, 206] width 29 height 17
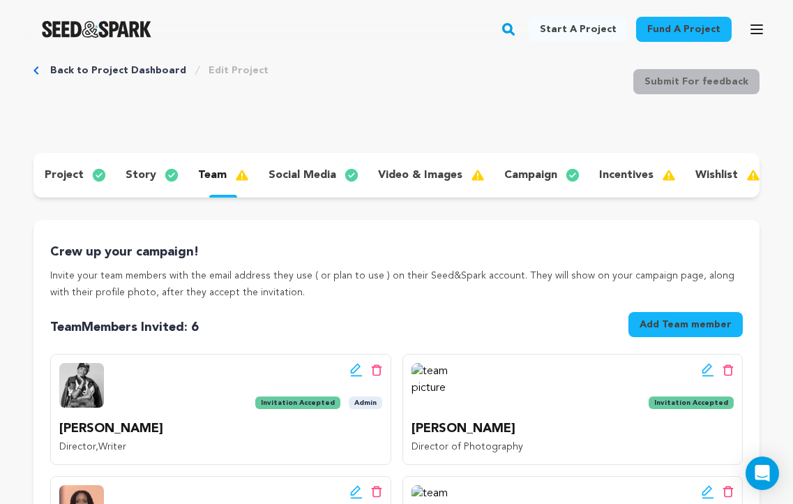
scroll to position [23, 0]
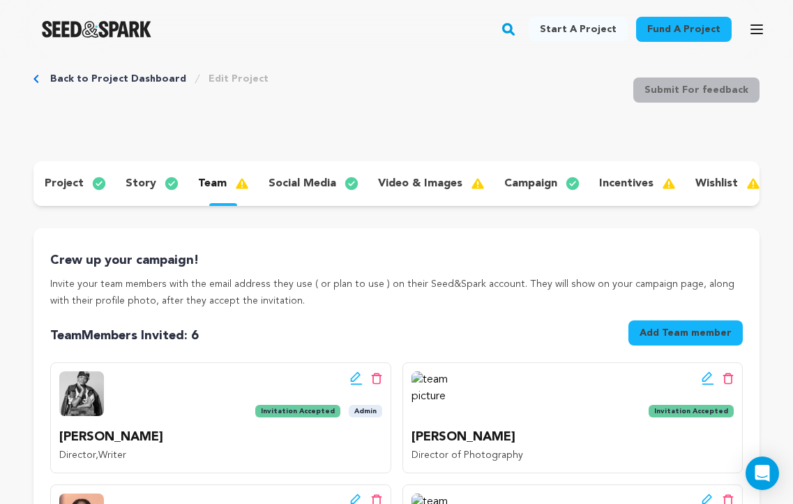
click at [141, 189] on p "story" at bounding box center [141, 183] width 31 height 17
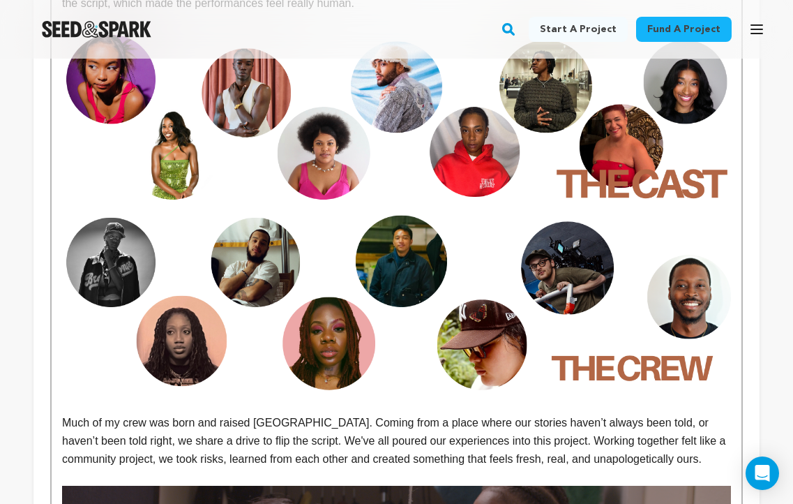
scroll to position [1083, 0]
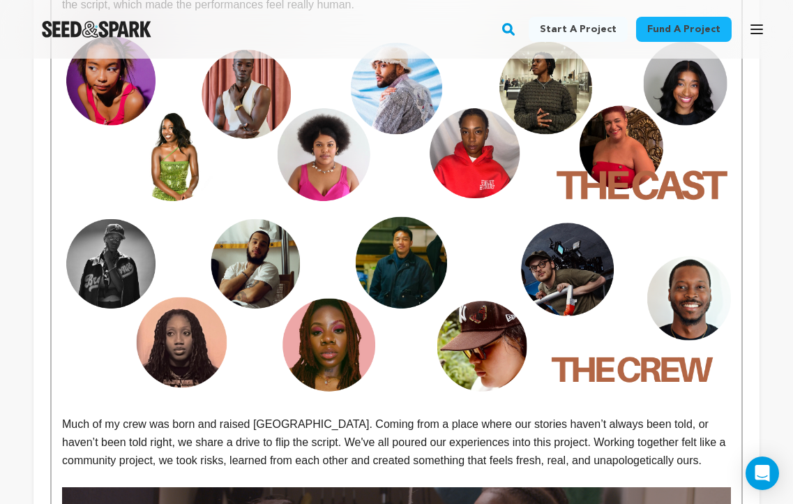
click at [247, 422] on p "Much of my crew was born and raised [GEOGRAPHIC_DATA]. Coming from a place wher…" at bounding box center [396, 442] width 669 height 54
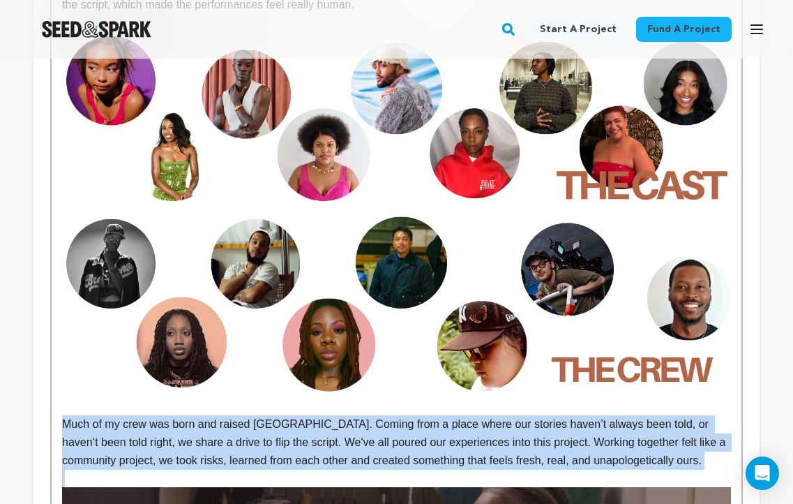
click at [247, 422] on p "Much of my crew was born and raised [GEOGRAPHIC_DATA]. Coming from a place wher…" at bounding box center [396, 442] width 669 height 54
copy p "Much of my crew was born and raised [GEOGRAPHIC_DATA]. Coming from a place wher…"
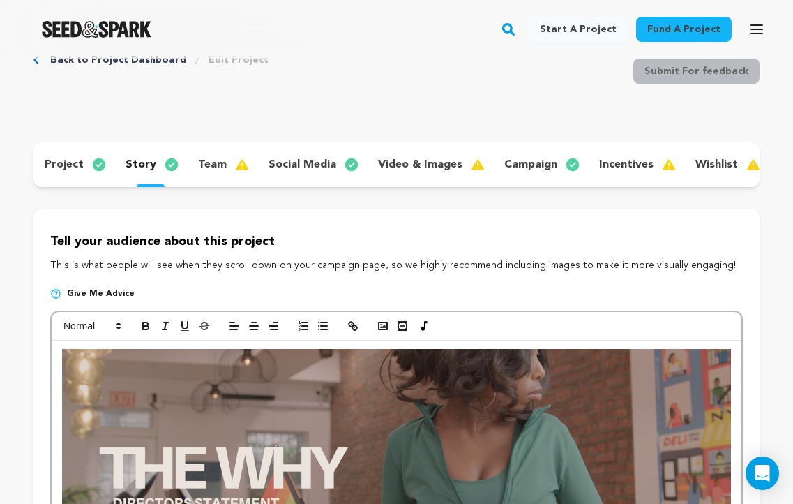
scroll to position [35, 0]
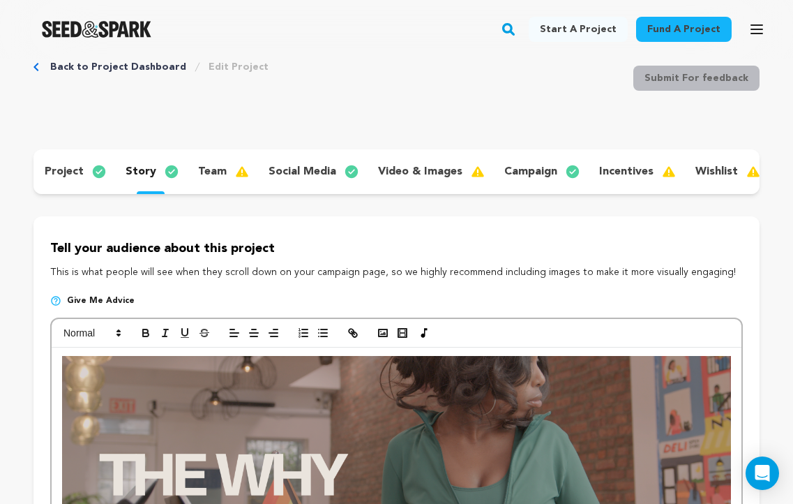
click at [210, 171] on p "team" at bounding box center [212, 171] width 29 height 17
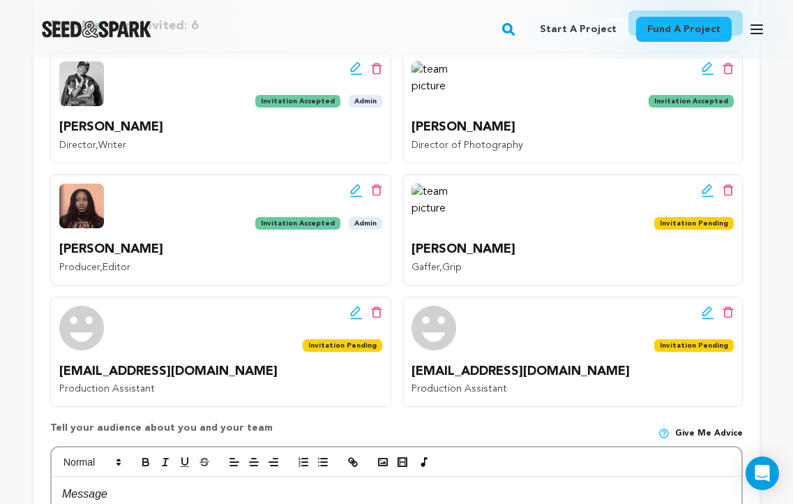
scroll to position [374, 0]
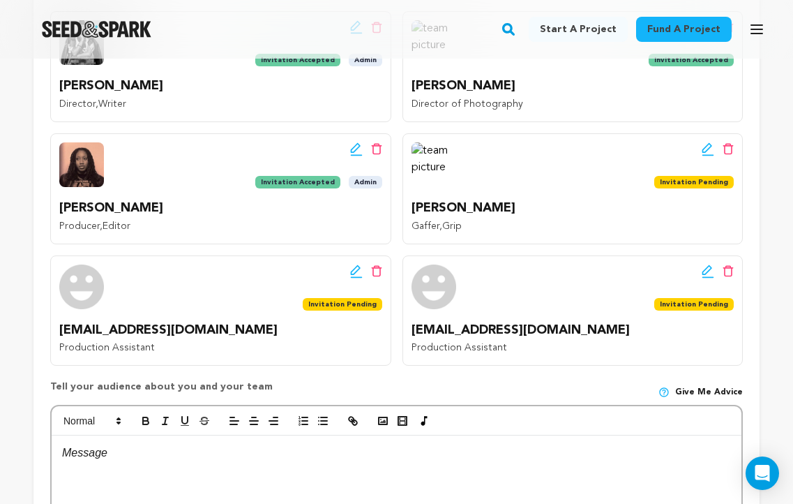
click at [206, 453] on p at bounding box center [396, 453] width 669 height 18
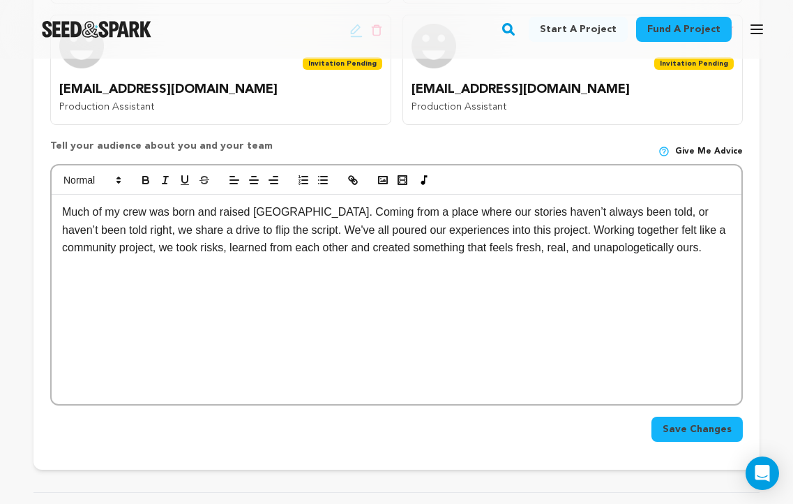
scroll to position [612, 0]
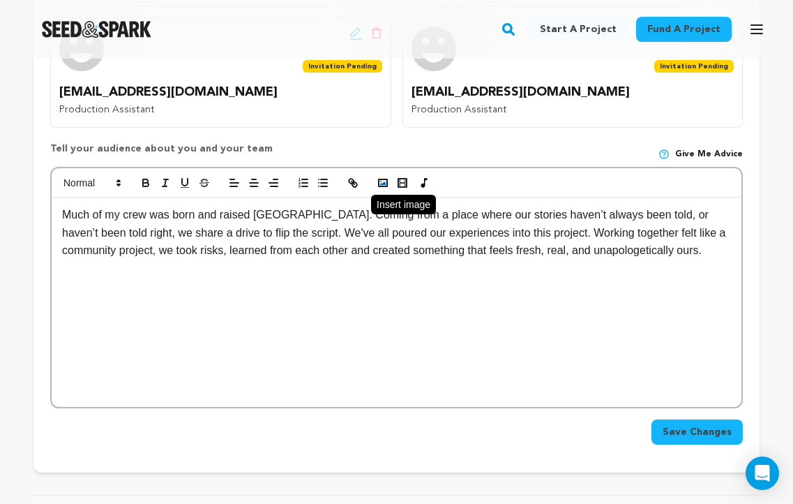
click at [381, 187] on icon "button" at bounding box center [383, 182] width 13 height 13
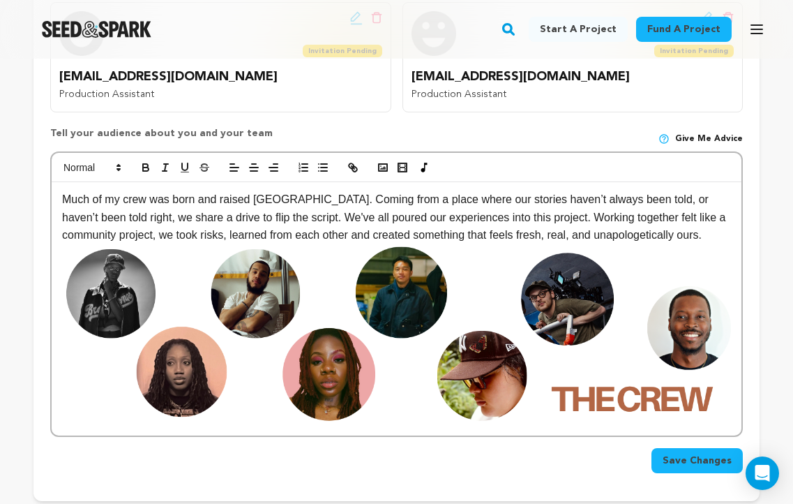
scroll to position [621, 0]
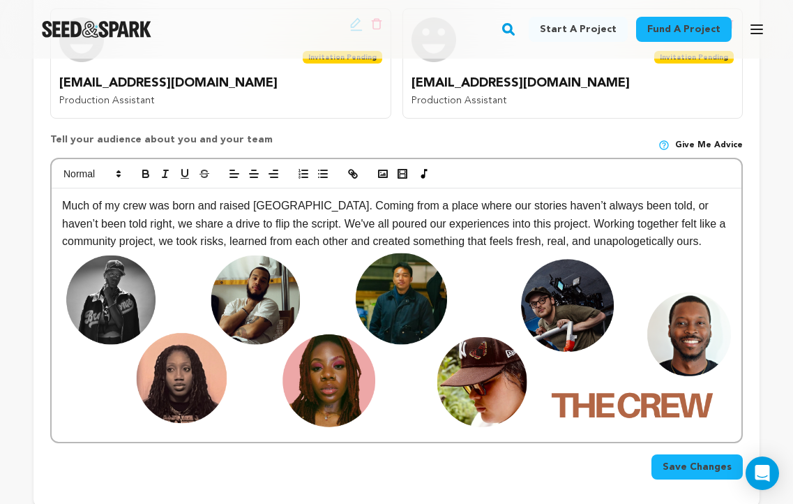
click at [691, 472] on span "Save Changes" at bounding box center [697, 467] width 69 height 14
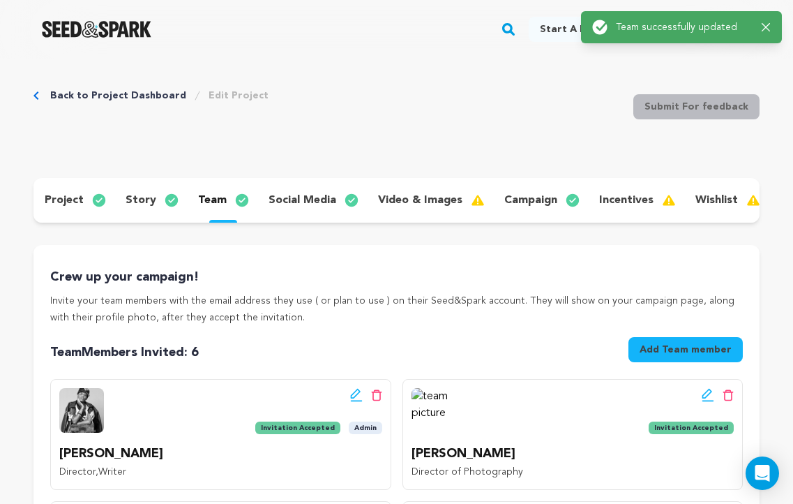
scroll to position [0, 0]
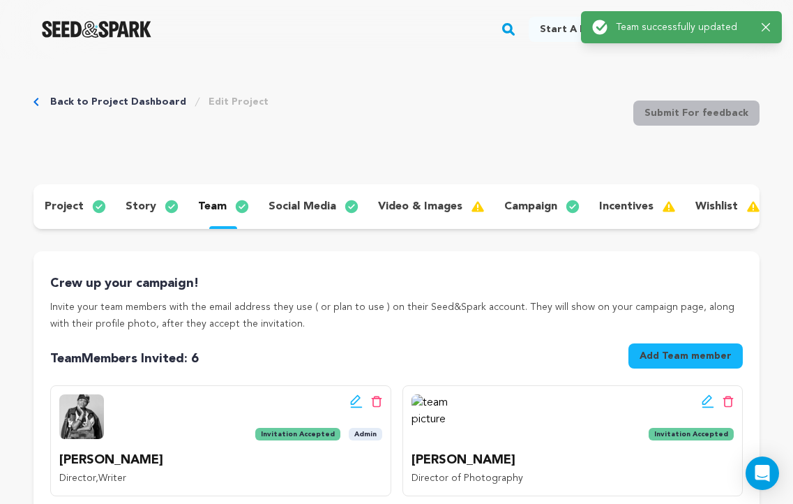
click at [416, 215] on div "video & images" at bounding box center [430, 206] width 126 height 22
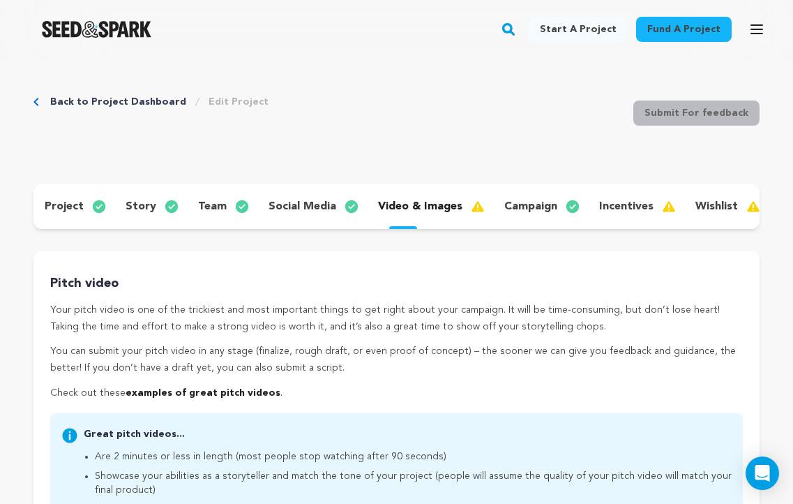
click at [615, 211] on p "incentives" at bounding box center [626, 206] width 54 height 17
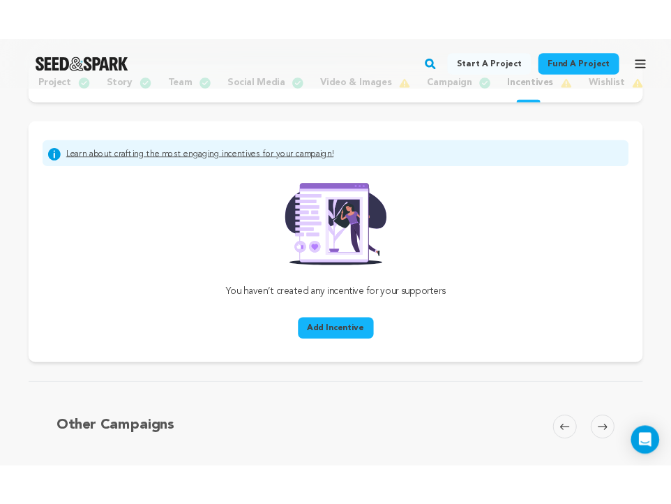
scroll to position [191, 0]
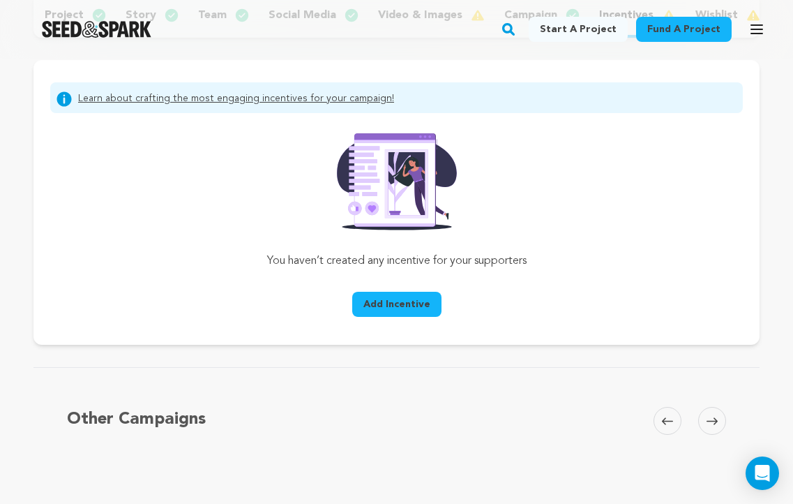
click at [397, 295] on button "Add Incentive" at bounding box center [396, 304] width 89 height 25
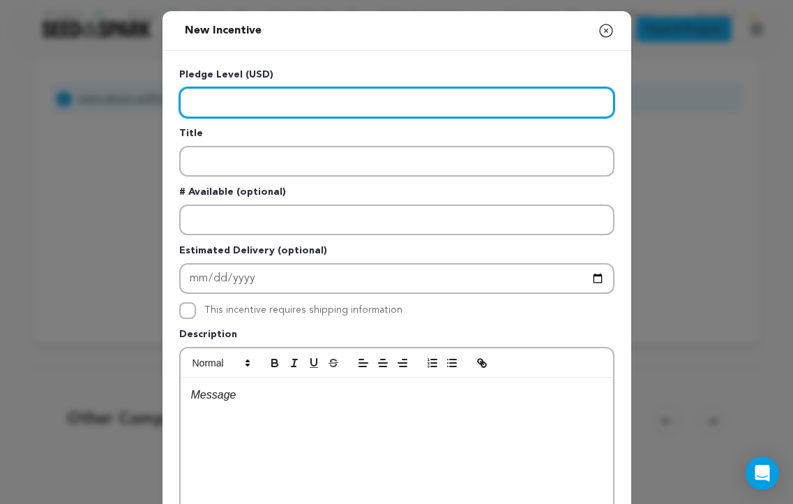
click at [419, 105] on input "Enter level" at bounding box center [396, 102] width 435 height 31
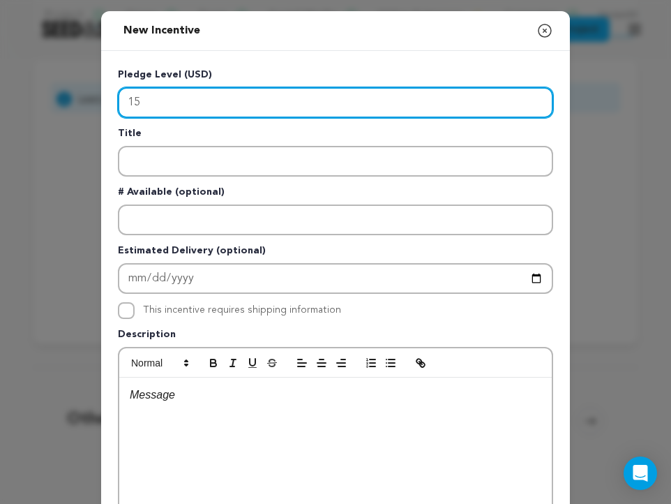
type input "15"
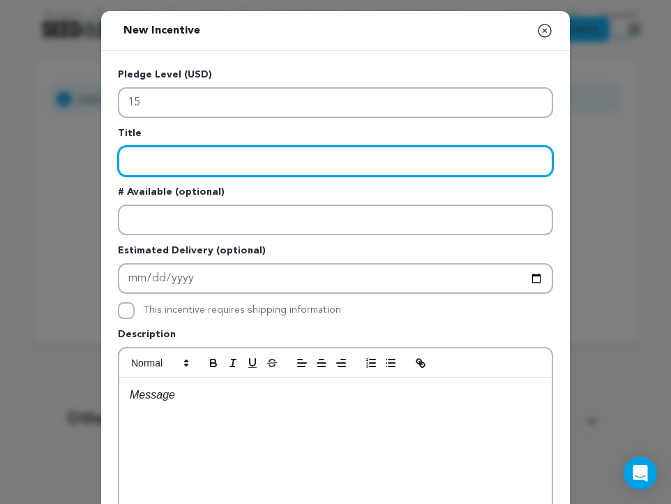
click at [354, 170] on input "Enter title" at bounding box center [335, 161] width 435 height 31
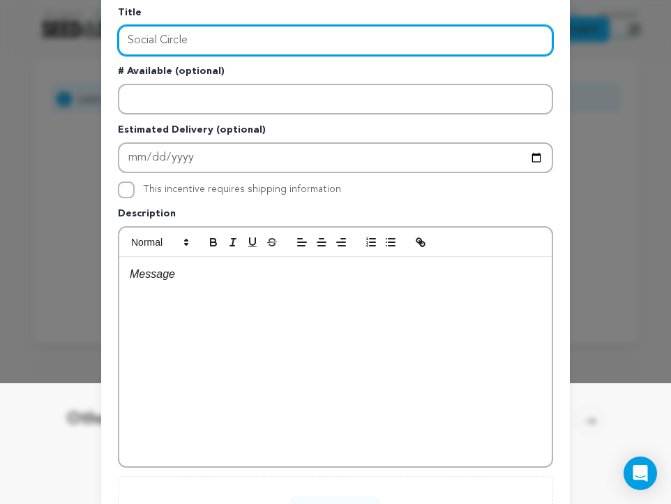
scroll to position [125, 0]
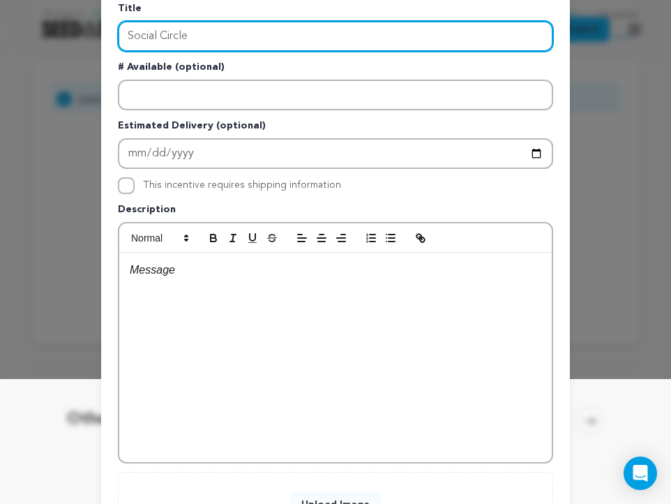
type input "Social Circle"
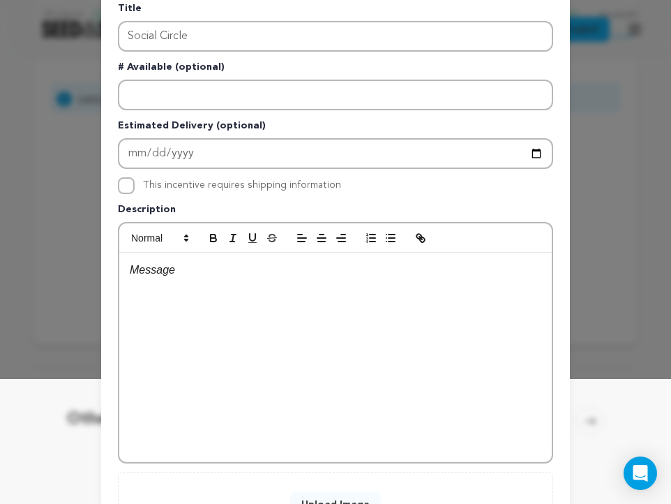
click at [347, 255] on div at bounding box center [335, 357] width 432 height 209
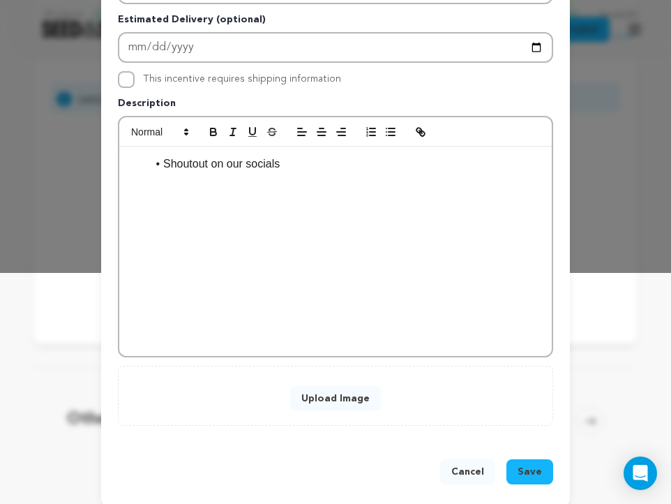
scroll to position [232, 0]
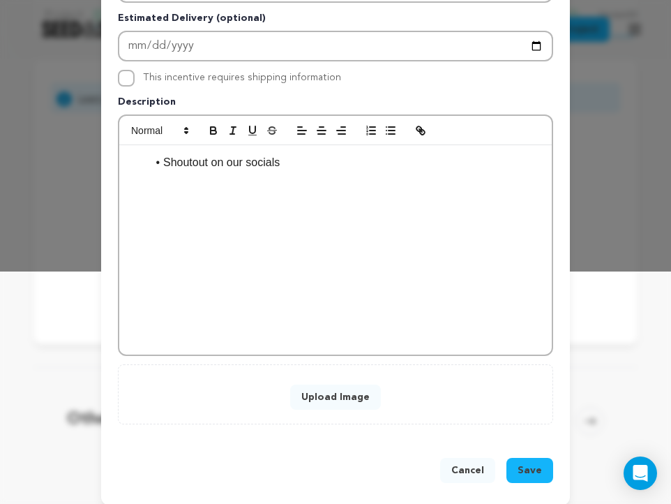
click at [527, 470] on span "Save" at bounding box center [530, 470] width 24 height 14
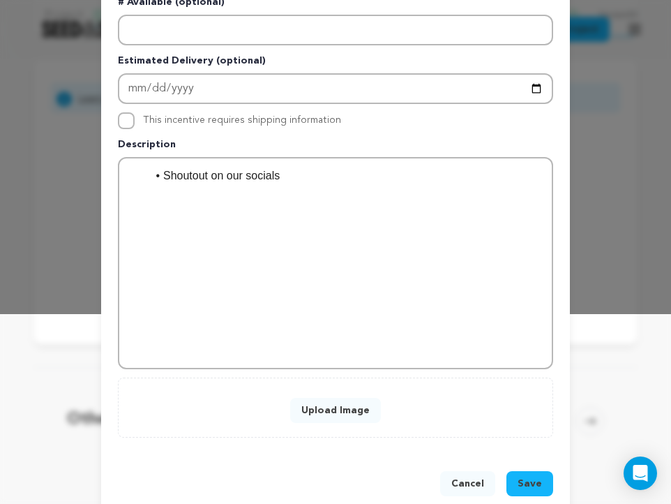
scroll to position [216, 0]
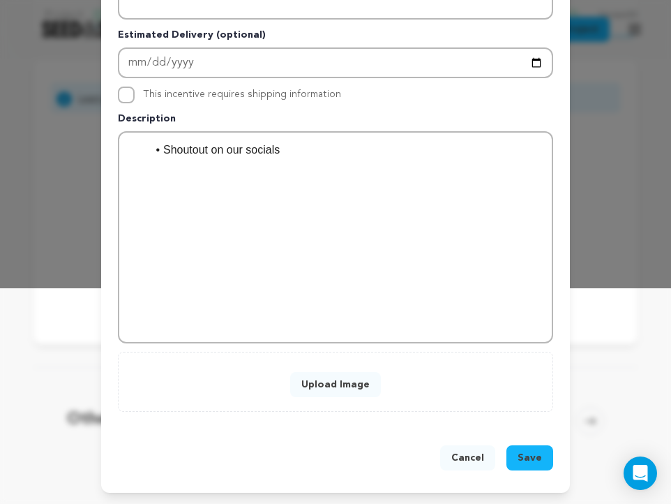
click at [335, 388] on button "Upload Image" at bounding box center [335, 384] width 91 height 25
click at [349, 386] on button "Upload Image" at bounding box center [335, 384] width 91 height 25
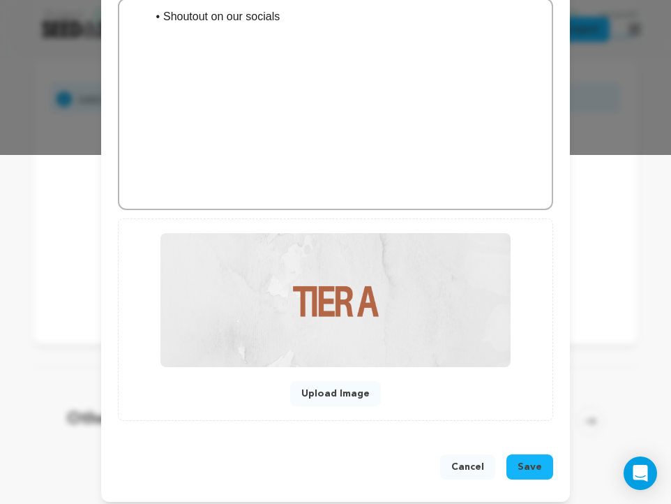
scroll to position [358, 0]
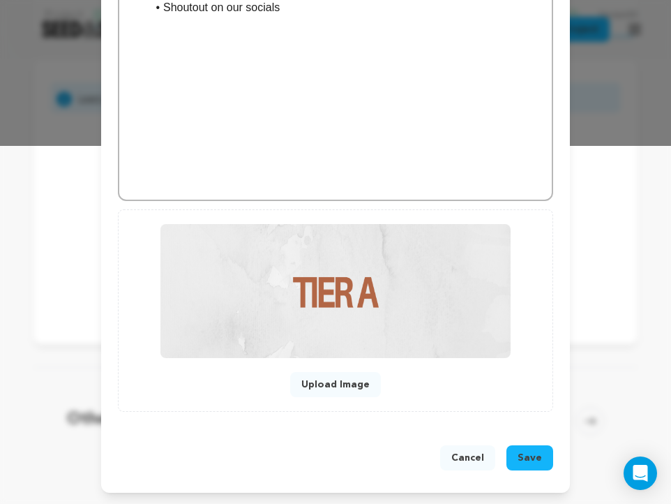
click at [532, 460] on span "Save" at bounding box center [530, 458] width 24 height 14
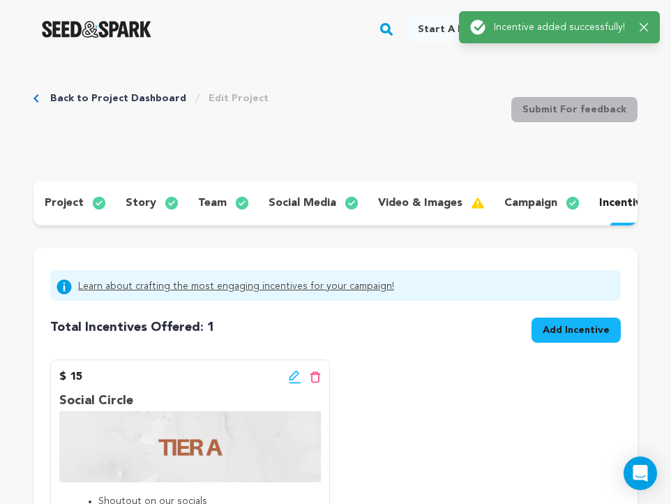
scroll to position [0, 0]
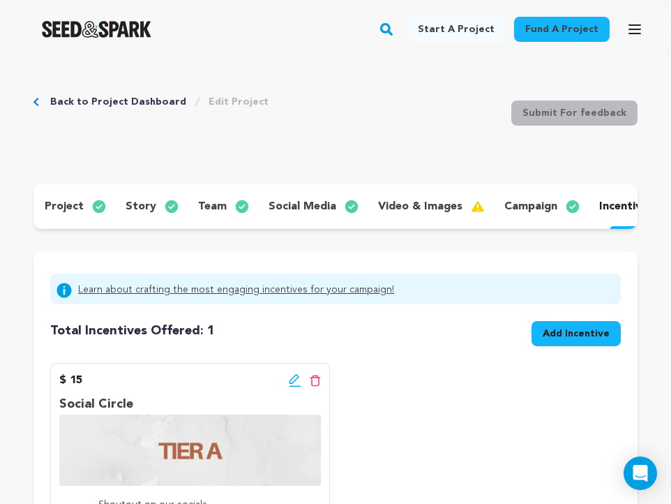
click at [565, 340] on span "Add Incentive" at bounding box center [576, 333] width 67 height 14
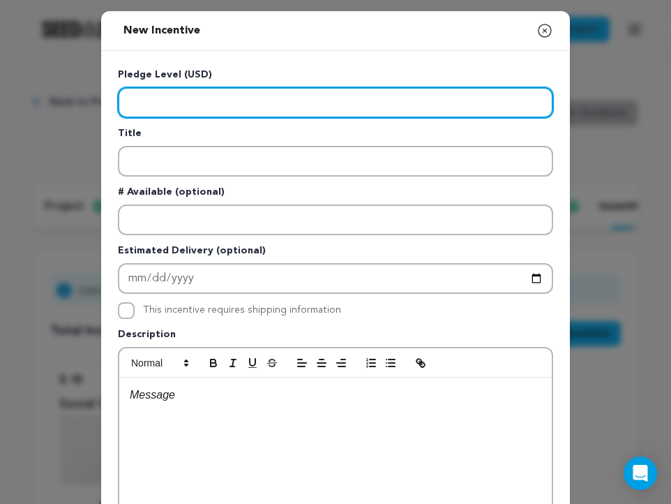
click at [313, 104] on input "Enter level" at bounding box center [335, 102] width 435 height 31
type input "30"
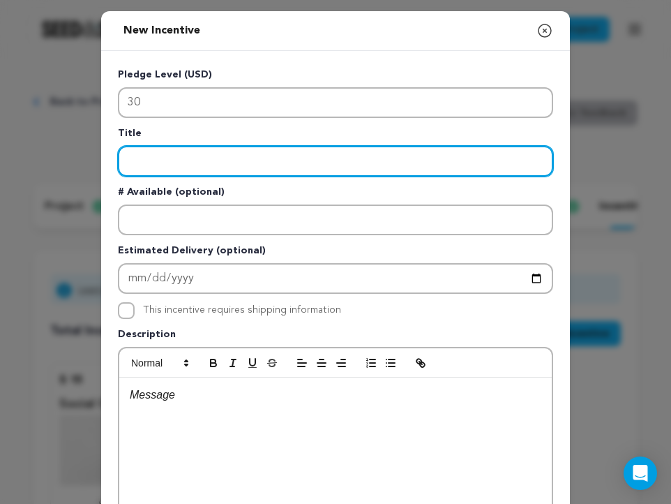
click at [170, 163] on input "Enter title" at bounding box center [335, 161] width 435 height 31
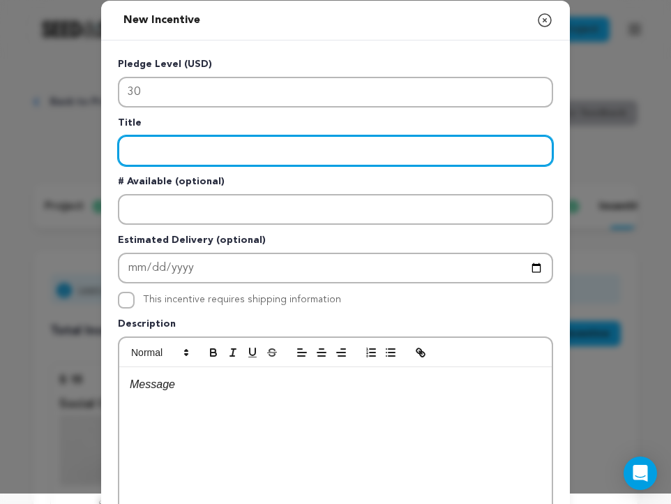
scroll to position [3, 0]
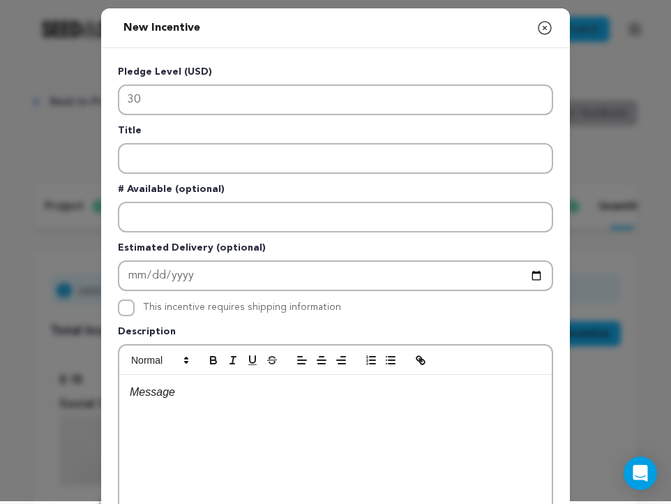
click at [172, 399] on p at bounding box center [336, 392] width 412 height 18
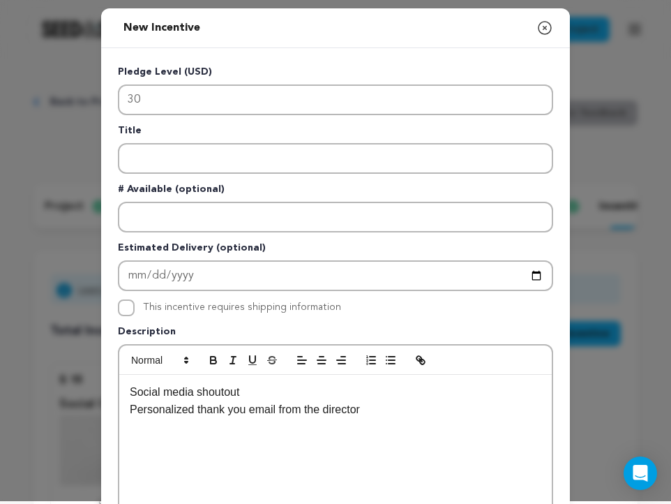
click at [129, 397] on div "Social media shoutout Personalized thank you email from the director" at bounding box center [335, 479] width 432 height 209
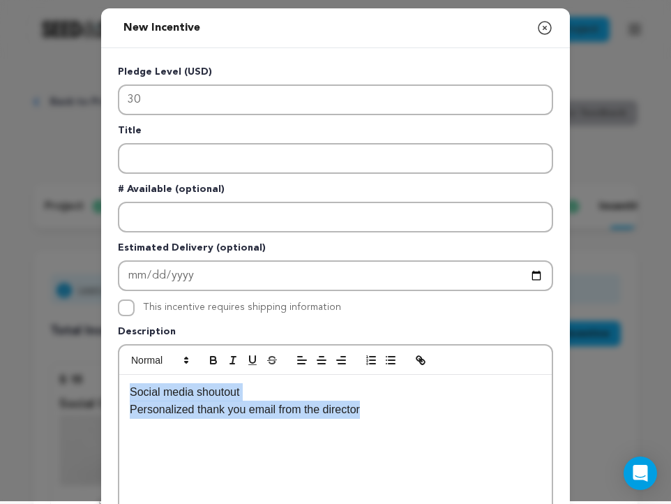
drag, startPoint x: 385, startPoint y: 416, endPoint x: 100, endPoint y: 391, distance: 286.5
click at [98, 394] on div "New Incentive Close modal Pledge Level (USD) 30 Title # Available (optional)" at bounding box center [335, 371] width 671 height 748
click at [385, 364] on icon "button" at bounding box center [390, 360] width 13 height 13
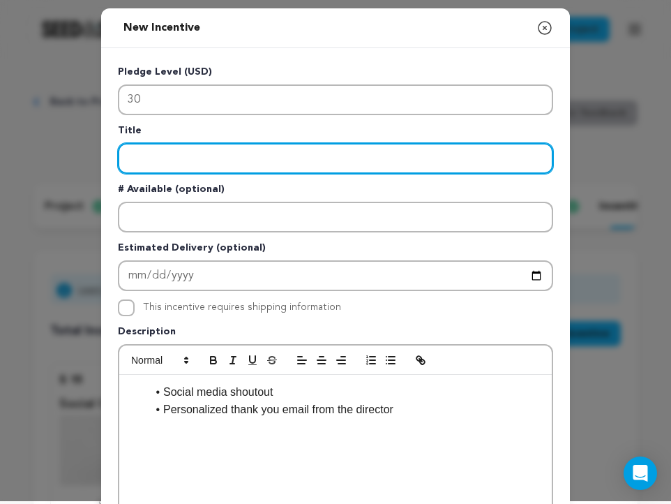
click at [193, 161] on input "Enter title" at bounding box center [335, 158] width 435 height 31
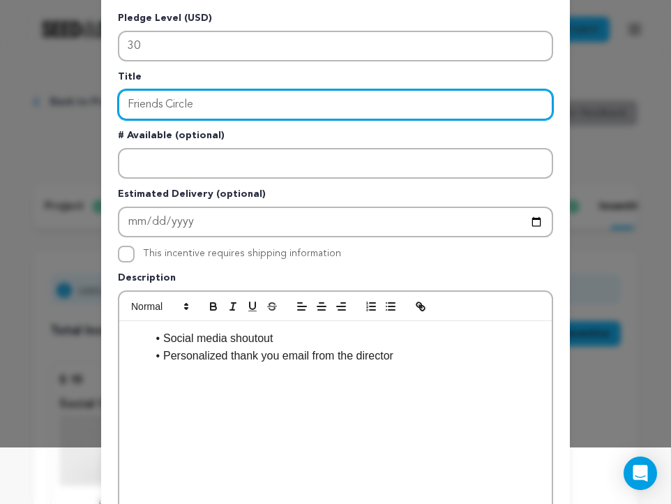
scroll to position [59, 0]
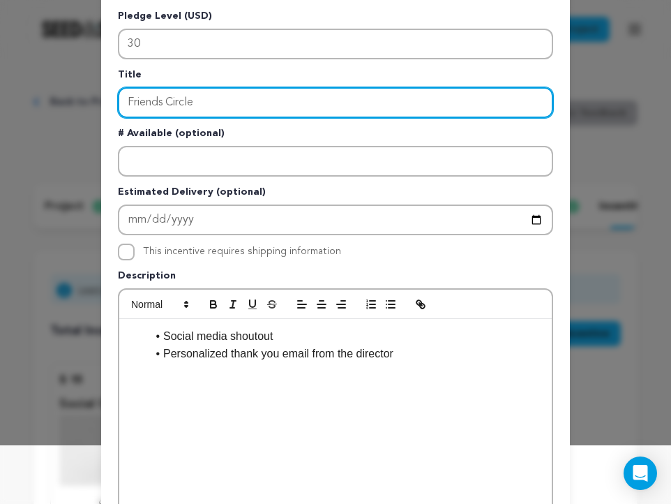
click at [176, 107] on input "Friends Circle" at bounding box center [335, 102] width 435 height 31
type input "C"
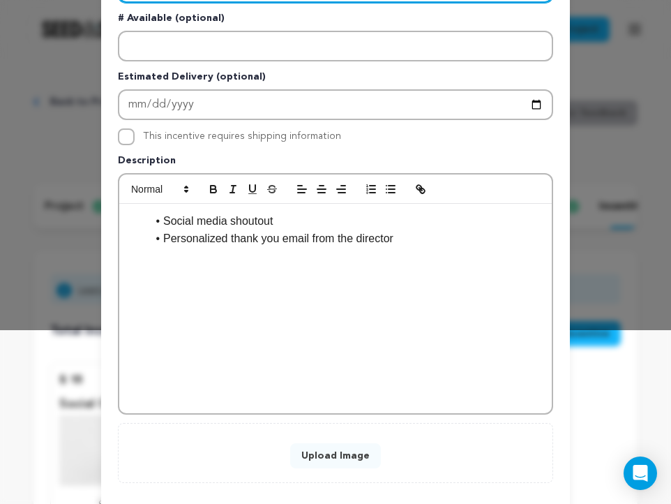
scroll to position [245, 0]
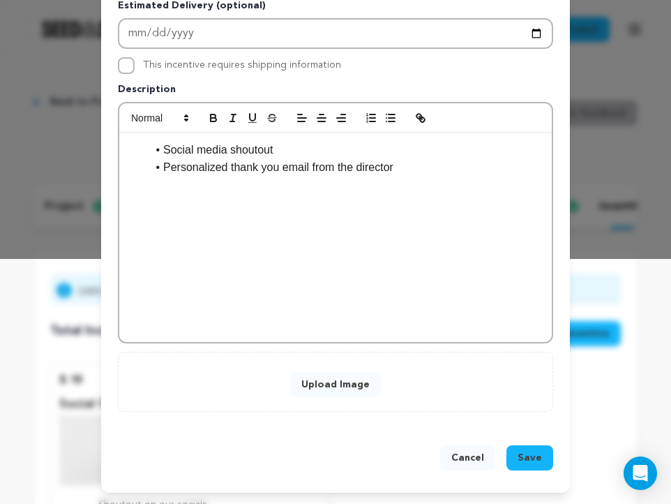
type input "Inner Circle"
click at [341, 386] on button "Upload Image" at bounding box center [335, 384] width 91 height 25
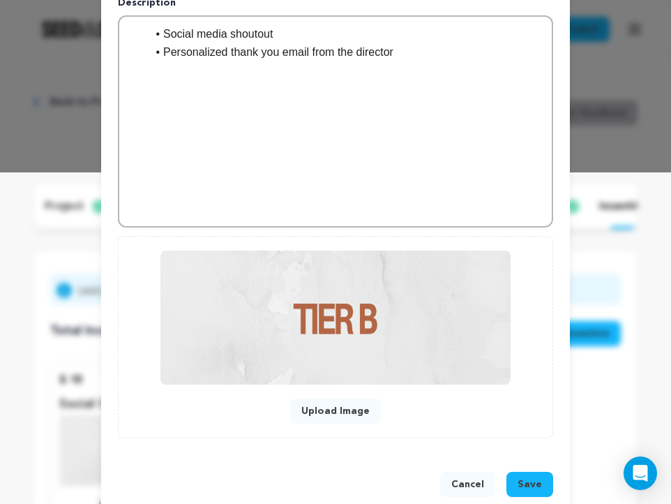
scroll to position [337, 0]
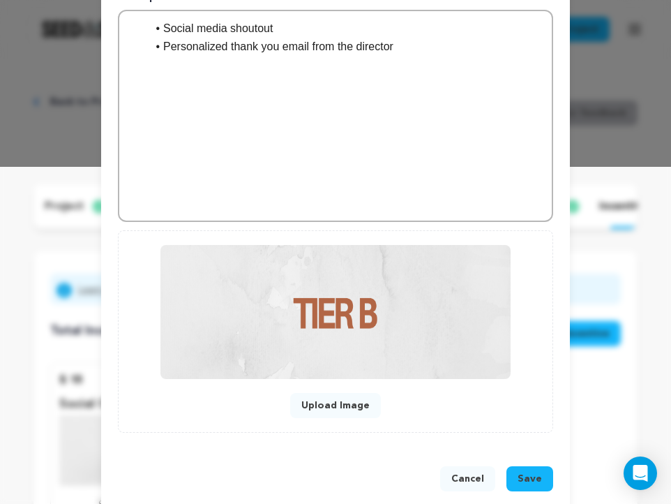
click at [535, 482] on span "Save" at bounding box center [530, 479] width 24 height 14
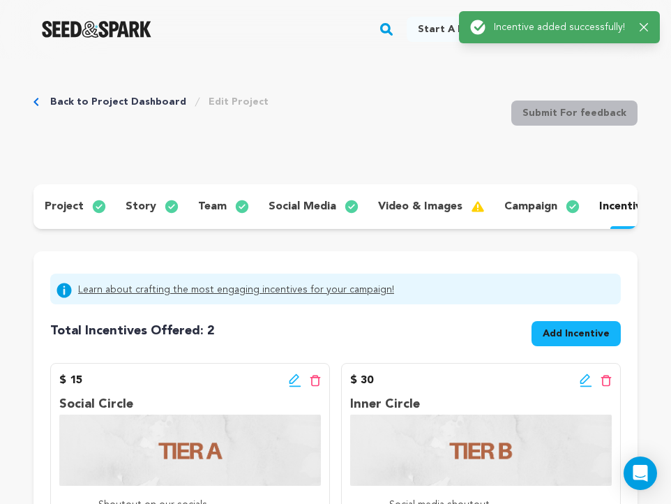
click at [550, 342] on button "Add Incentive" at bounding box center [576, 333] width 89 height 25
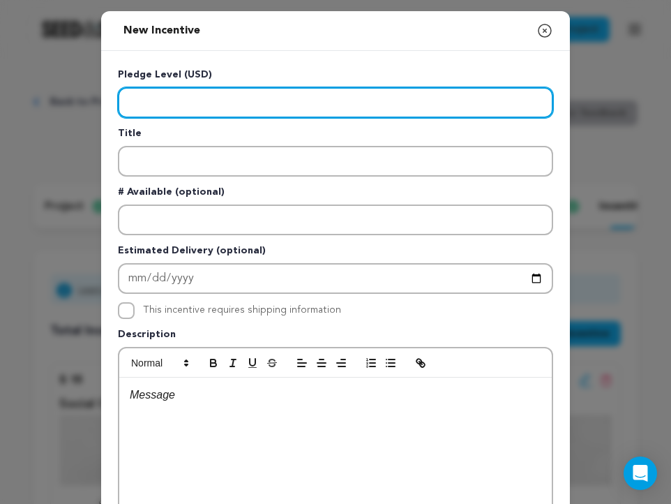
click at [187, 110] on input "Enter level" at bounding box center [335, 102] width 435 height 31
type input "50"
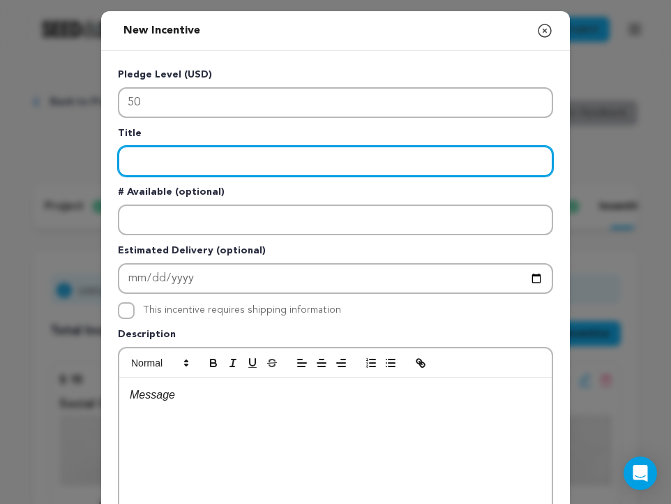
click at [182, 161] on input "Enter title" at bounding box center [335, 161] width 435 height 31
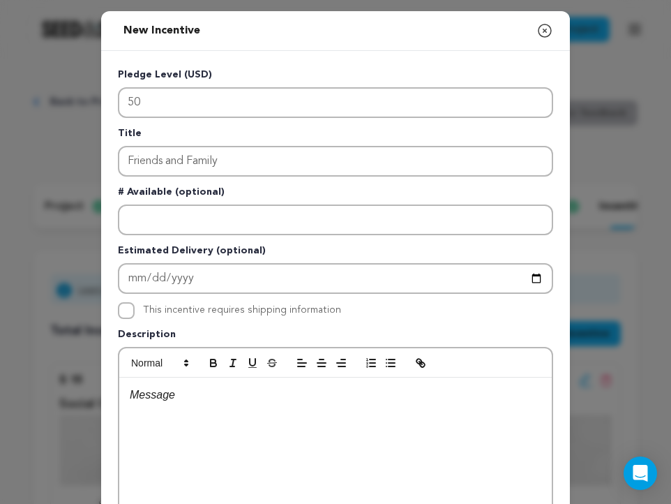
click at [143, 398] on p at bounding box center [336, 395] width 412 height 18
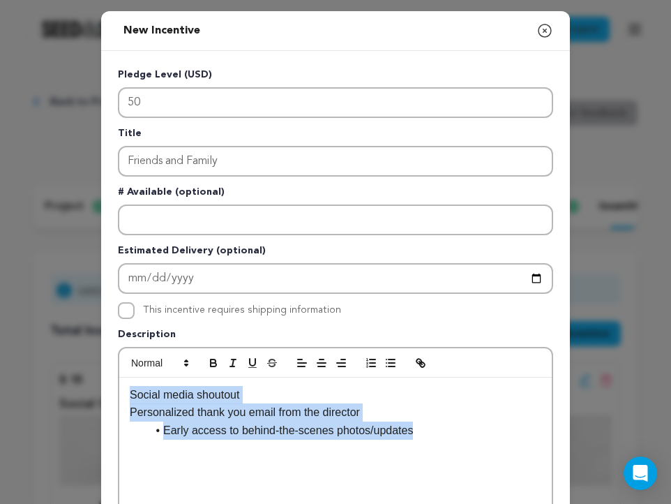
drag, startPoint x: 428, startPoint y: 432, endPoint x: 115, endPoint y: 398, distance: 314.4
click at [115, 398] on div "Pledge Level (USD) 50 Title Friends and Family # Available (optional) Estimated…" at bounding box center [335, 362] width 469 height 622
click at [393, 363] on line "button" at bounding box center [392, 363] width 6 height 0
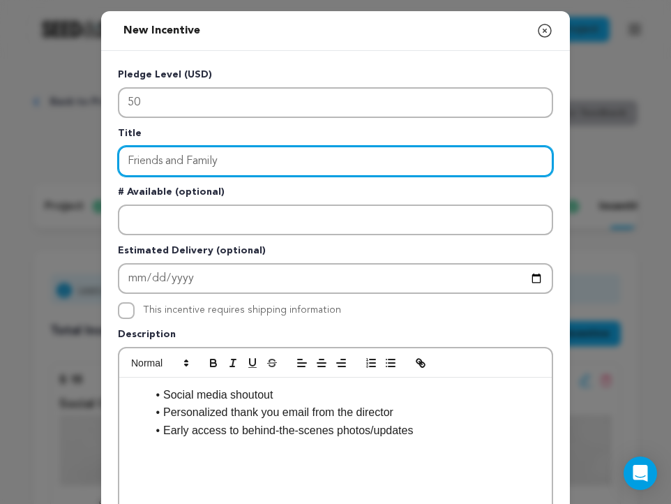
click at [189, 168] on input "Friends and Family" at bounding box center [335, 161] width 435 height 31
click at [225, 163] on input "Friends and Family" at bounding box center [335, 161] width 435 height 31
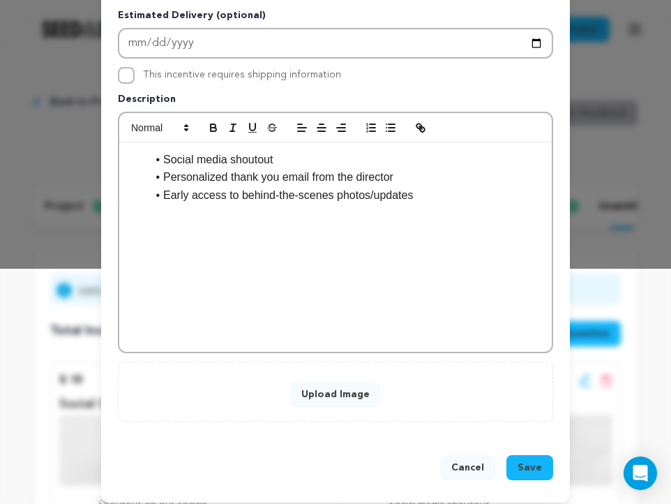
scroll to position [238, 0]
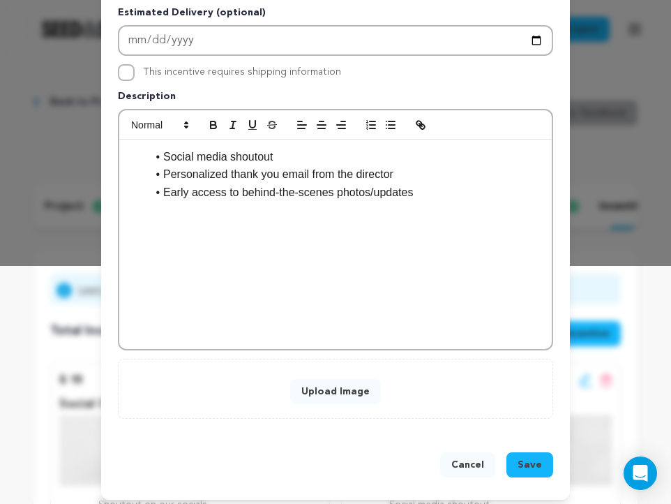
type input "Inner Circle"
click at [351, 398] on button "Upload Image" at bounding box center [335, 391] width 91 height 25
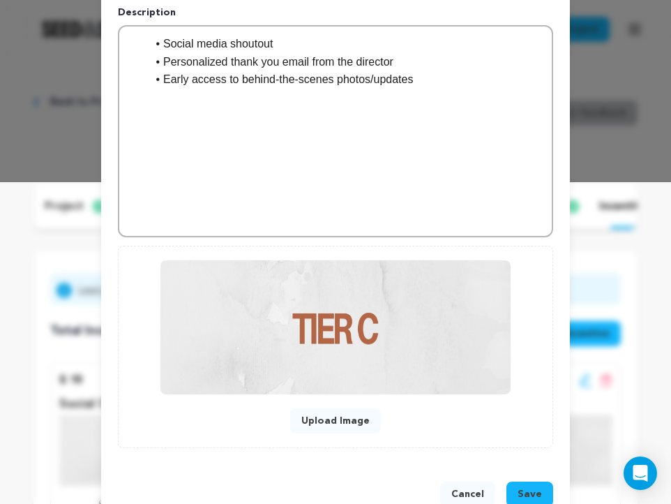
scroll to position [358, 0]
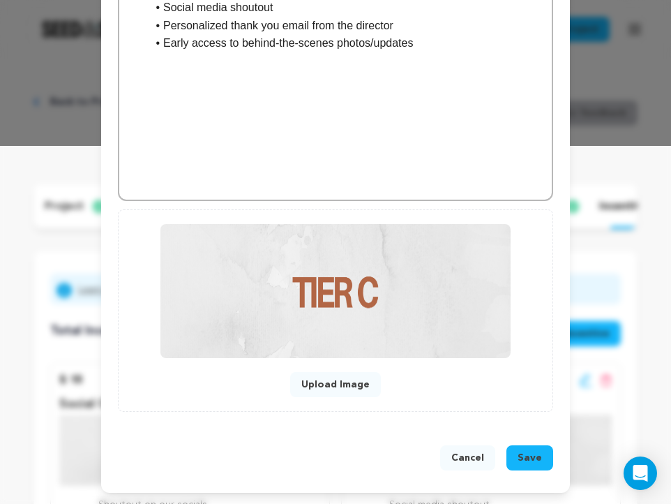
click at [527, 456] on span "Save" at bounding box center [530, 458] width 24 height 14
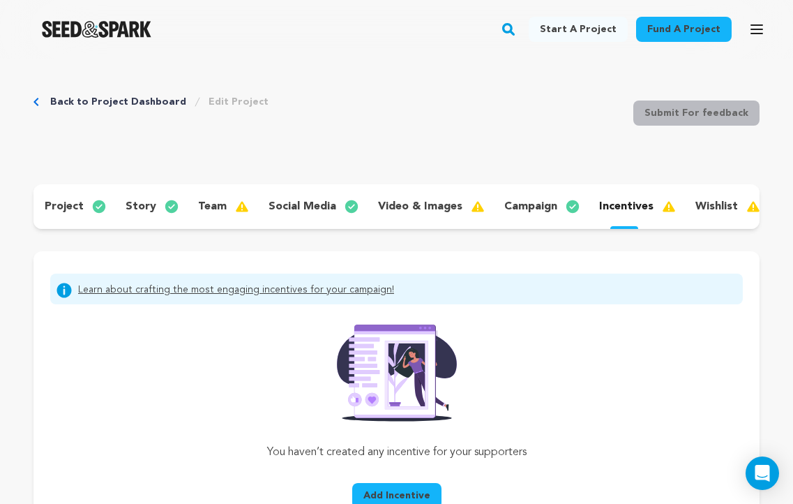
click at [692, 30] on link "Fund a project" at bounding box center [684, 29] width 96 height 25
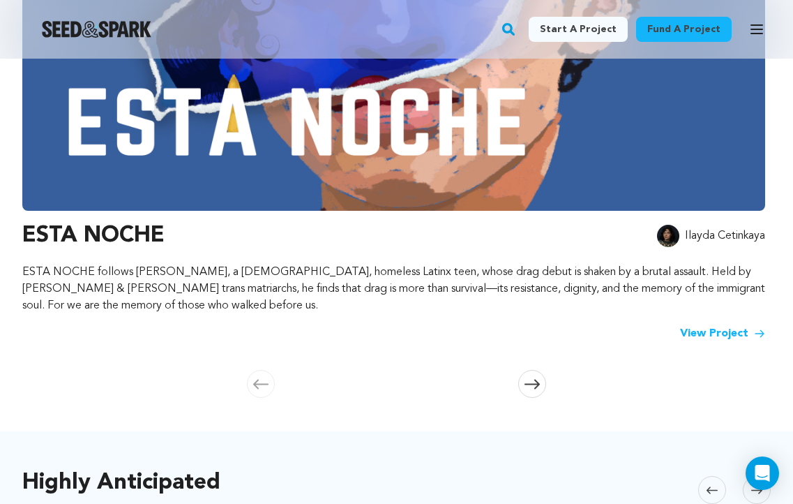
scroll to position [407, 0]
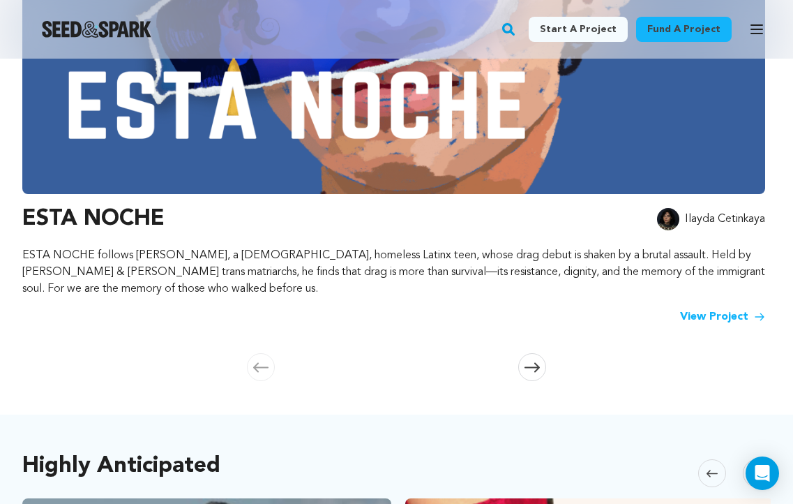
click at [535, 362] on icon at bounding box center [532, 367] width 15 height 10
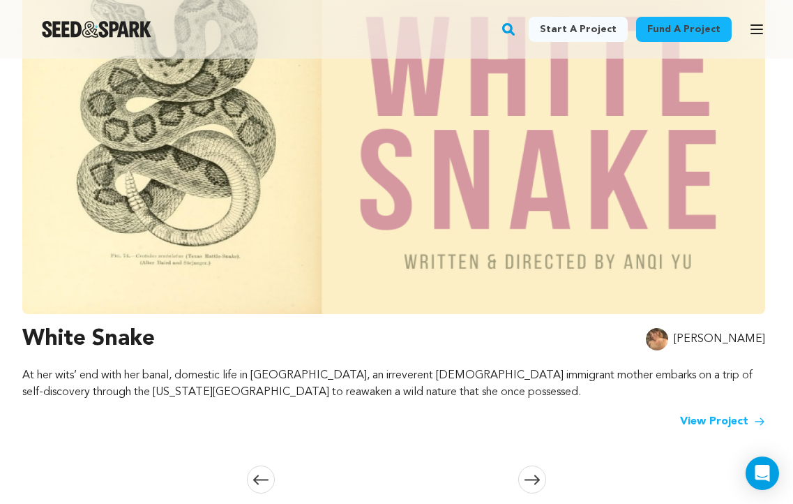
scroll to position [294, 0]
click at [684, 418] on link "View Project" at bounding box center [722, 422] width 85 height 17
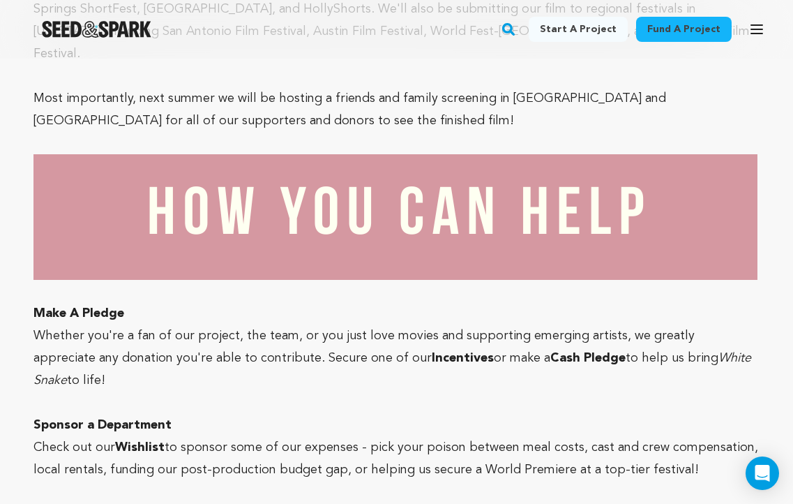
scroll to position [6829, 0]
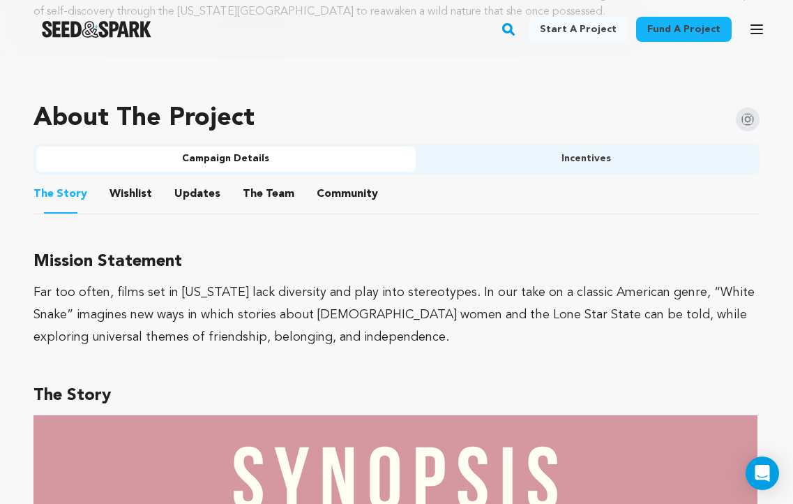
click at [601, 169] on button "Incentives" at bounding box center [587, 158] width 342 height 25
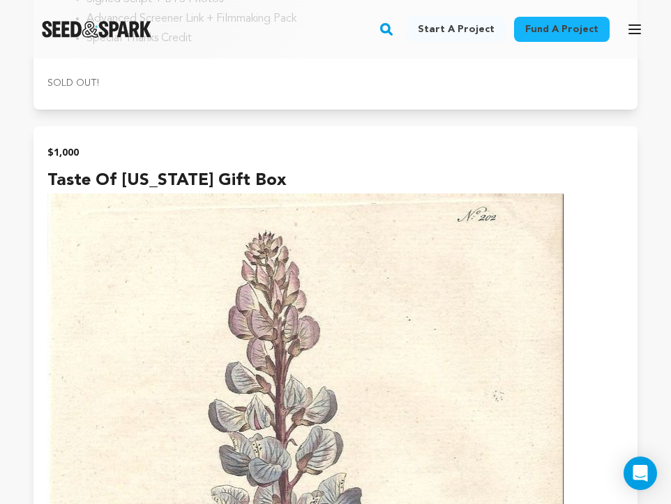
scroll to position [7123, 0]
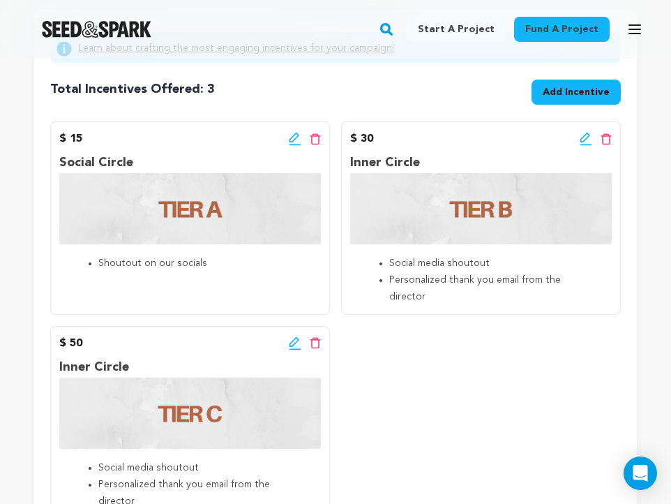
scroll to position [240, 0]
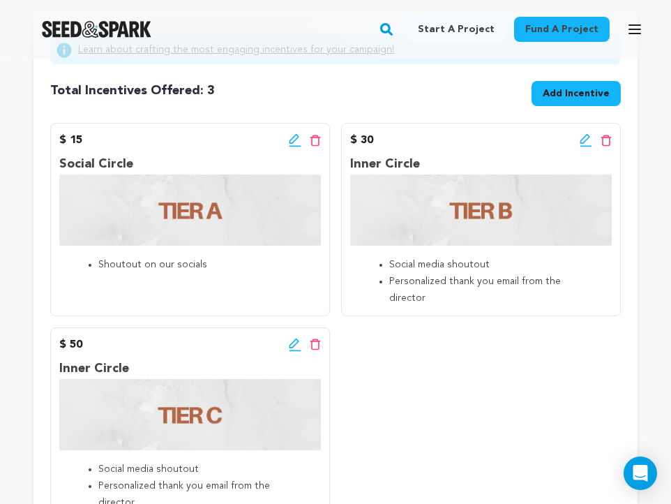
click at [585, 140] on icon at bounding box center [585, 139] width 10 height 10
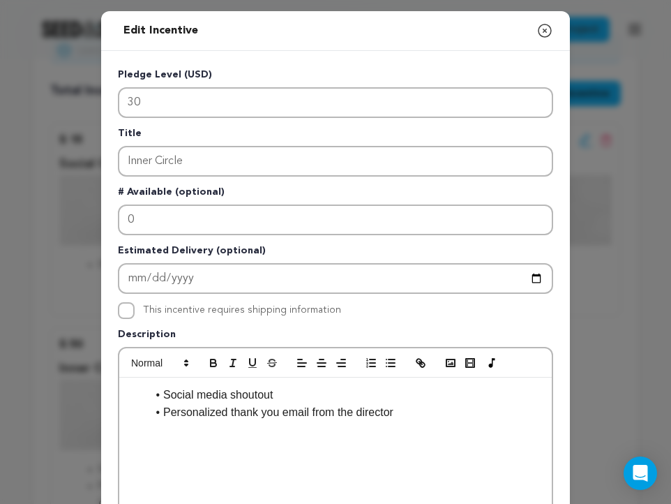
click at [594, 276] on div "Edit Incentive Close modal Pledge Level (USD) 30 Title [GEOGRAPHIC_DATA] # Avai…" at bounding box center [335, 445] width 671 height 891
click at [548, 31] on icon "button" at bounding box center [544, 30] width 17 height 17
